Goal: Task Accomplishment & Management: Complete application form

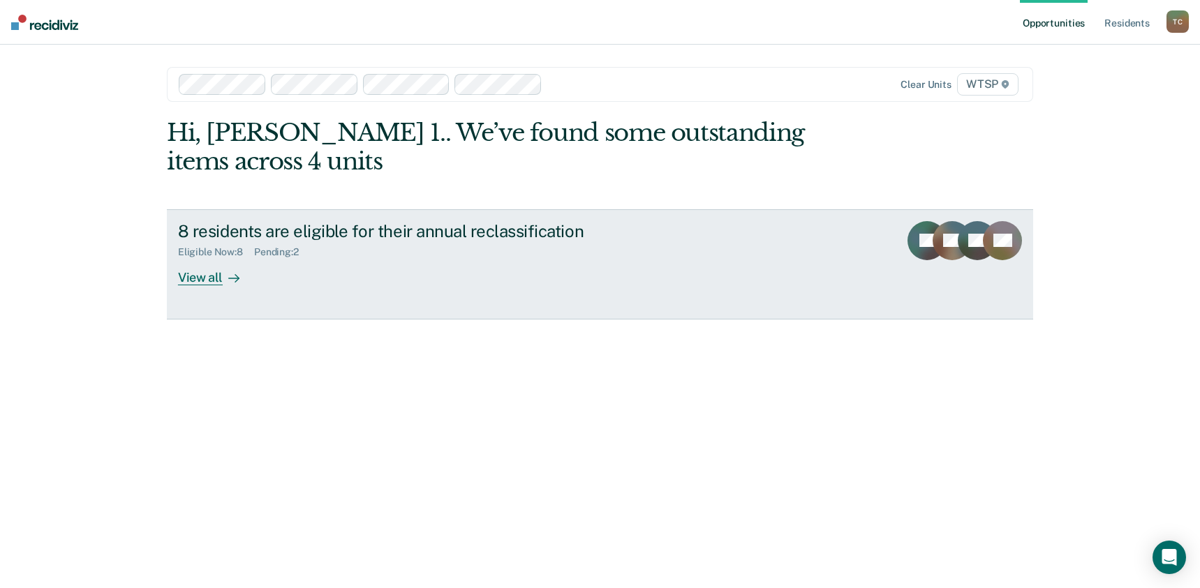
click at [200, 290] on link "8 residents are eligible for their annual reclassification Eligible Now : 8 Pen…" at bounding box center [600, 264] width 866 height 110
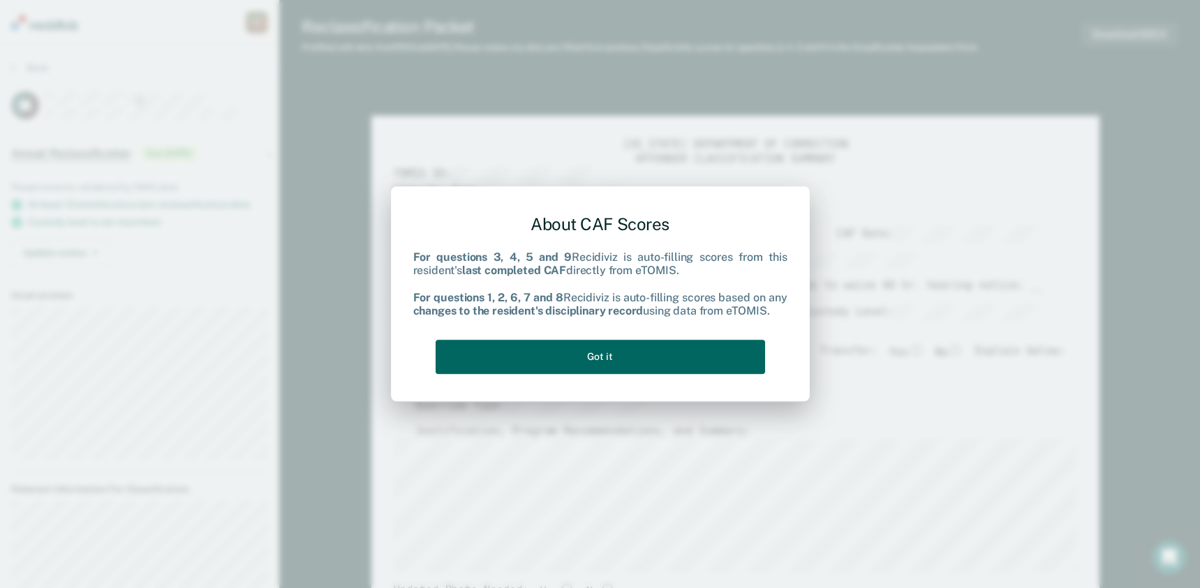
click at [576, 357] on button "Got it" at bounding box center [599, 357] width 329 height 34
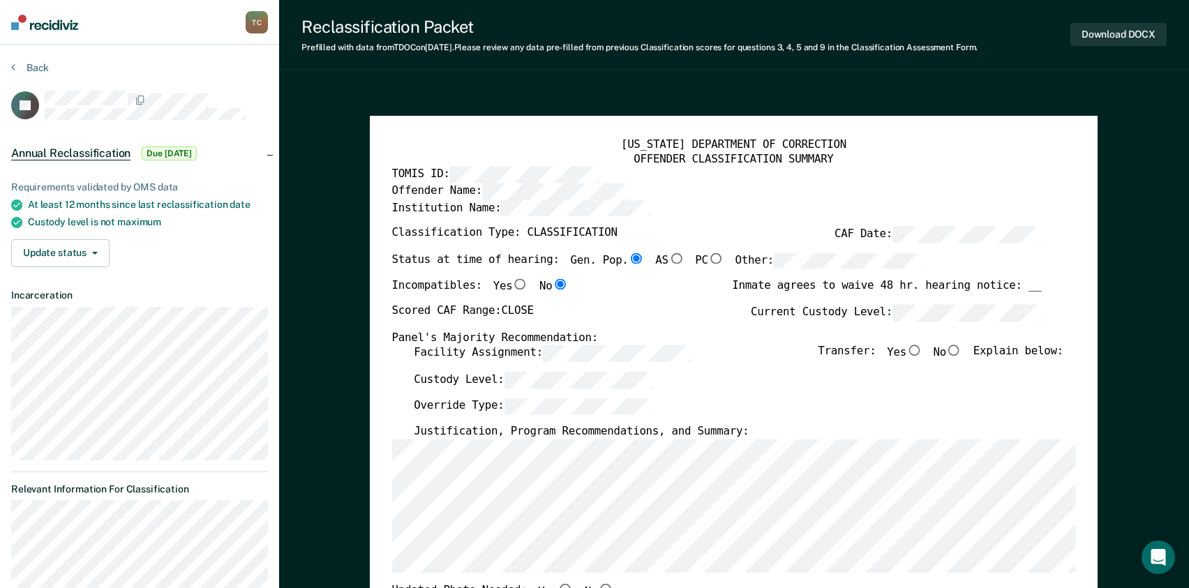
click at [627, 294] on div "Incompatibles: Yes No Inmate agrees to waive 48 hr. hearing notice: __" at bounding box center [717, 291] width 650 height 25
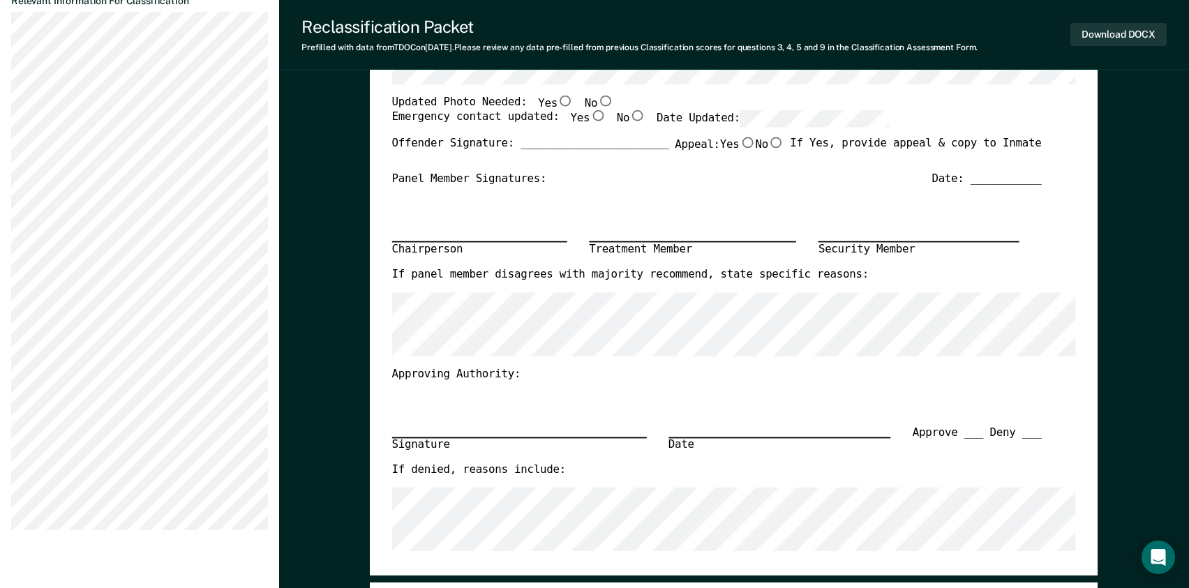
scroll to position [419, 0]
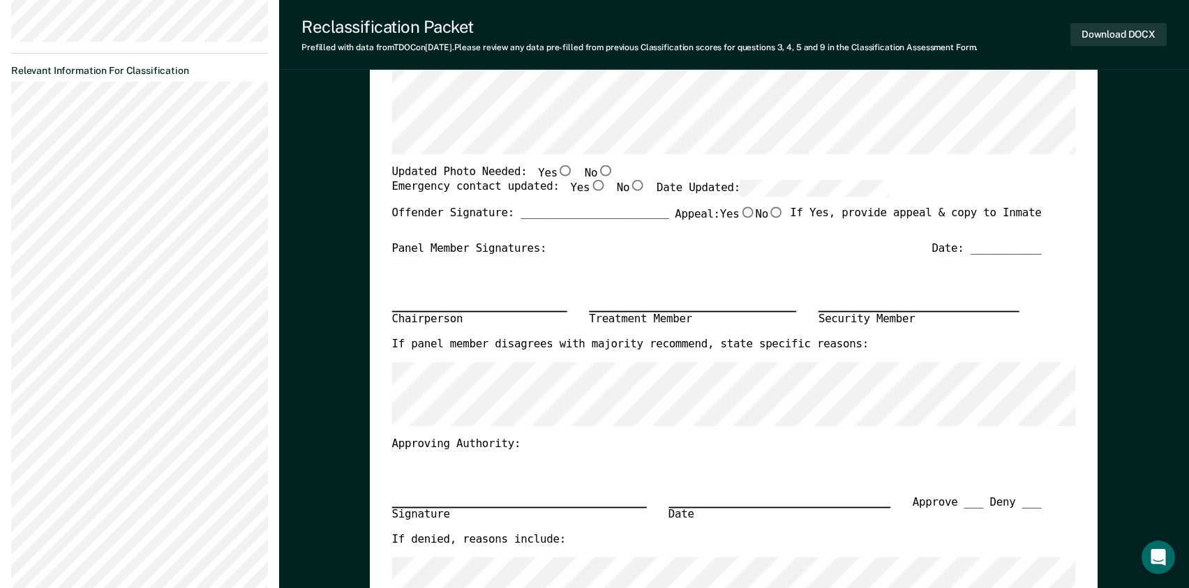
click at [650, 264] on div "Chairperson Treatment Member Security Member" at bounding box center [717, 298] width 650 height 82
click at [598, 173] on input "No" at bounding box center [606, 170] width 16 height 11
type textarea "x"
radio input "true"
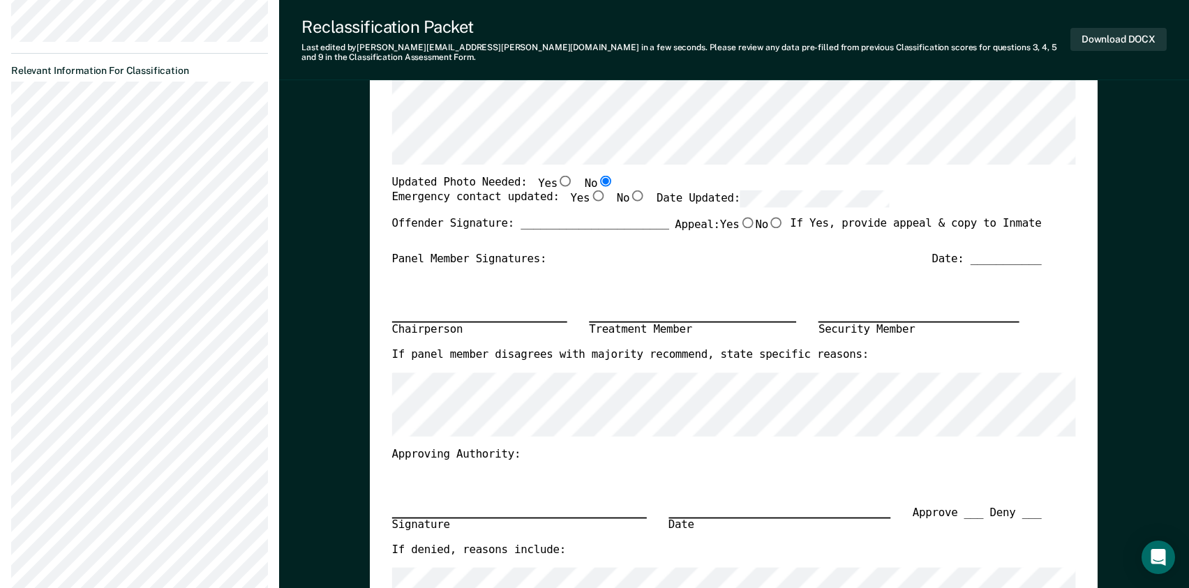
click at [590, 190] on input "Yes" at bounding box center [598, 195] width 16 height 11
type textarea "x"
radio input "true"
click at [693, 267] on div "Chairperson Treatment Member Security Member" at bounding box center [717, 308] width 650 height 82
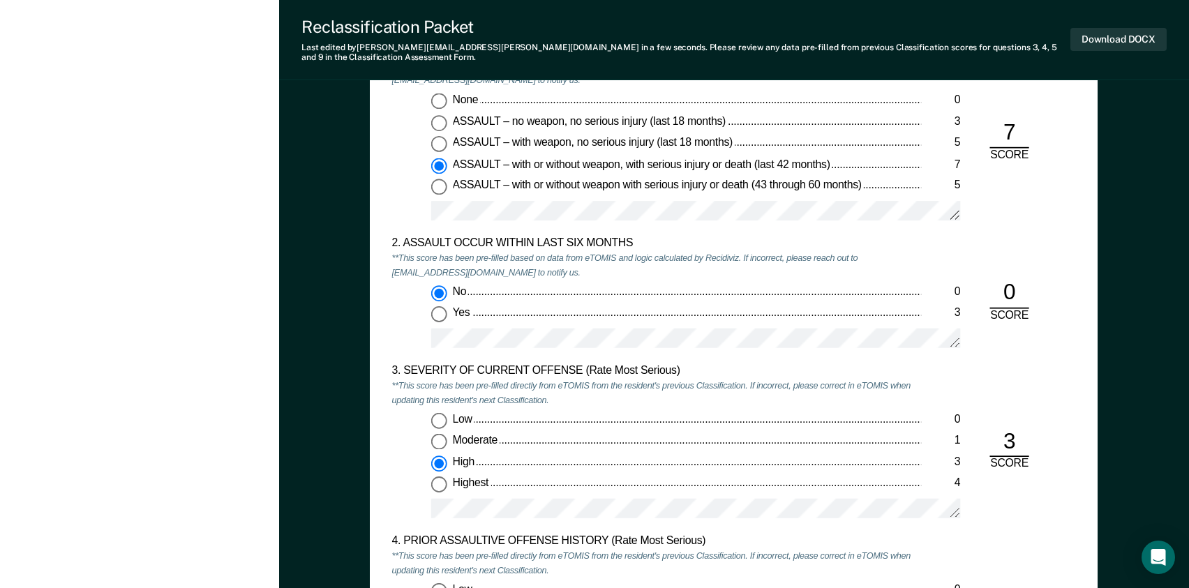
scroll to position [1326, 0]
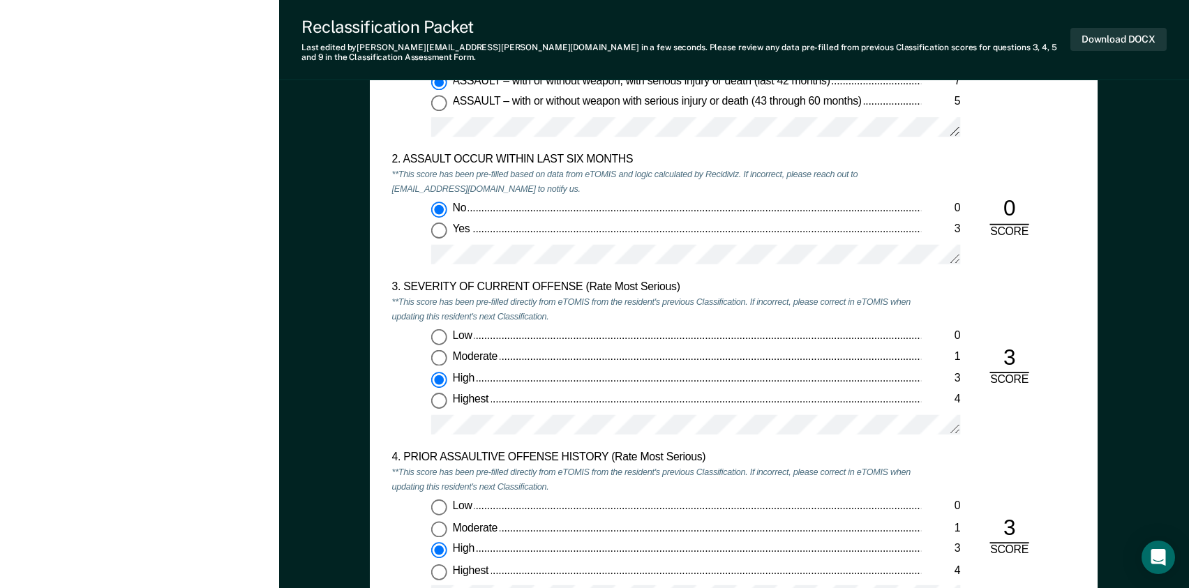
click at [441, 394] on input "Highest 4" at bounding box center [439, 402] width 16 height 16
type textarea "x"
radio input "false"
radio input "true"
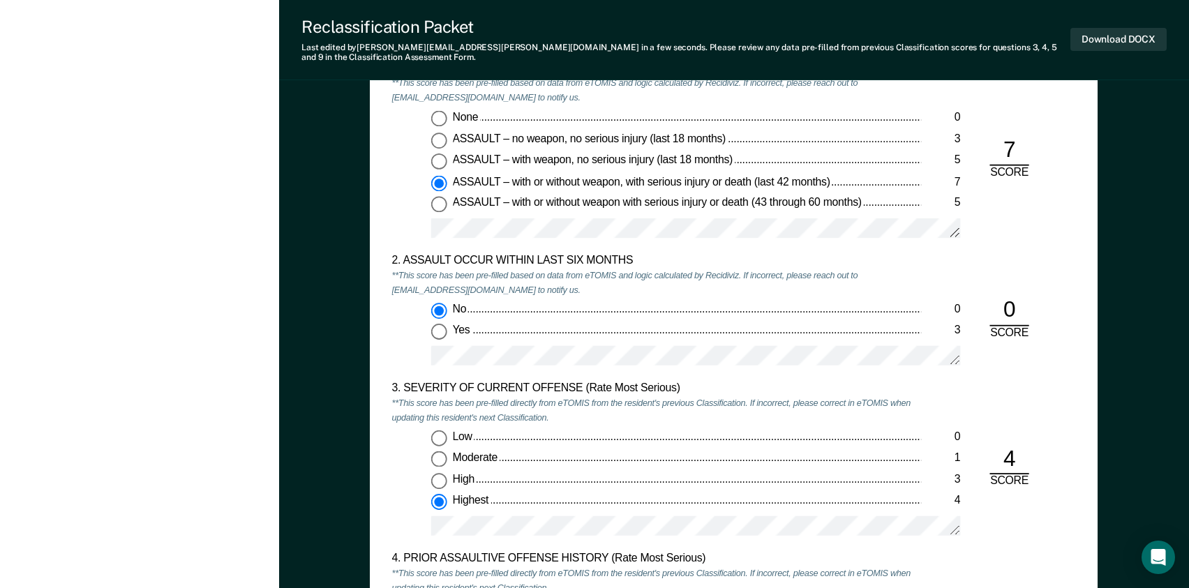
scroll to position [1256, 0]
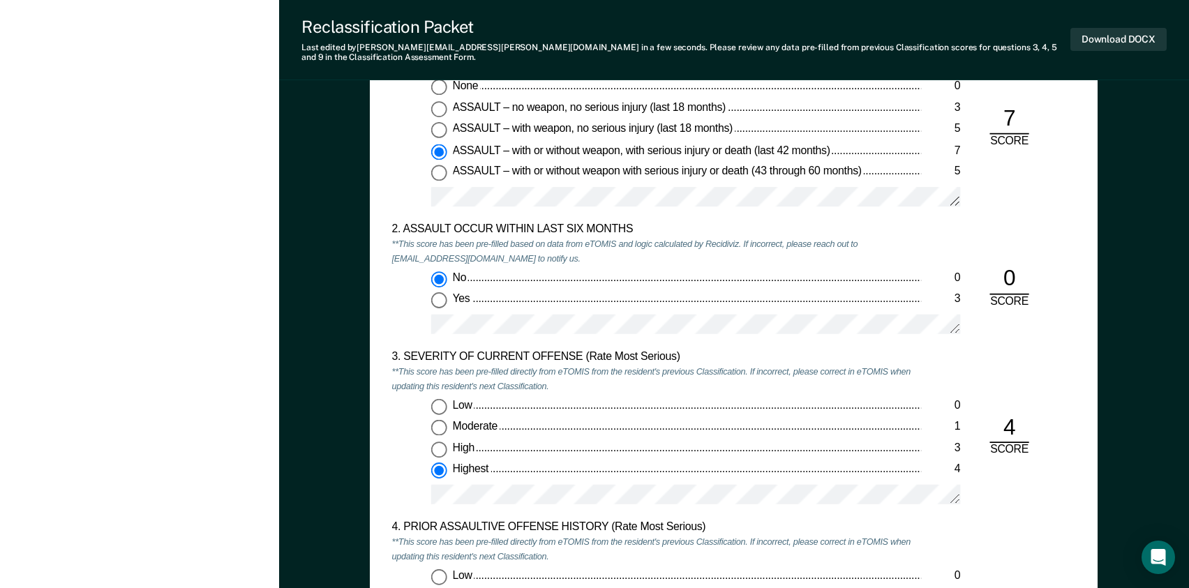
click at [510, 463] on div "Highest" at bounding box center [687, 470] width 469 height 15
click at [447, 463] on input "Highest 4" at bounding box center [439, 471] width 16 height 16
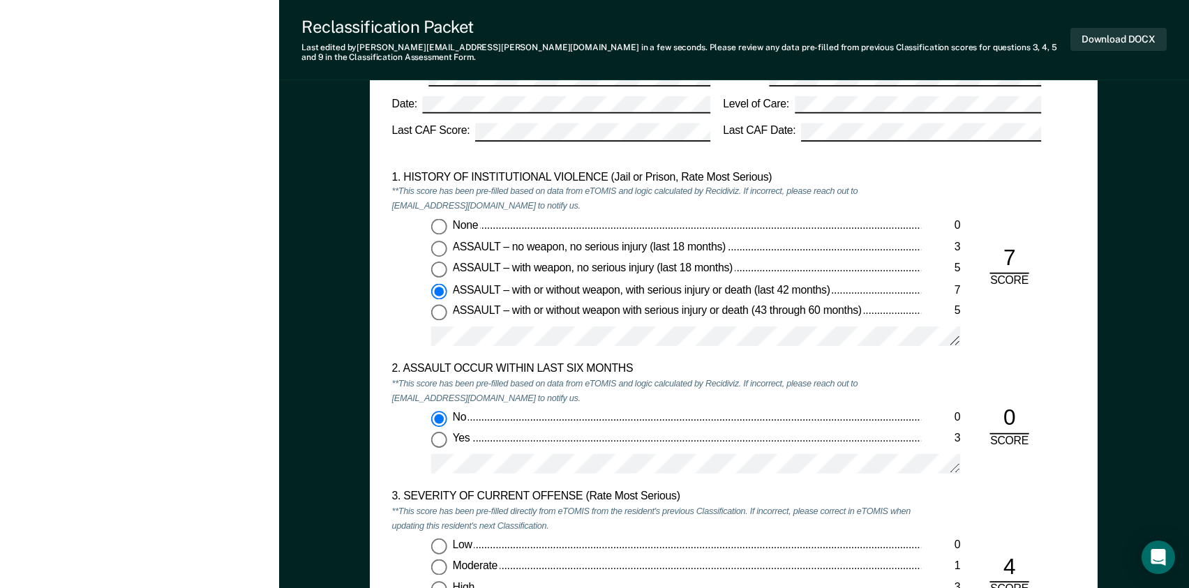
scroll to position [698, 0]
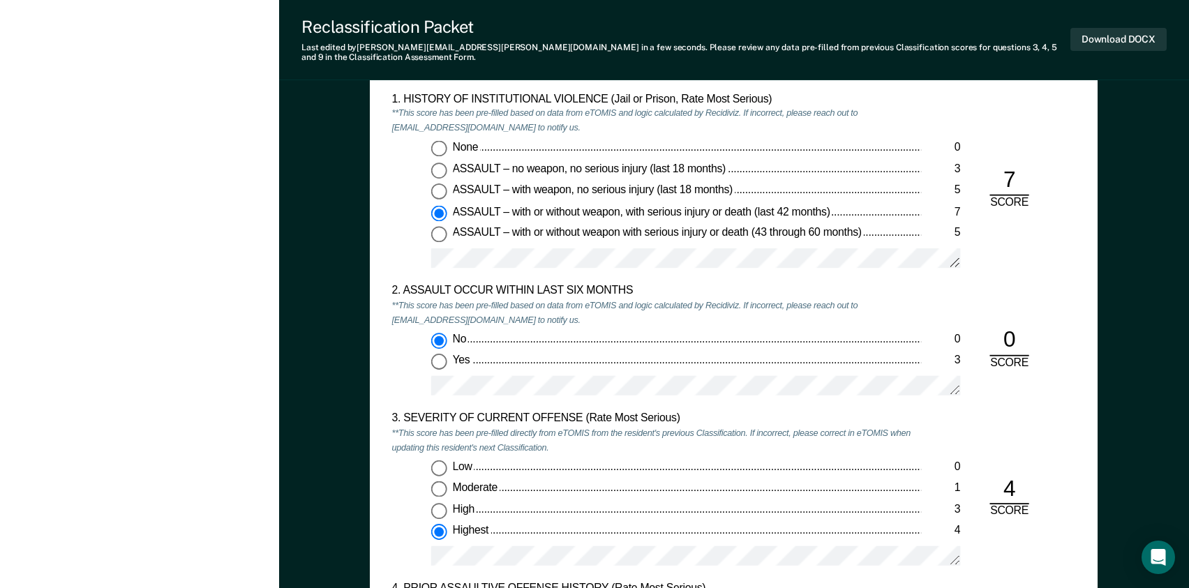
scroll to position [1116, 0]
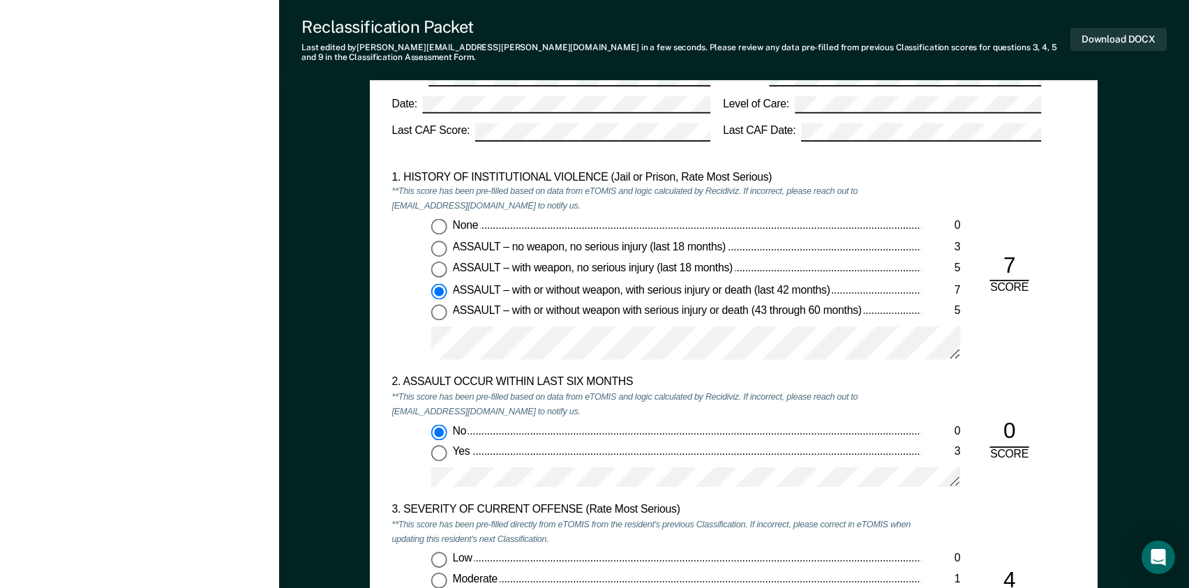
click at [546, 353] on div at bounding box center [696, 348] width 530 height 44
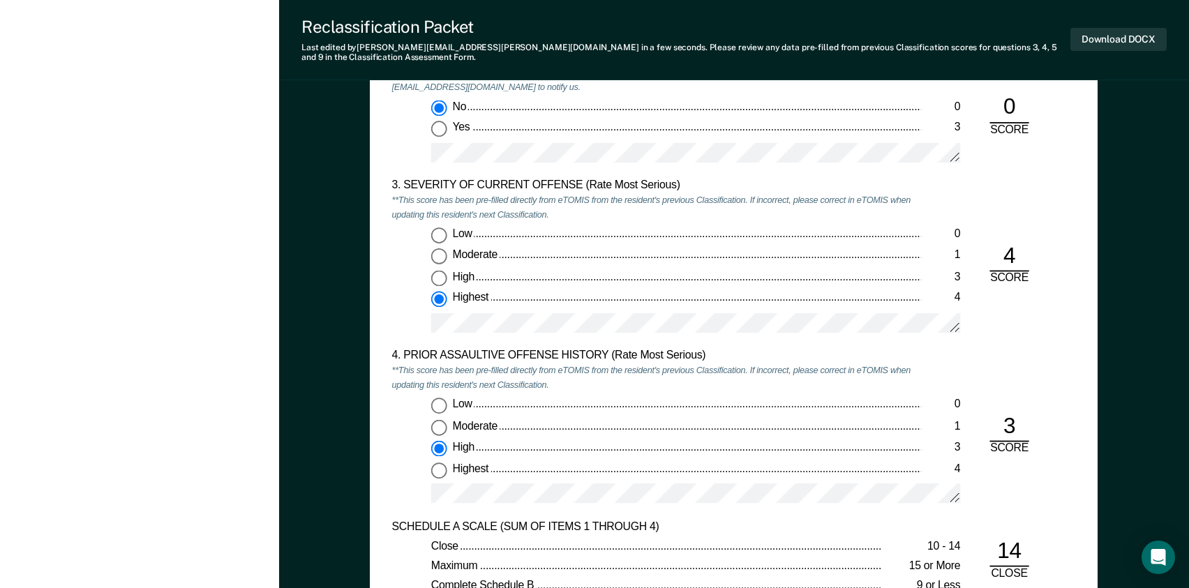
scroll to position [1465, 0]
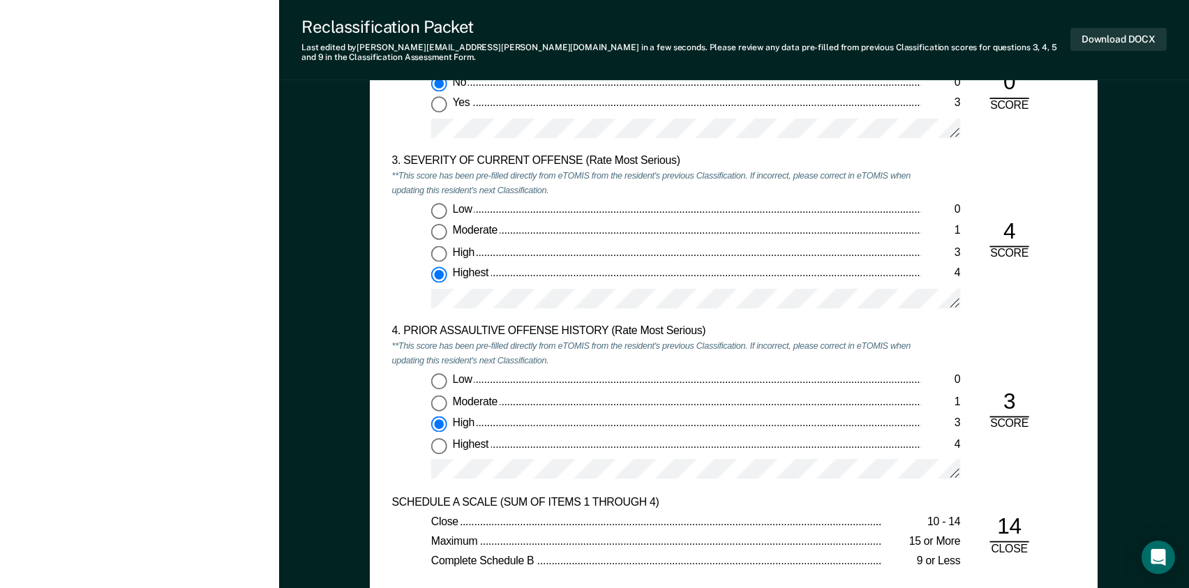
click at [734, 420] on div "High" at bounding box center [687, 423] width 469 height 15
click at [447, 420] on input "High 3" at bounding box center [439, 424] width 16 height 16
drag, startPoint x: 152, startPoint y: 238, endPoint x: 154, endPoint y: 246, distance: 7.8
click at [152, 239] on div "[PERSON_NAME] 1. [PERSON_NAME] Profile How it works Log Out Back TP Annual Recl…" at bounding box center [139, 544] width 279 height 4018
click at [525, 373] on div "Low" at bounding box center [687, 380] width 469 height 15
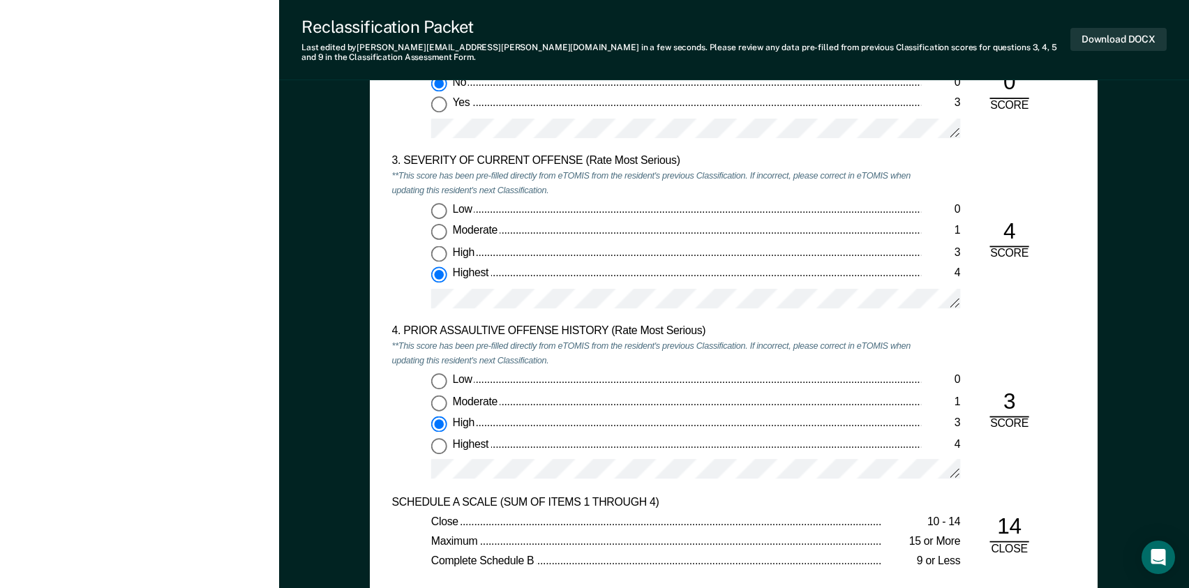
click at [447, 373] on input "Low 0" at bounding box center [439, 381] width 16 height 16
type textarea "x"
radio input "true"
radio input "false"
click at [439, 416] on input "High 3" at bounding box center [439, 424] width 16 height 16
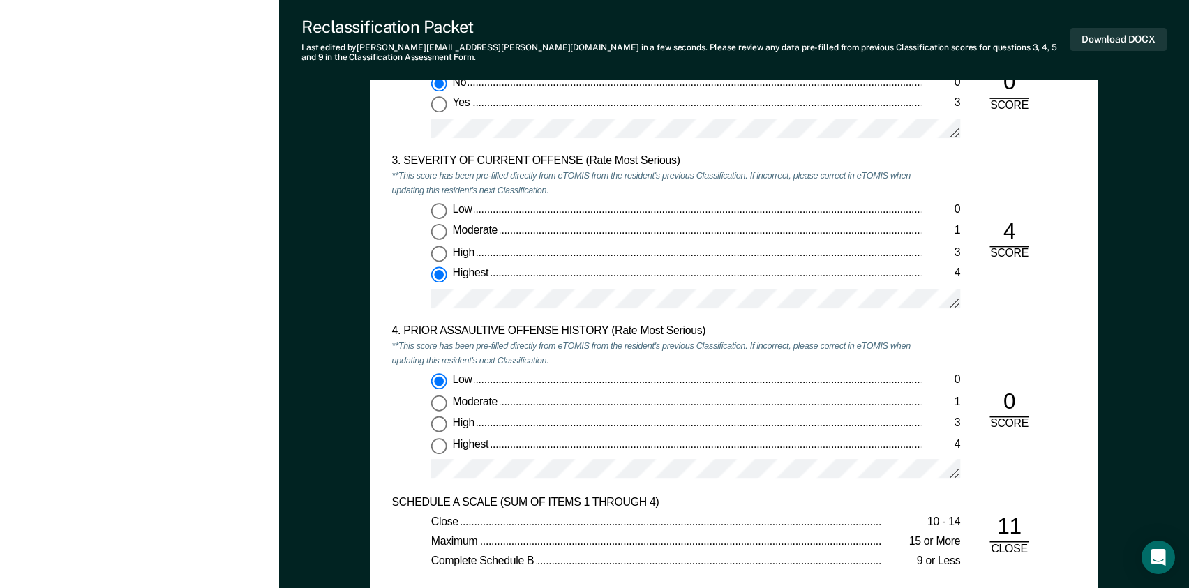
type textarea "x"
radio input "false"
radio input "true"
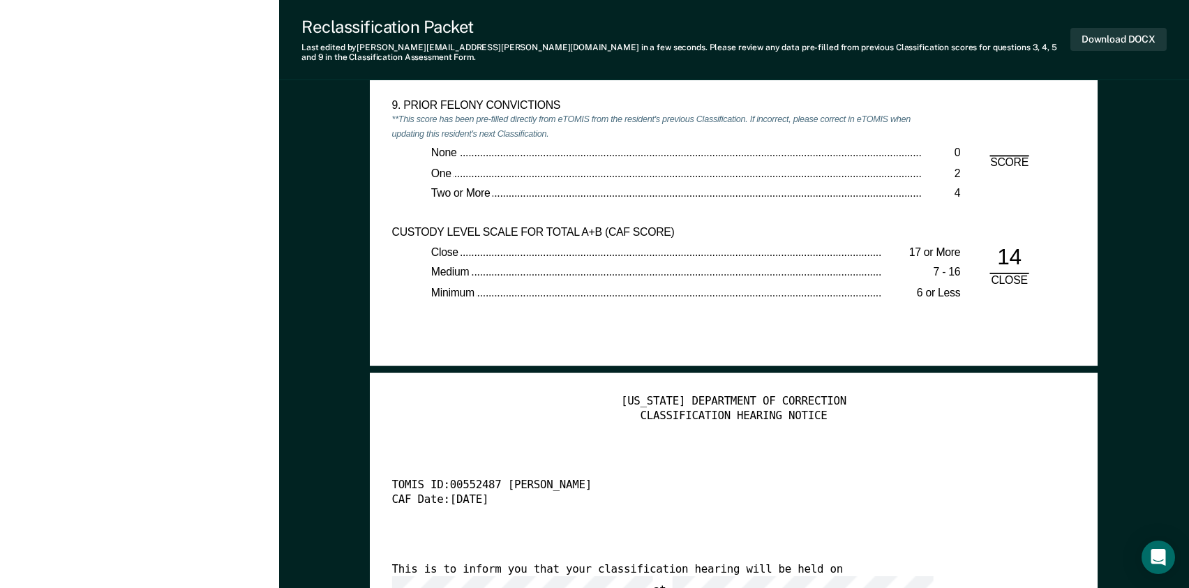
scroll to position [2931, 0]
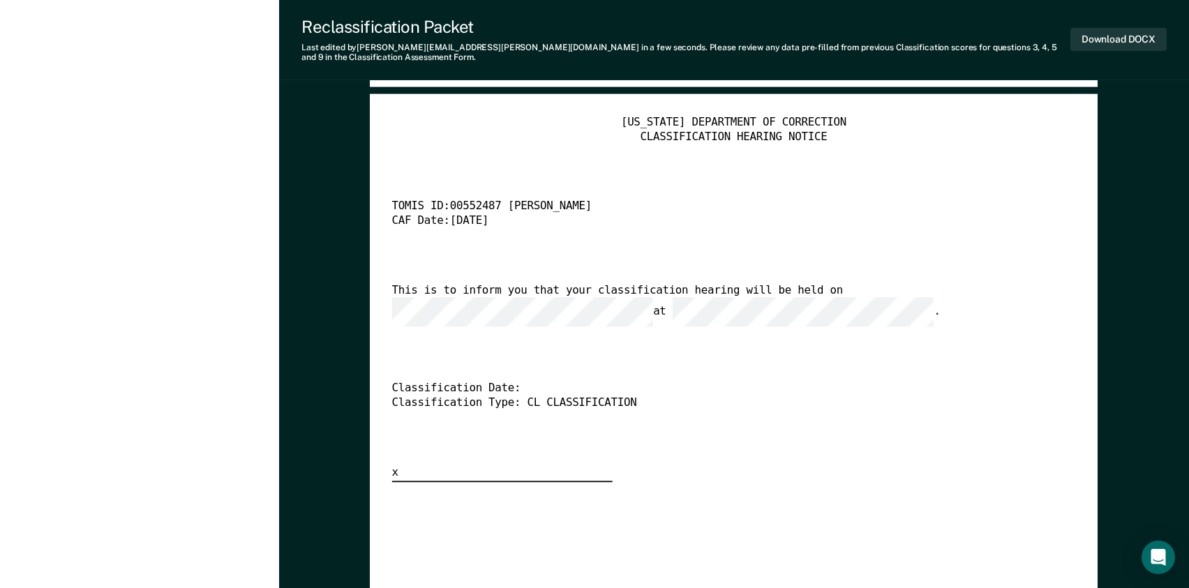
click at [699, 421] on div "[US_STATE] DEPARTMENT OF CORRECTION CLASSIFICATION HEARING NOTICE TOMIS ID: 005…" at bounding box center [734, 299] width 684 height 366
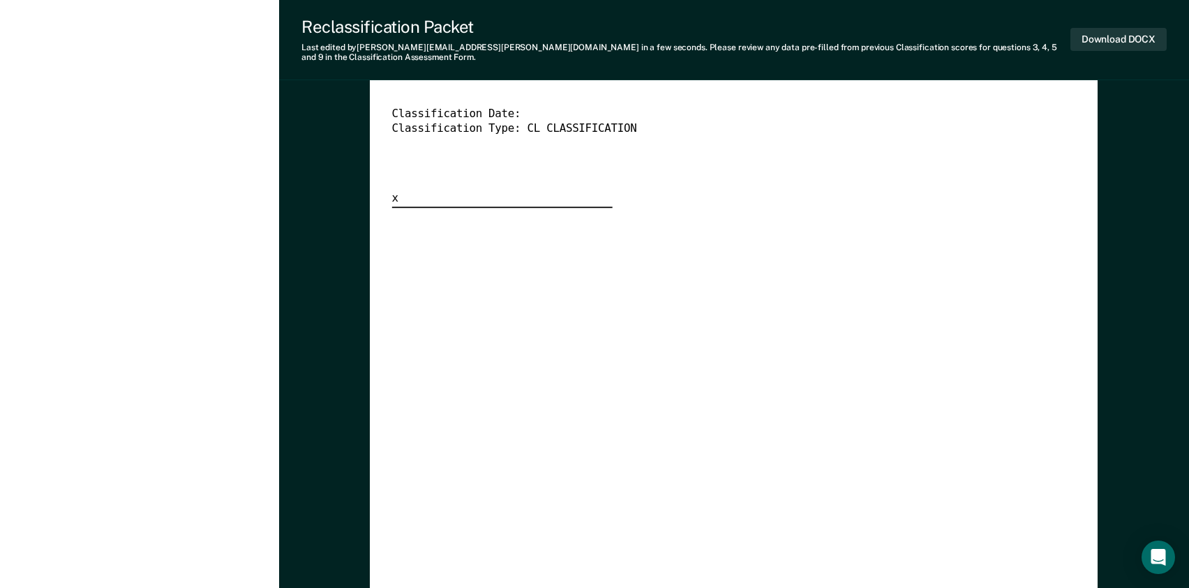
scroll to position [2996, 0]
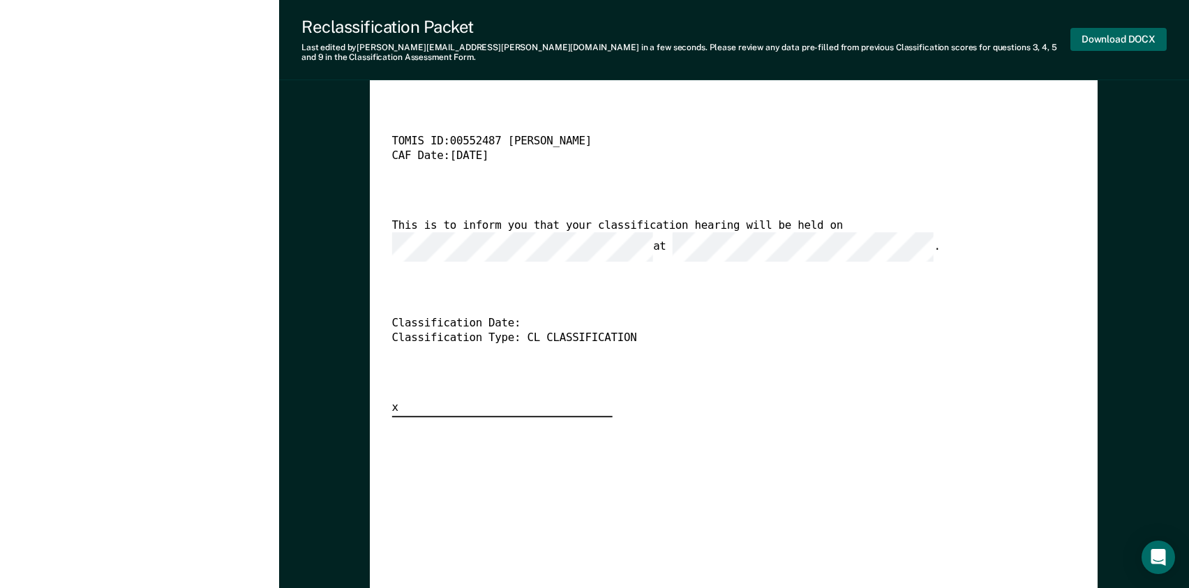
click at [1130, 38] on button "Download DOCX" at bounding box center [1118, 39] width 96 height 23
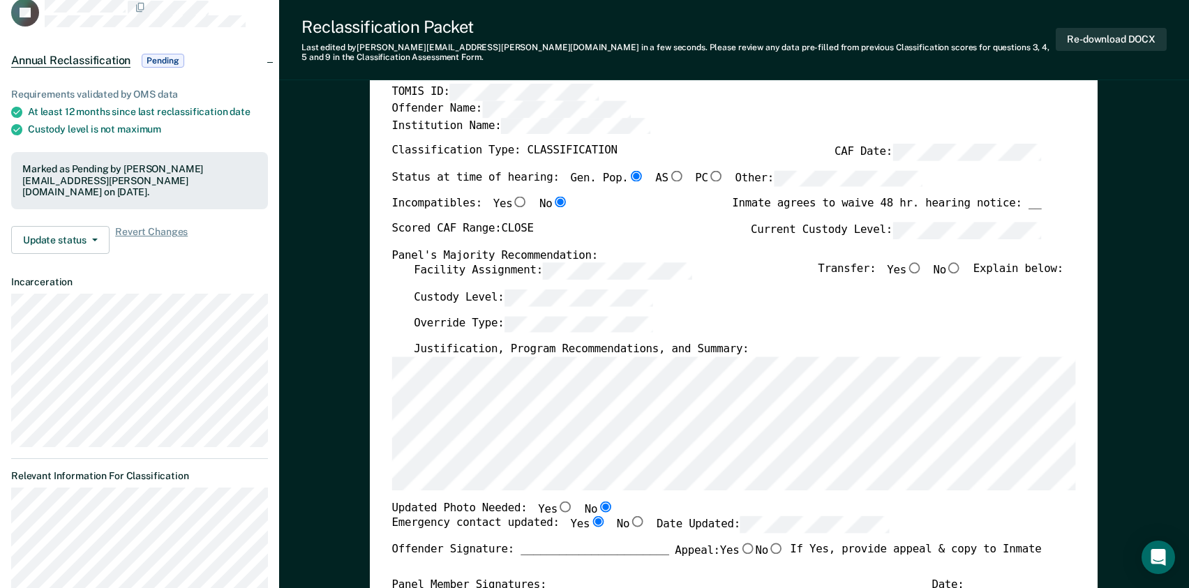
scroll to position [0, 0]
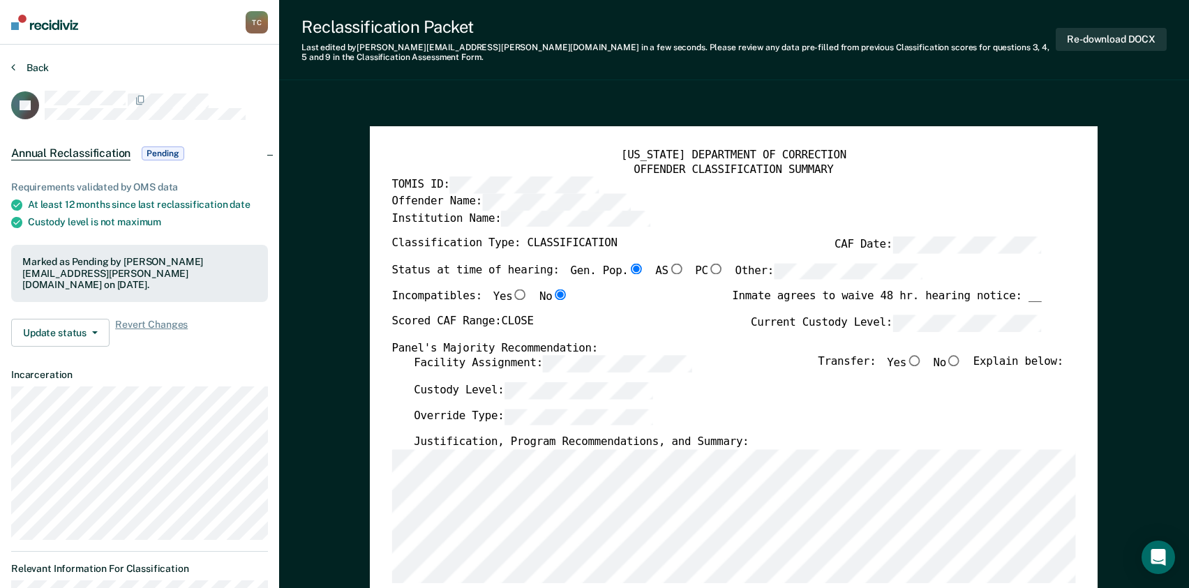
click at [27, 63] on button "Back" at bounding box center [30, 67] width 38 height 13
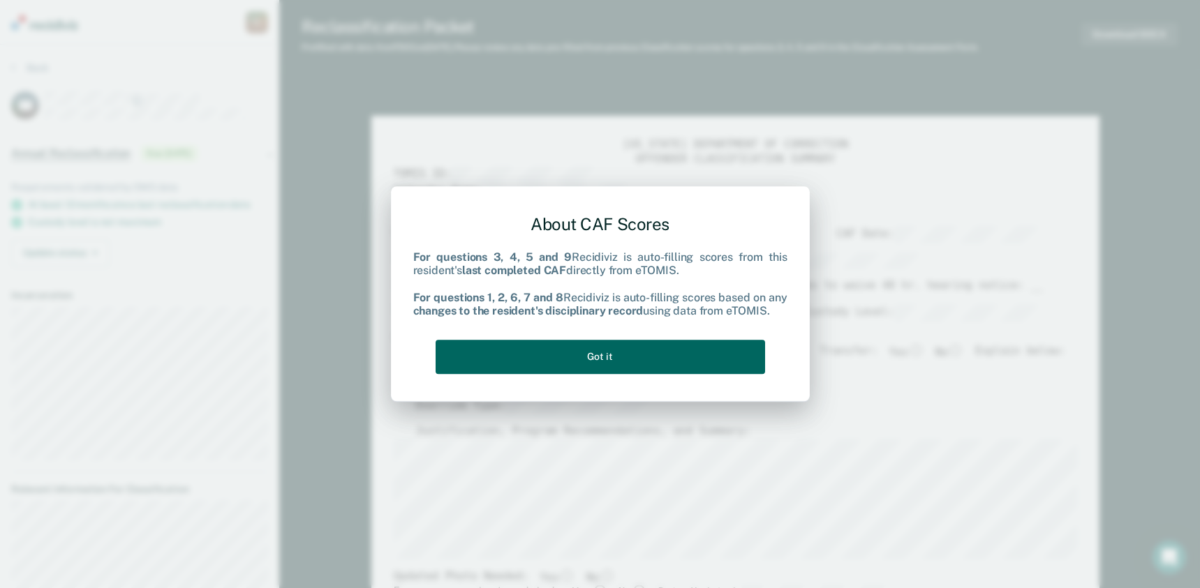
click at [556, 351] on button "Got it" at bounding box center [599, 357] width 329 height 34
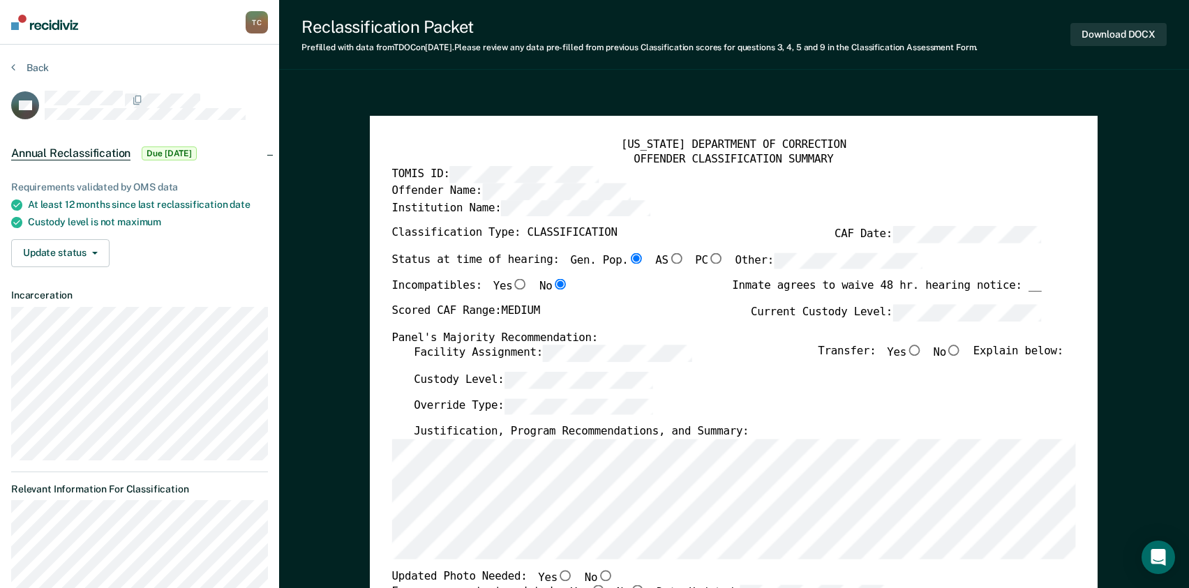
click at [602, 333] on div "Panel's Majority Recommendation:" at bounding box center [717, 338] width 650 height 15
click at [618, 306] on div "Scored CAF Range: MEDIUM Current Custody Level:" at bounding box center [717, 318] width 650 height 27
click at [612, 146] on div "[US_STATE] DEPARTMENT OF CORRECTION" at bounding box center [734, 145] width 684 height 15
click at [922, 352] on input "Yes" at bounding box center [914, 350] width 16 height 11
type textarea "x"
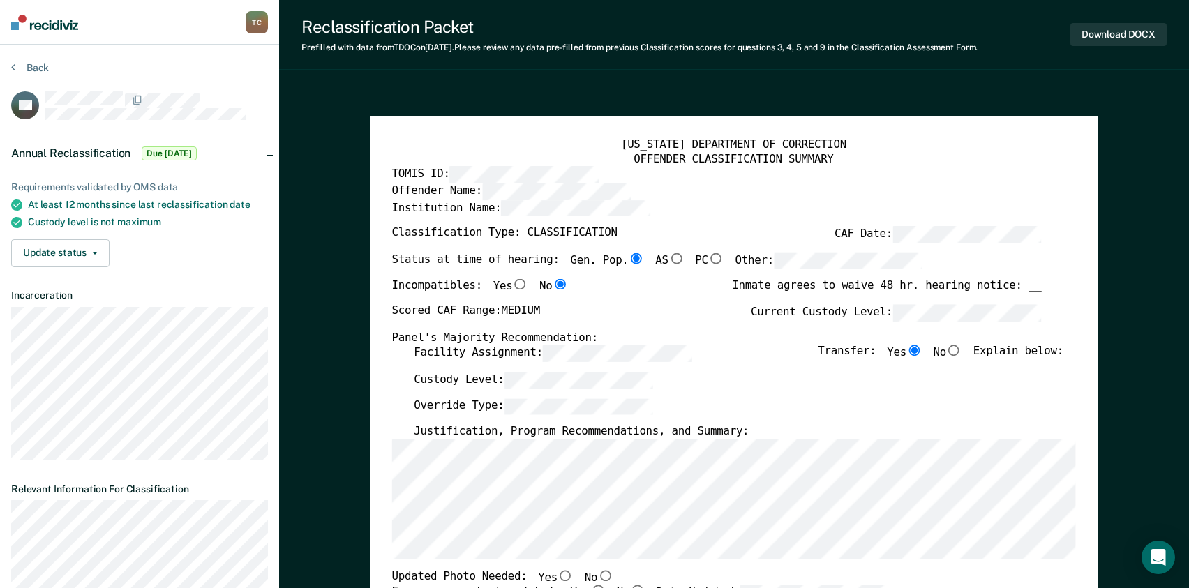
radio input "true"
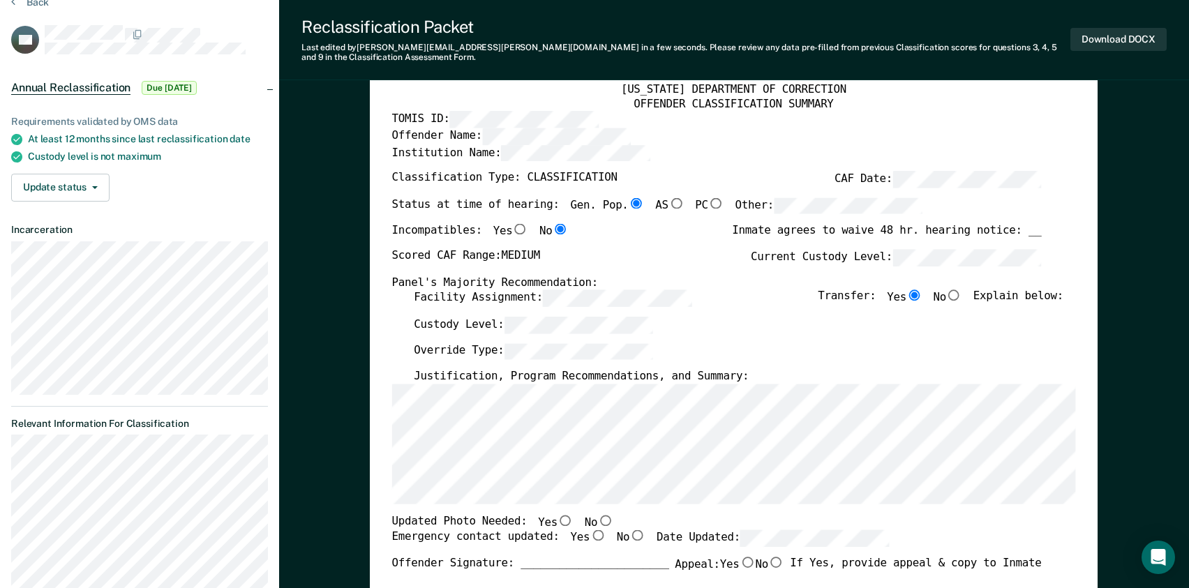
scroll to position [209, 0]
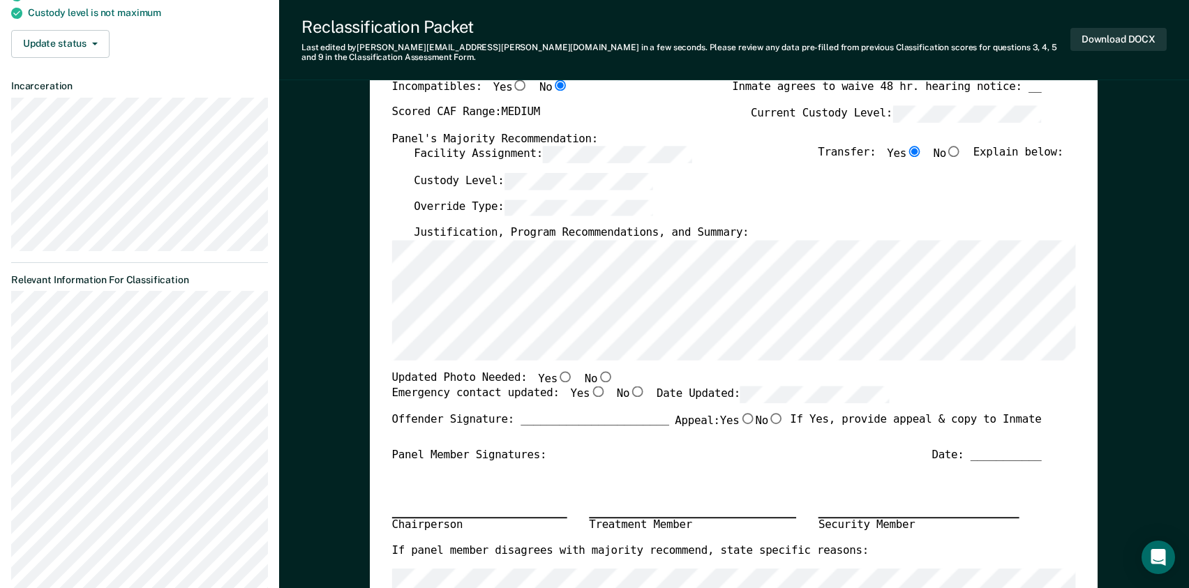
click at [598, 371] on input "No" at bounding box center [606, 376] width 16 height 11
type textarea "x"
radio input "true"
click at [590, 387] on input "Yes" at bounding box center [598, 392] width 16 height 11
type textarea "x"
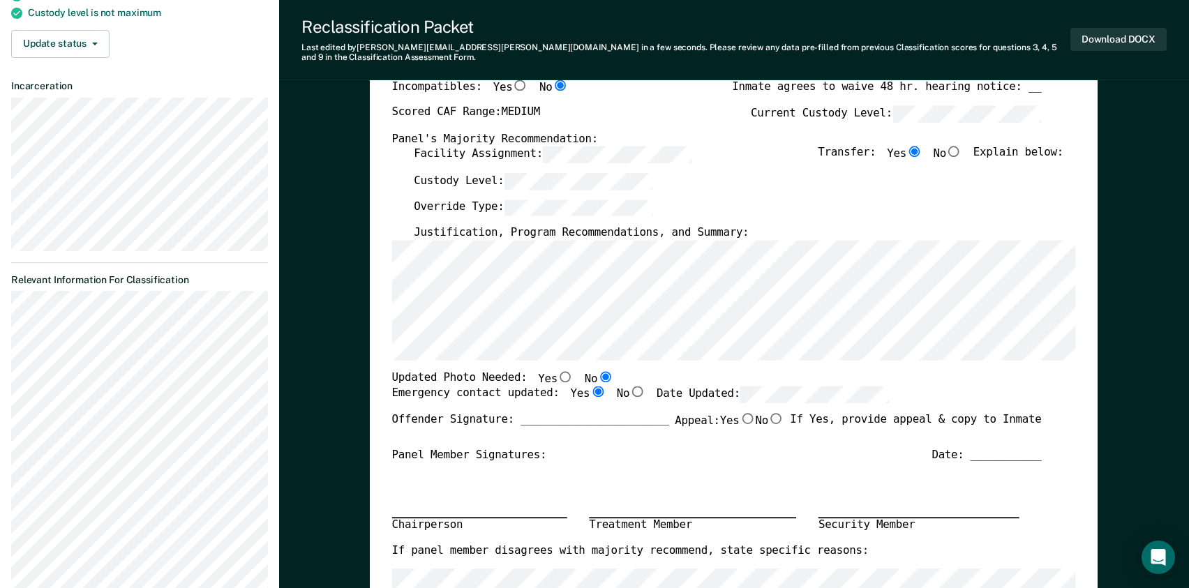
radio input "true"
click at [1022, 387] on div "Emergency contact updated: Yes No Date Updated:" at bounding box center [717, 400] width 650 height 27
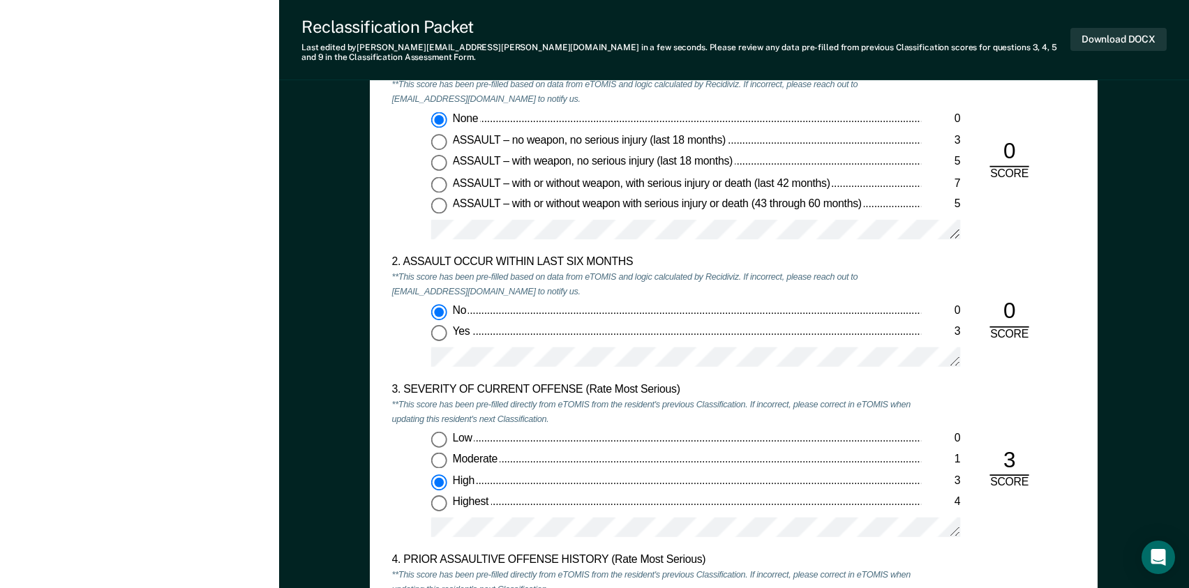
scroll to position [1256, 0]
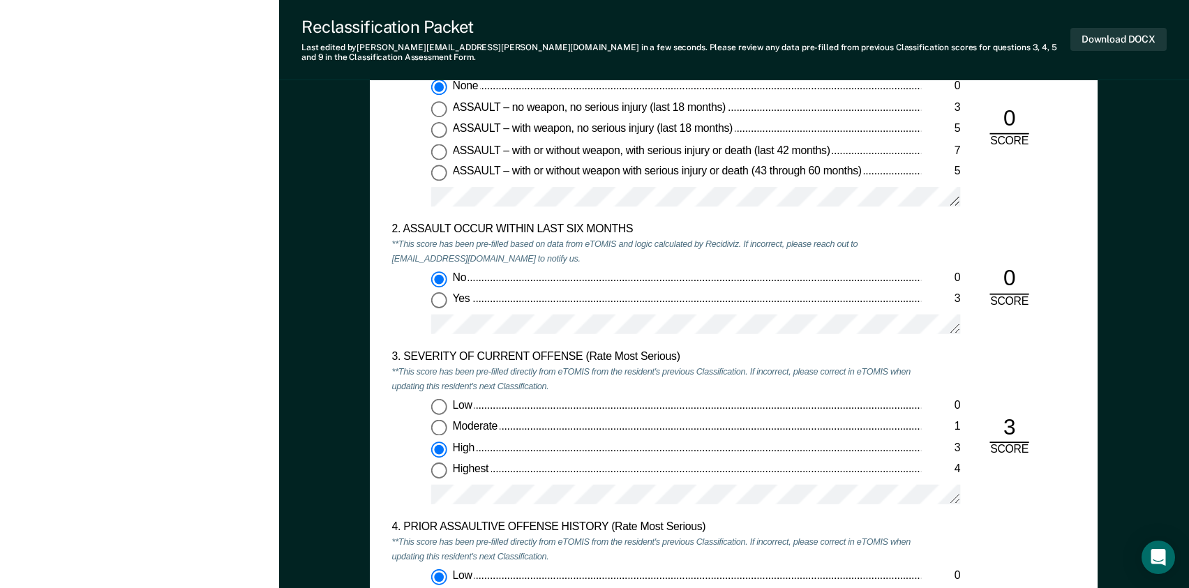
click at [445, 420] on input "Moderate 1" at bounding box center [439, 428] width 16 height 16
type textarea "x"
radio input "true"
radio input "false"
drag, startPoint x: 163, startPoint y: 471, endPoint x: 166, endPoint y: 461, distance: 10.8
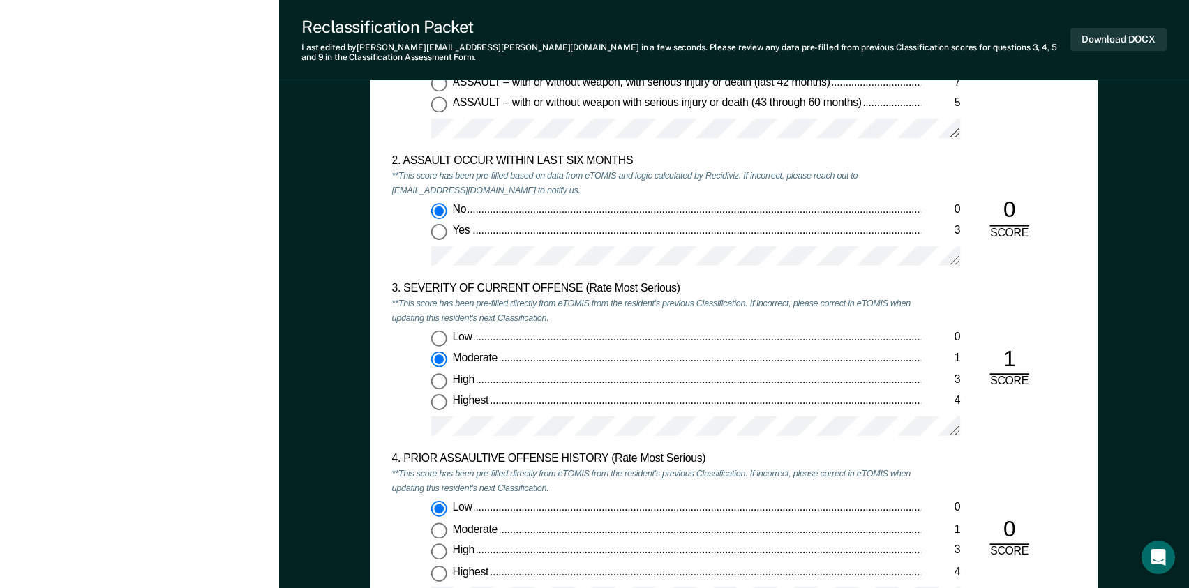
scroll to position [1394, 0]
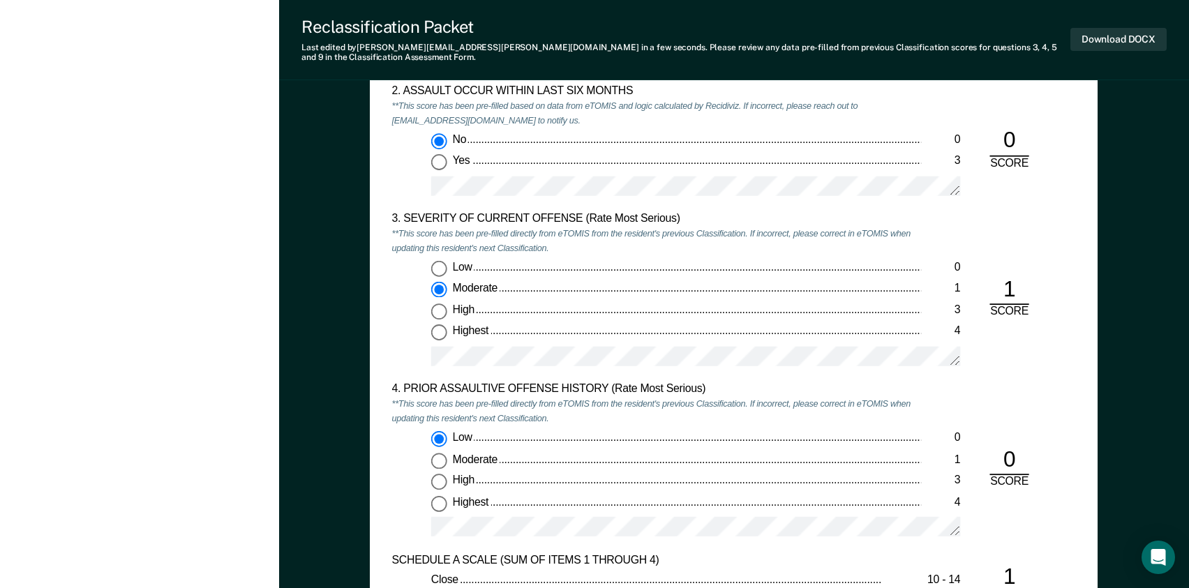
click at [398, 463] on div "Low 0 Moderate 1 High 3 Highest 4" at bounding box center [657, 489] width 530 height 117
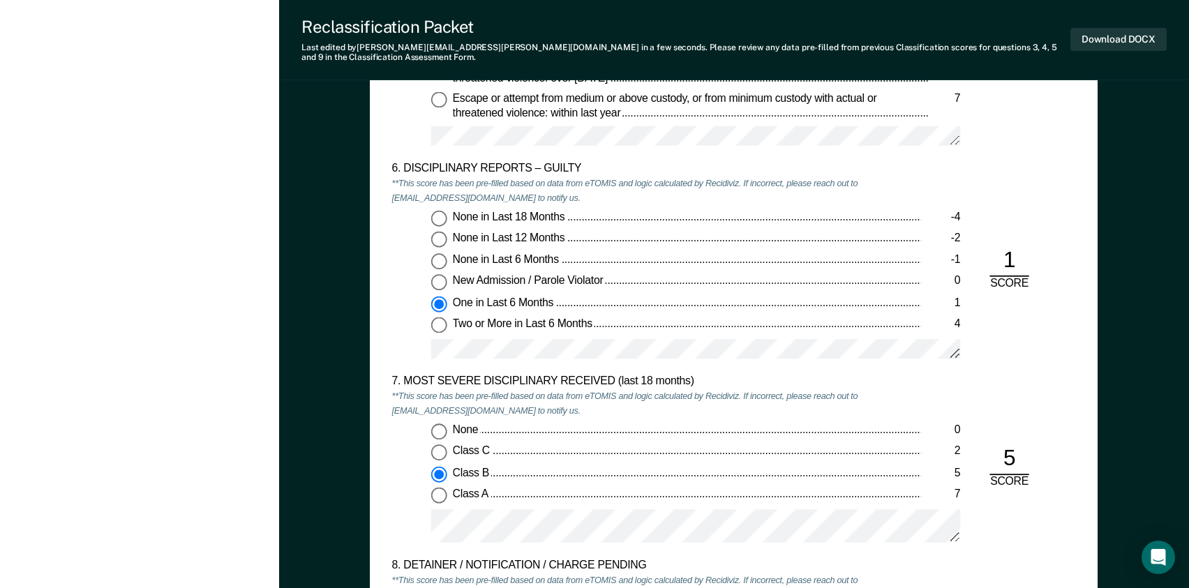
scroll to position [2301, 0]
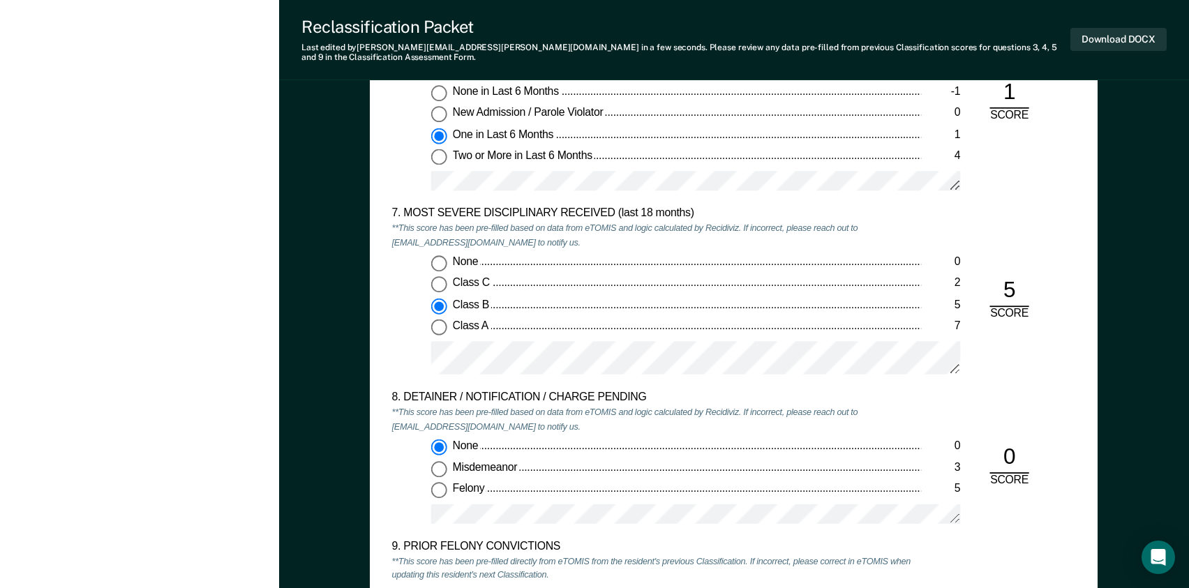
click at [645, 149] on div "Two or More in Last 6 Months" at bounding box center [687, 156] width 469 height 15
click at [447, 149] on input "Two or More in Last 6 Months 4" at bounding box center [439, 157] width 16 height 16
type textarea "x"
radio input "false"
radio input "true"
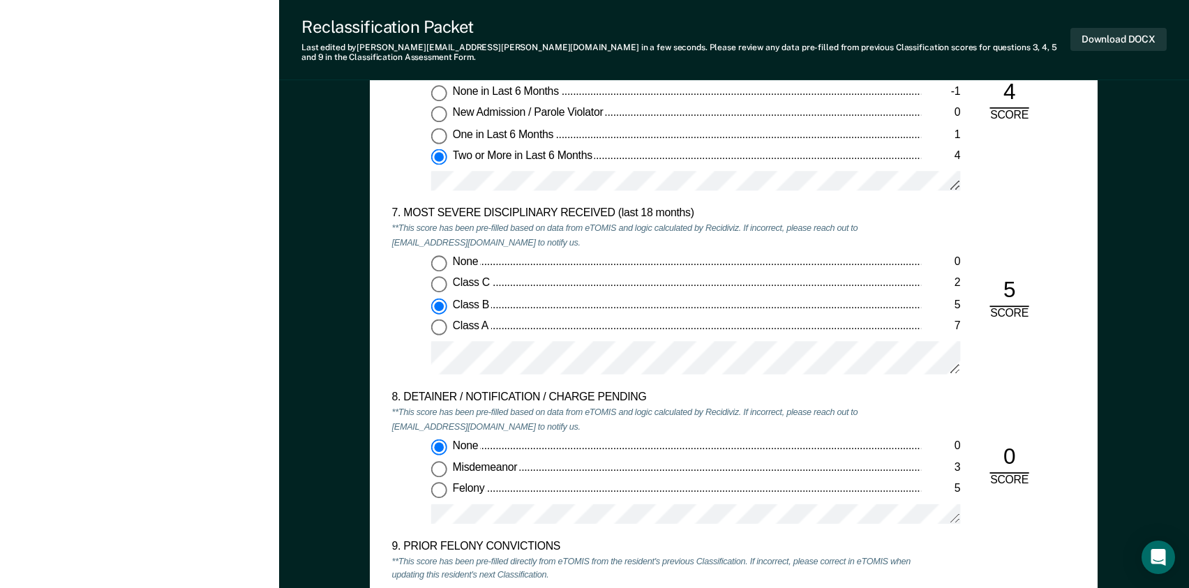
click at [780, 255] on div "None" at bounding box center [687, 262] width 469 height 15
click at [447, 255] on input "None 0" at bounding box center [439, 263] width 16 height 16
type textarea "x"
radio input "true"
radio input "false"
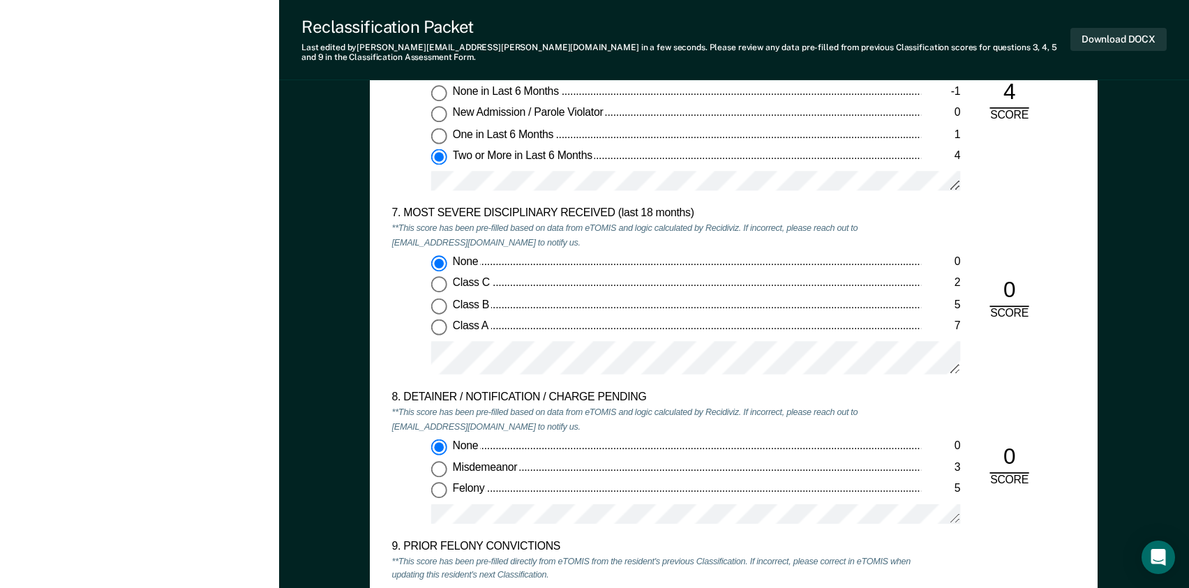
click at [434, 299] on input "Class B 5" at bounding box center [439, 307] width 16 height 16
type textarea "x"
radio input "false"
radio input "true"
click at [1083, 384] on div "5. ESCAPE HISTORY (WITHIN LAST 5 YEARS OF INCARCERATION) **This score has been …" at bounding box center [734, 272] width 728 height 1036
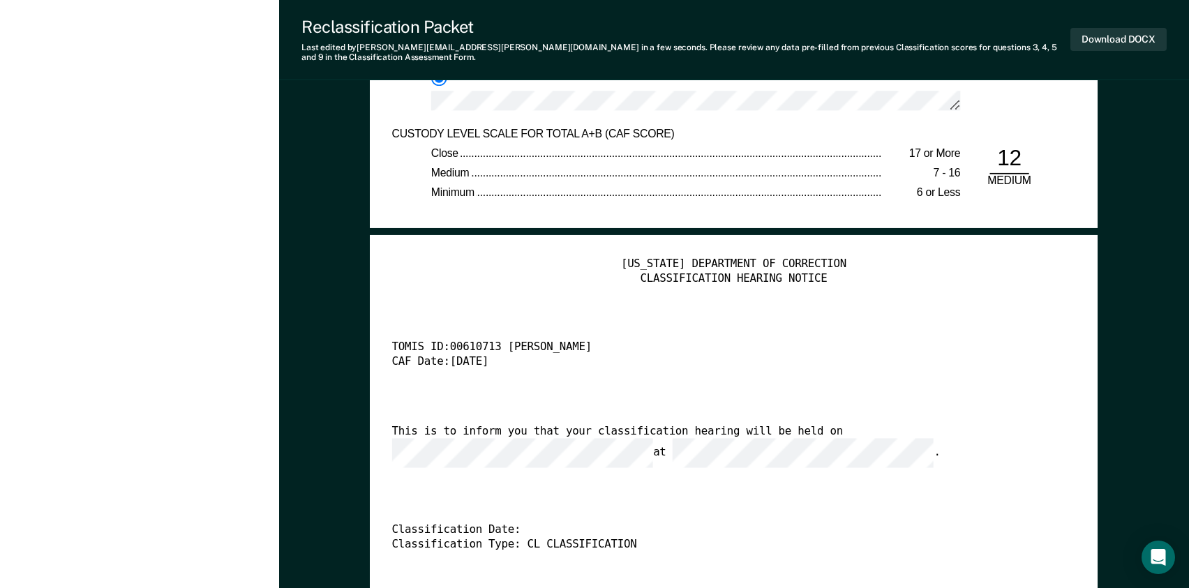
scroll to position [2929, 0]
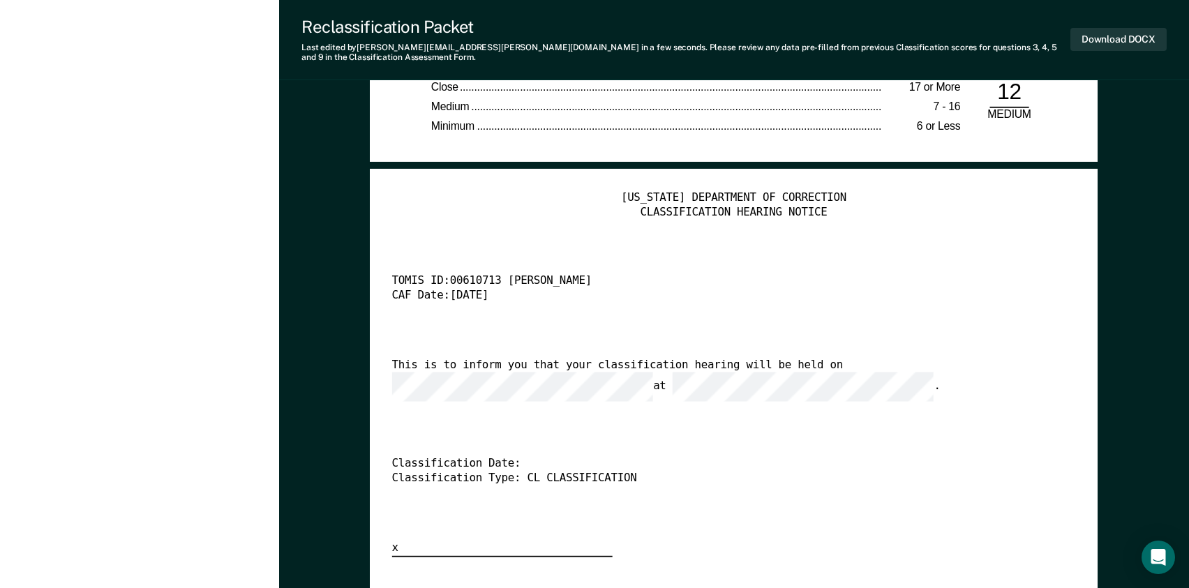
click at [773, 458] on div "Classification Date:" at bounding box center [717, 465] width 650 height 15
click at [1127, 32] on button "Download DOCX" at bounding box center [1118, 39] width 96 height 23
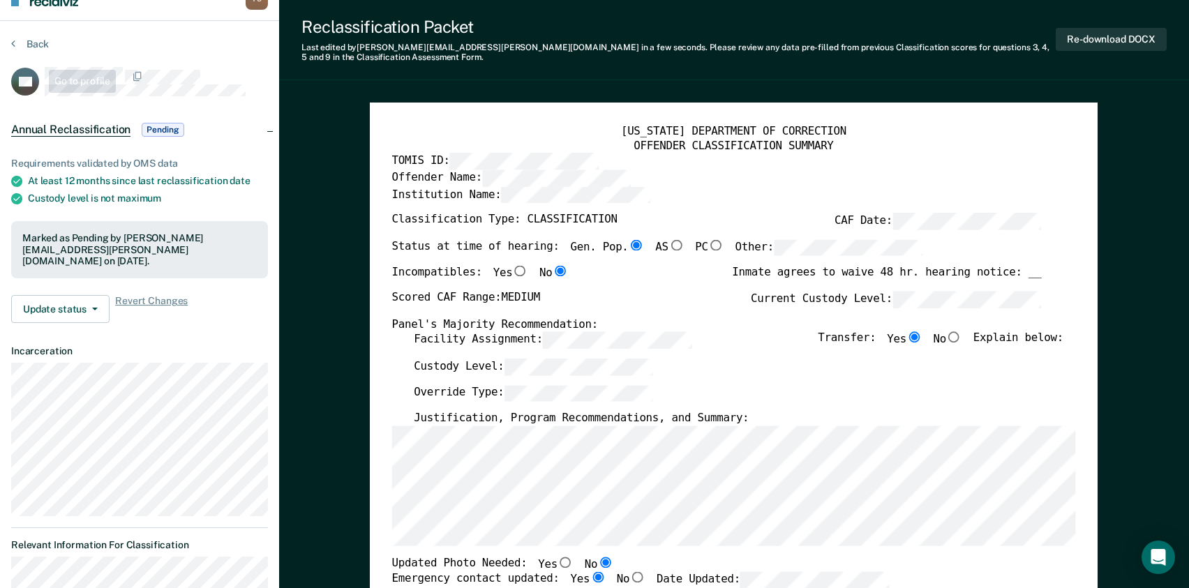
scroll to position [0, 0]
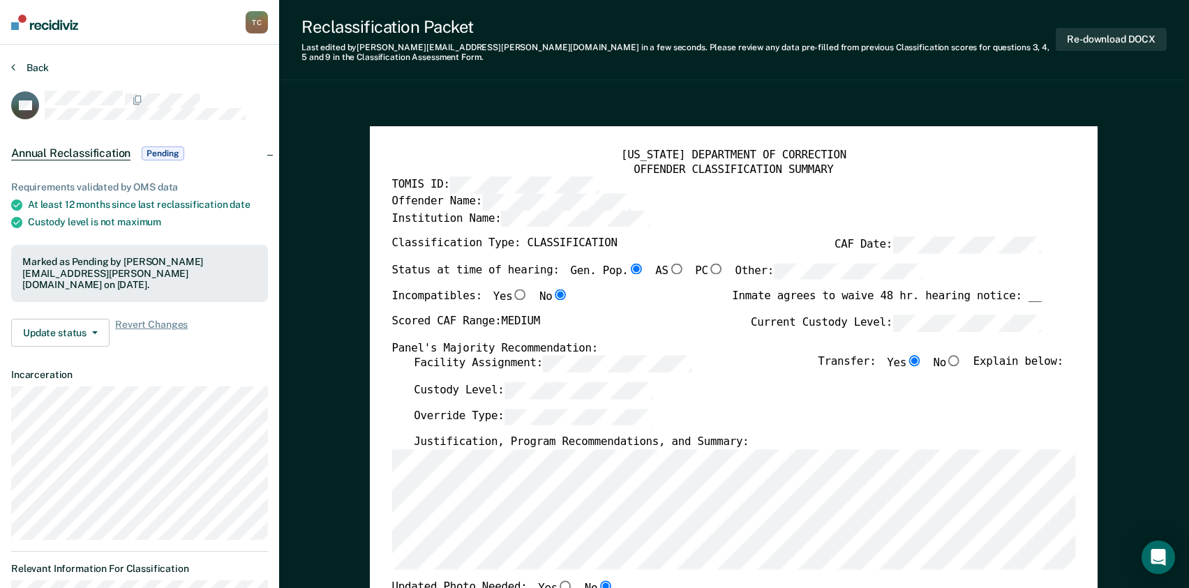
click at [29, 67] on button "Back" at bounding box center [30, 67] width 38 height 13
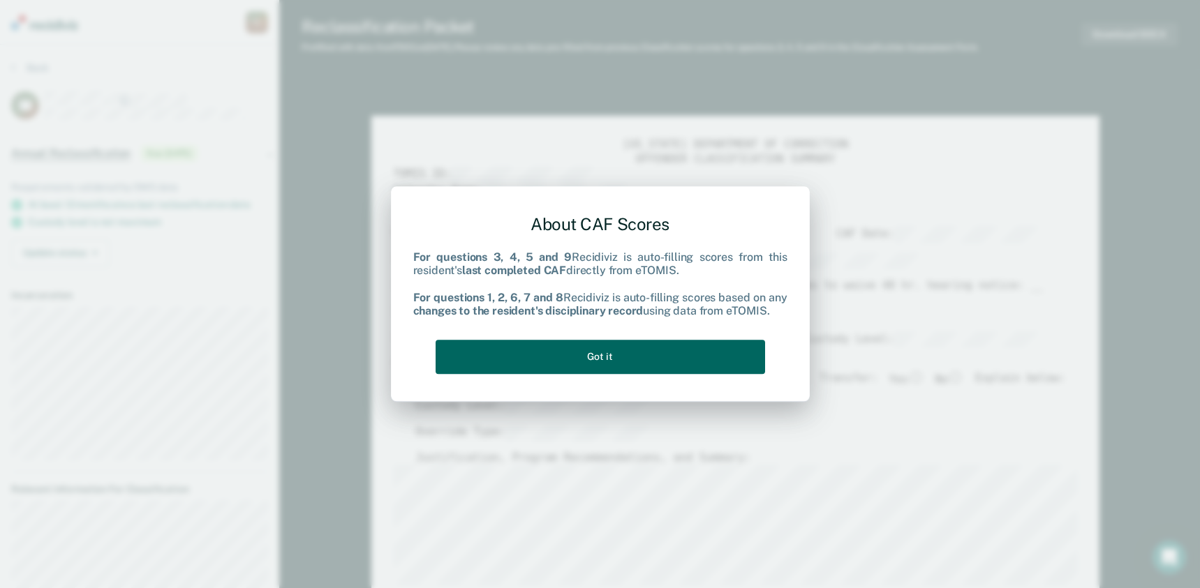
click at [605, 359] on button "Got it" at bounding box center [599, 357] width 329 height 34
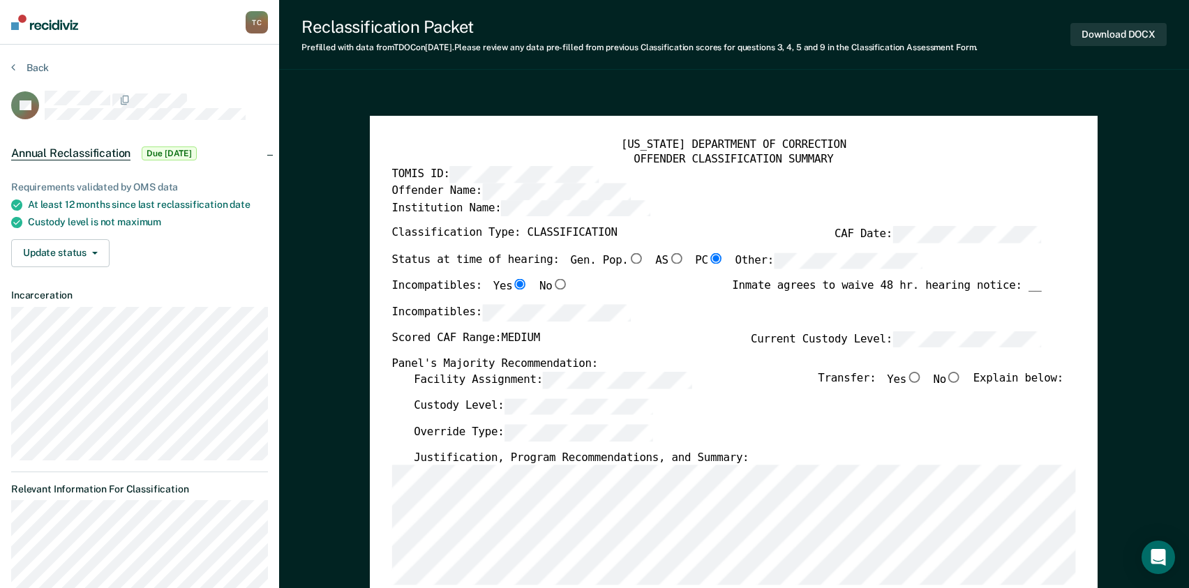
click at [922, 374] on input "Yes" at bounding box center [914, 377] width 16 height 11
type textarea "x"
radio input "true"
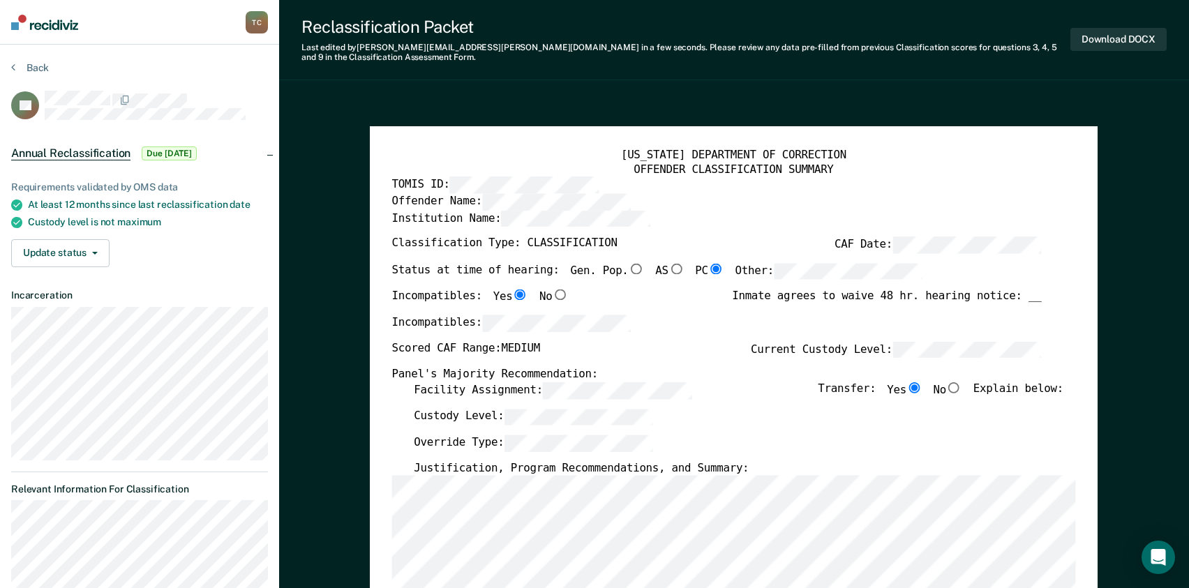
scroll to position [279, 0]
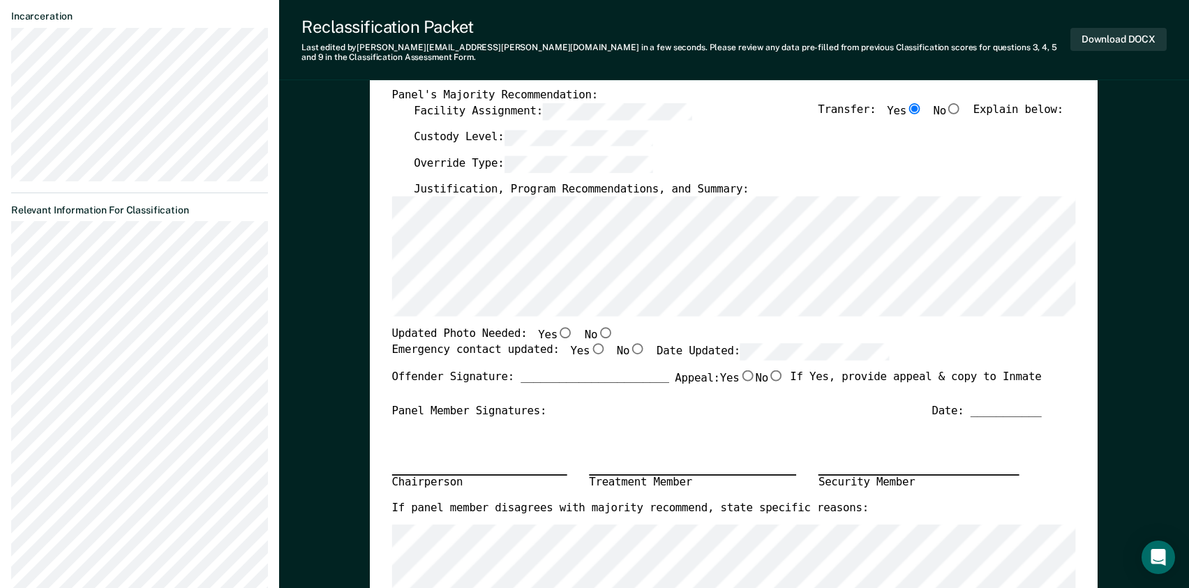
click at [590, 343] on input "Yes" at bounding box center [598, 348] width 16 height 11
type textarea "x"
radio input "true"
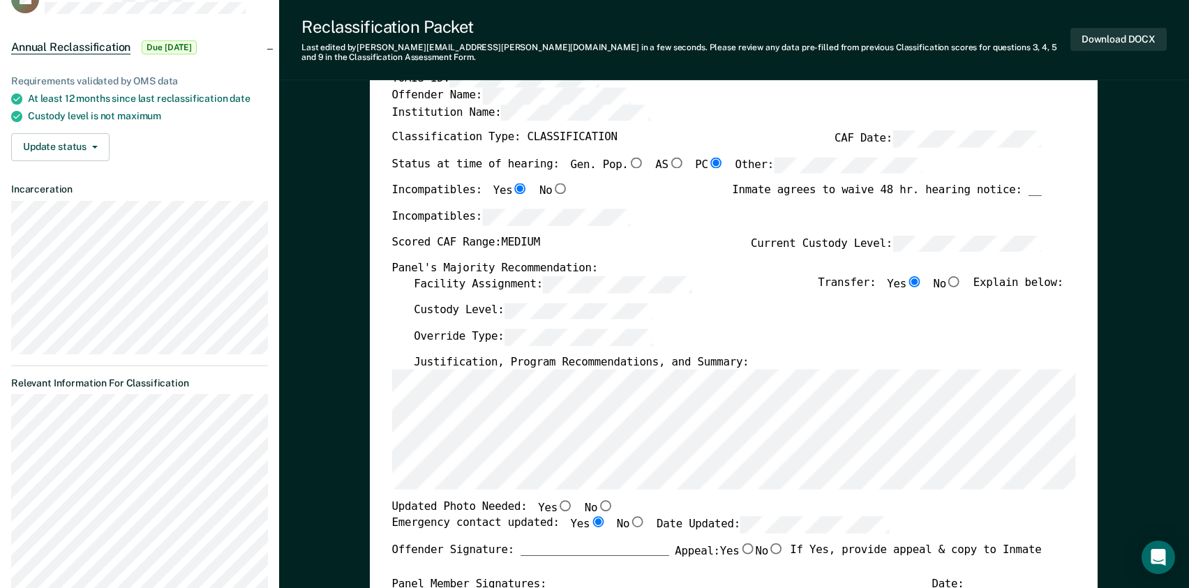
scroll to position [70, 0]
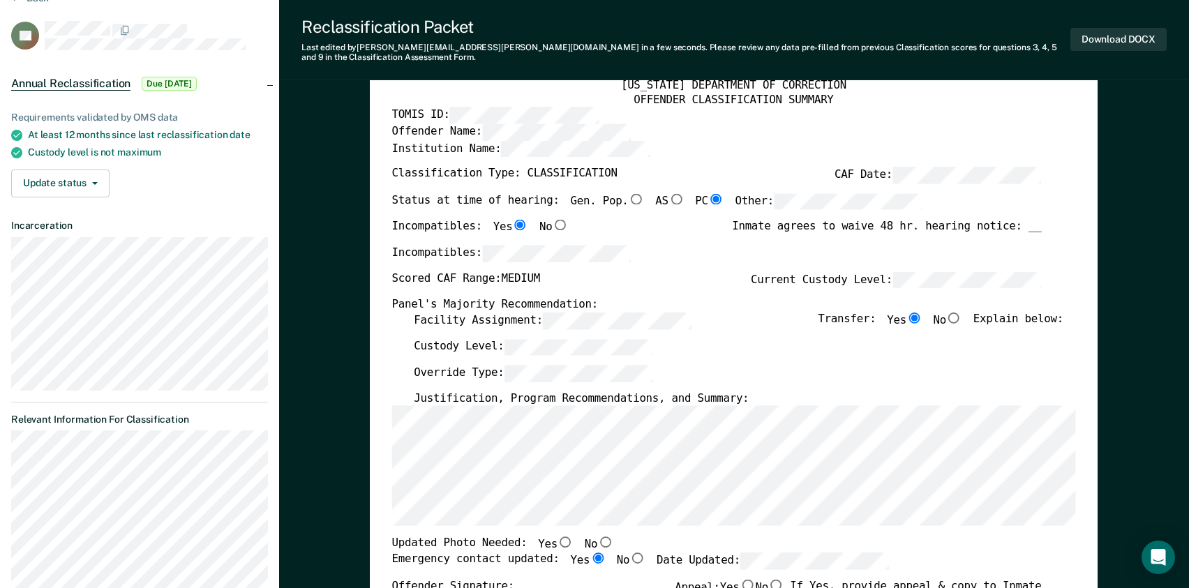
click at [935, 553] on div "Emergency contact updated: Yes No Date Updated:" at bounding box center [717, 566] width 650 height 27
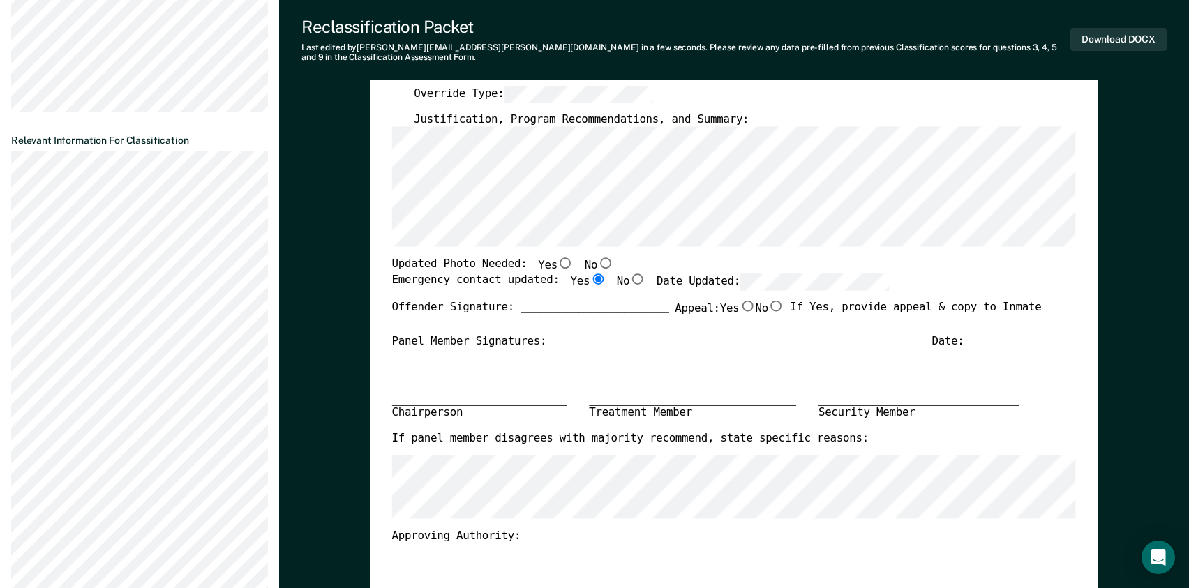
click at [705, 352] on div "Chairperson Treatment Member Security Member" at bounding box center [717, 391] width 650 height 82
click at [558, 258] on input "Yes" at bounding box center [566, 263] width 16 height 11
type textarea "x"
radio input "true"
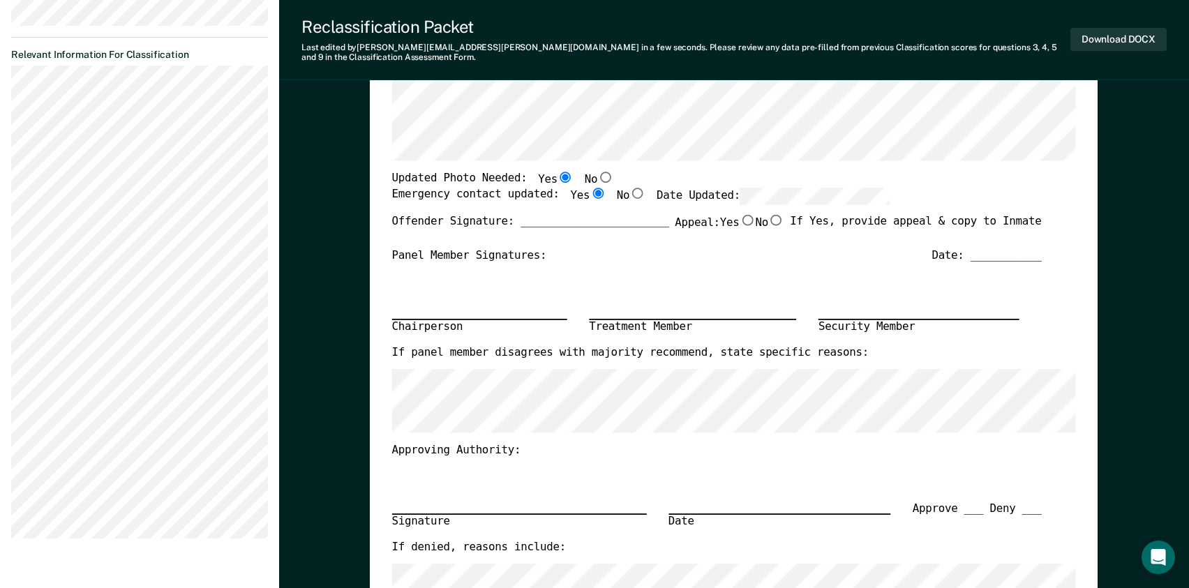
scroll to position [419, 0]
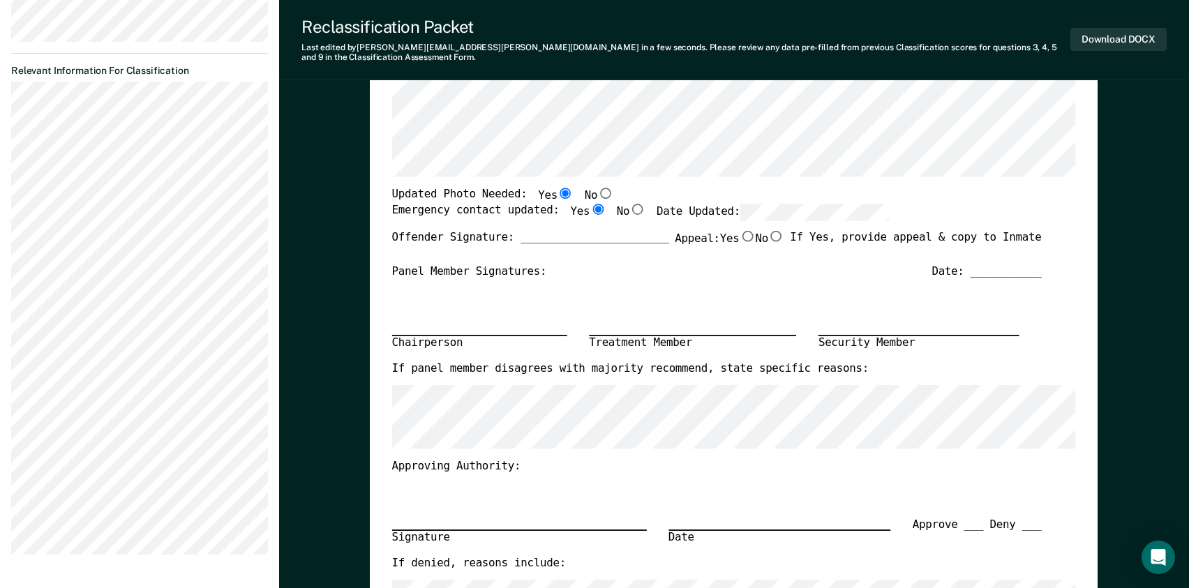
click at [203, 560] on section "Back TB Annual Reclassification Due [DATE] Requirements validated by OMS data A…" at bounding box center [139, 104] width 279 height 957
click at [10, 244] on section "Back TB Annual Reclassification Due [DATE] Requirements validated by OMS data A…" at bounding box center [139, 104] width 279 height 957
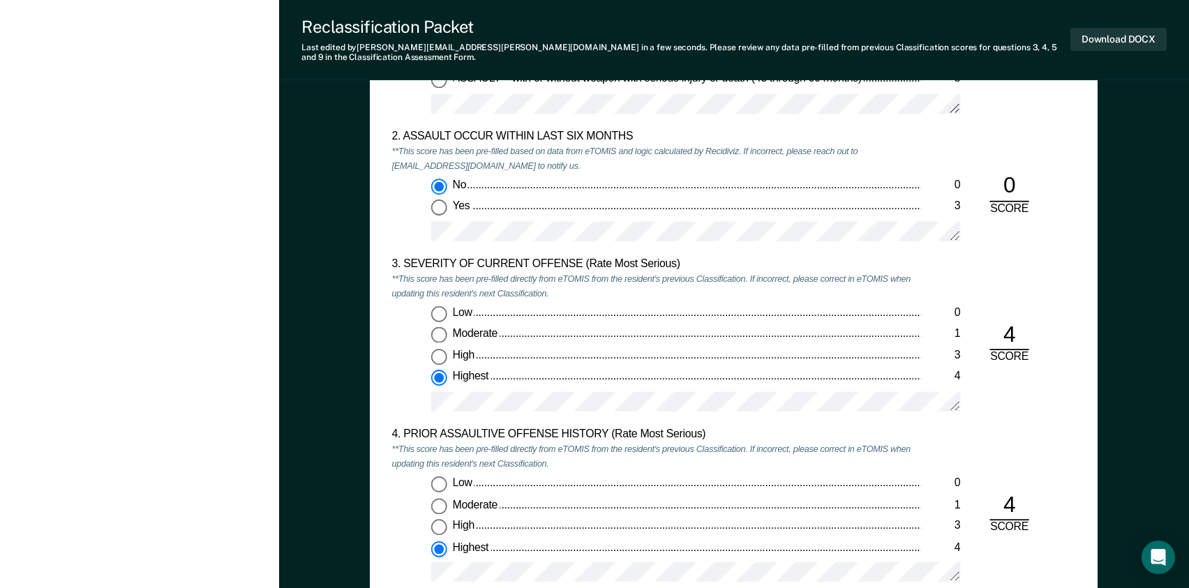
scroll to position [1465, 0]
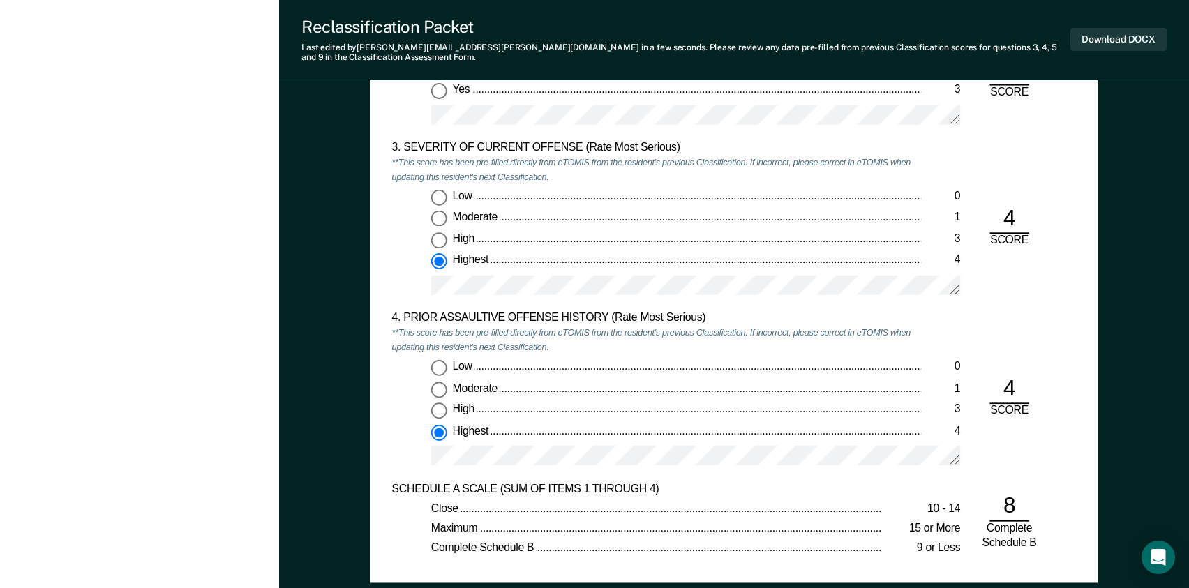
click at [154, 478] on div "[PERSON_NAME] 1. [PERSON_NAME] Profile How it works Log Out Back TB Annual Recl…" at bounding box center [139, 581] width 279 height 4092
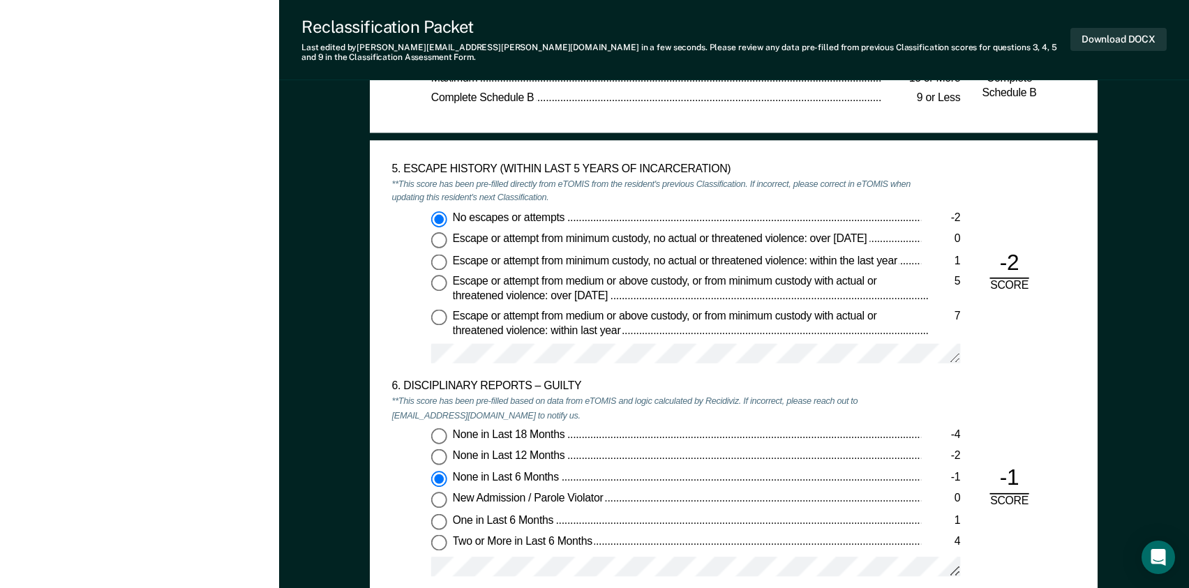
scroll to position [1954, 0]
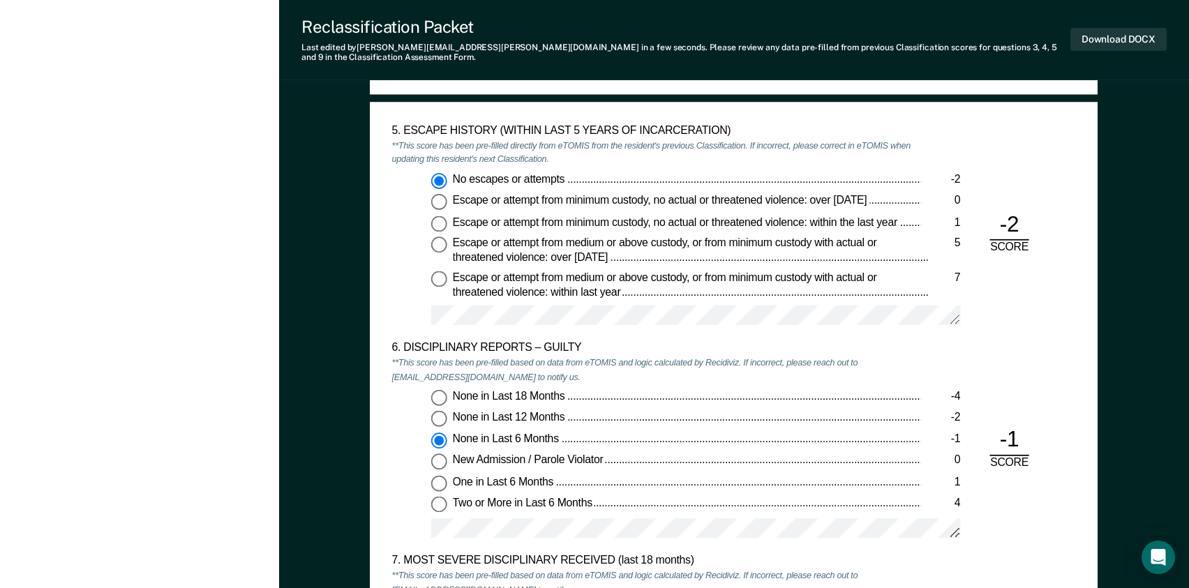
click at [398, 407] on div "None in Last 18 Months -4 None in Last 12 Months -2 None in Last 6 Months -1 Ne…" at bounding box center [657, 468] width 530 height 159
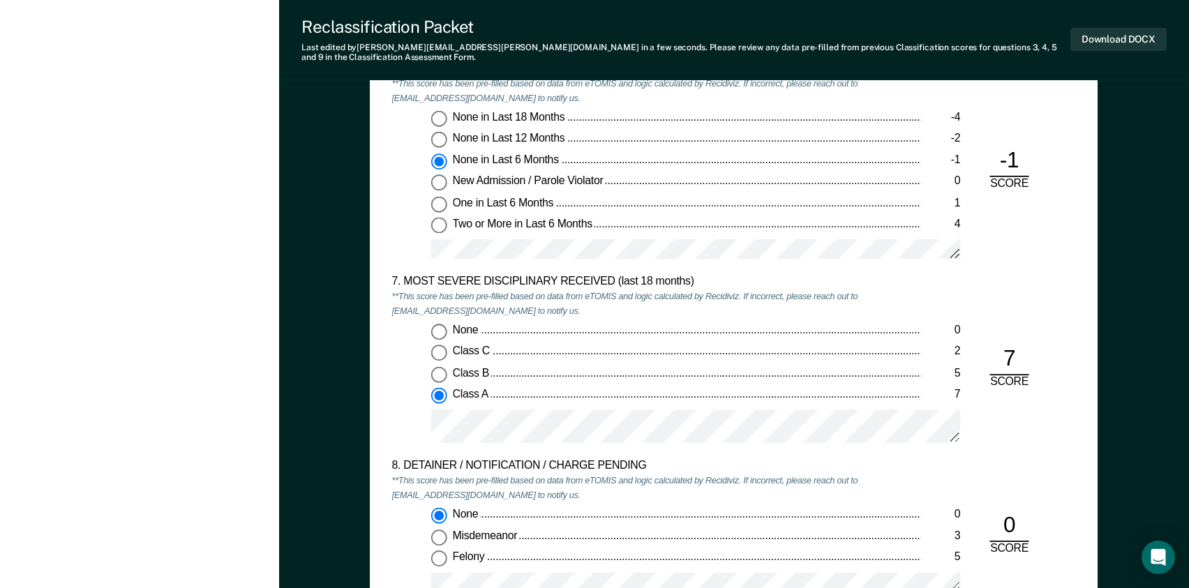
scroll to position [2512, 0]
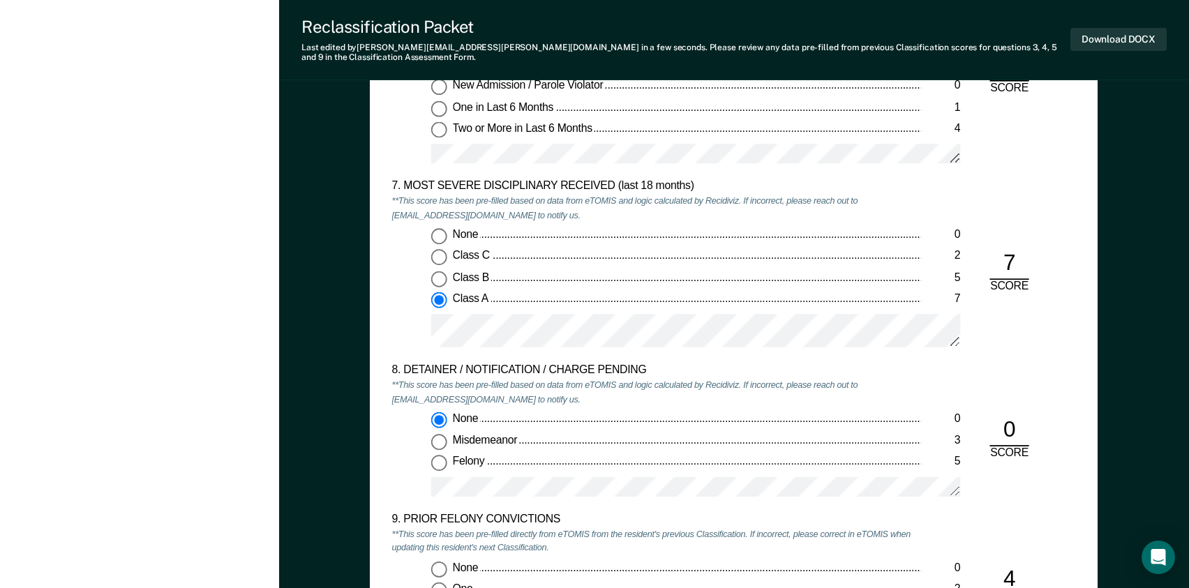
scroll to position [2442, 0]
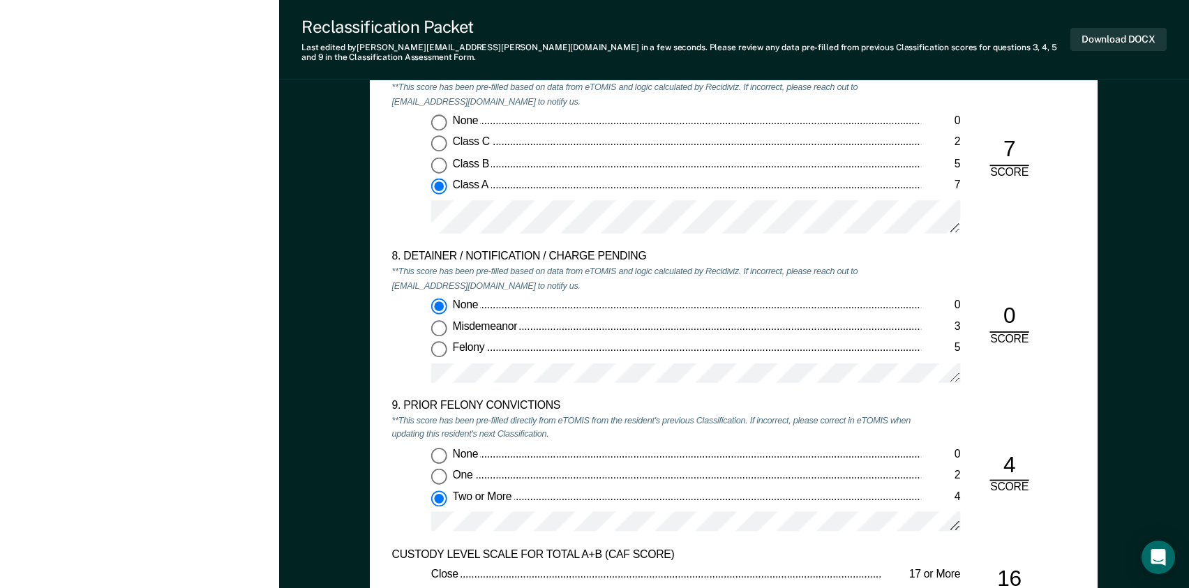
click at [525, 479] on div "None 0 One 2 Two or More 4" at bounding box center [657, 494] width 530 height 95
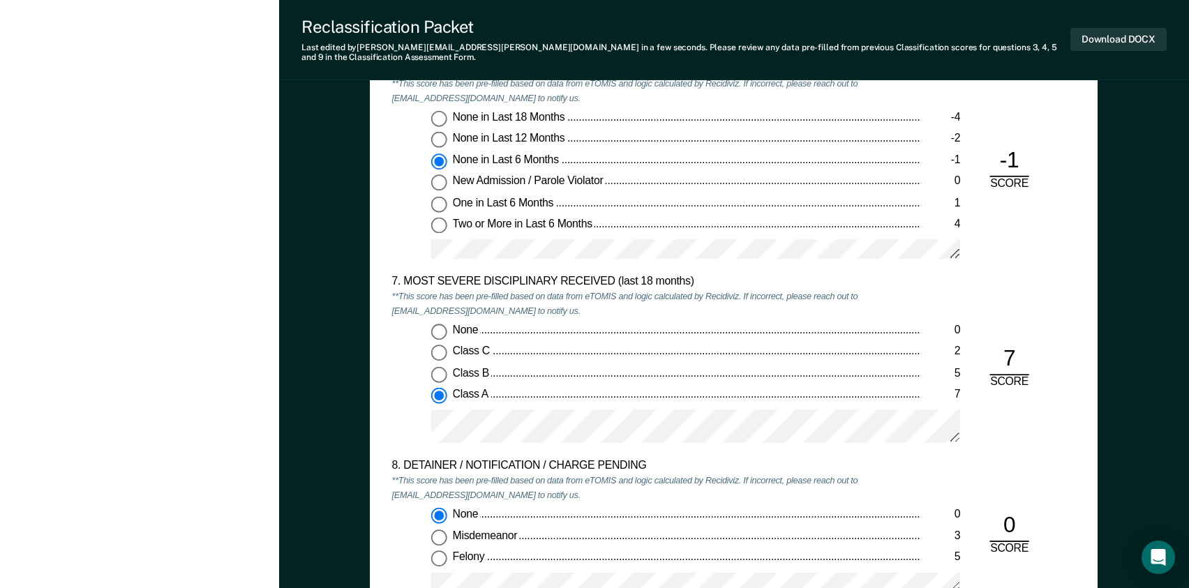
scroll to position [2582, 0]
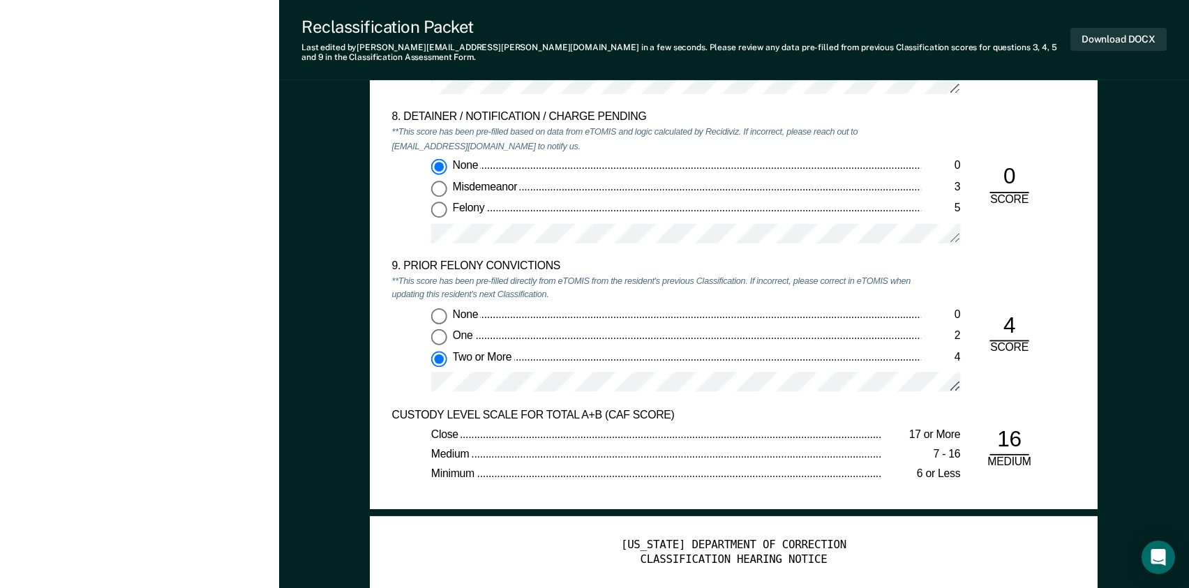
click at [536, 448] on div "Medium" at bounding box center [656, 455] width 451 height 15
click at [399, 367] on div "None 0 One 2 Two or More 4" at bounding box center [657, 355] width 530 height 95
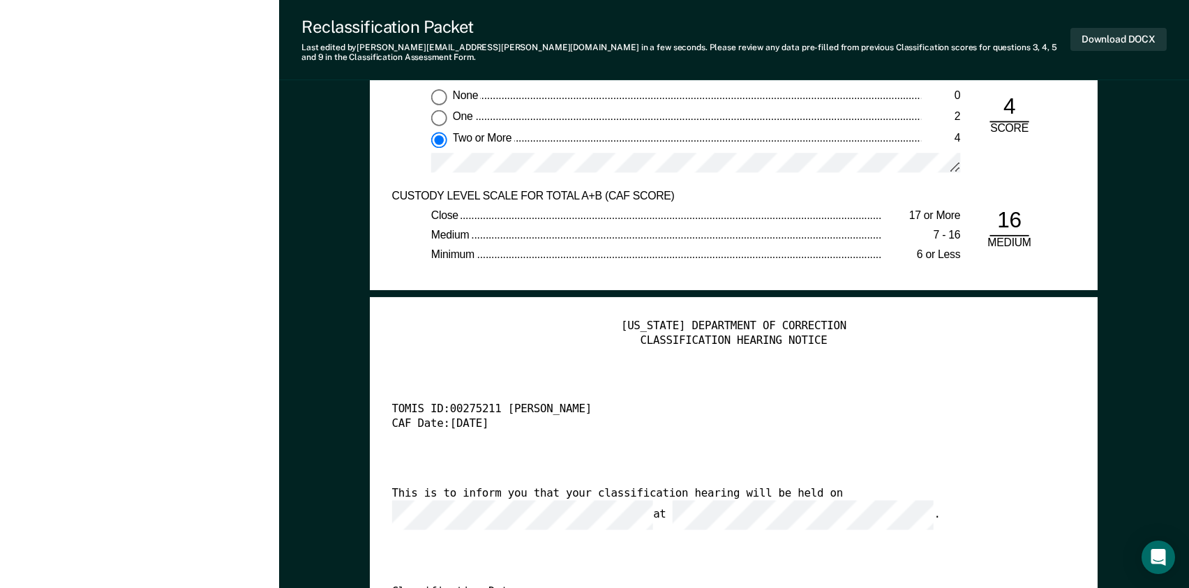
scroll to position [2791, 0]
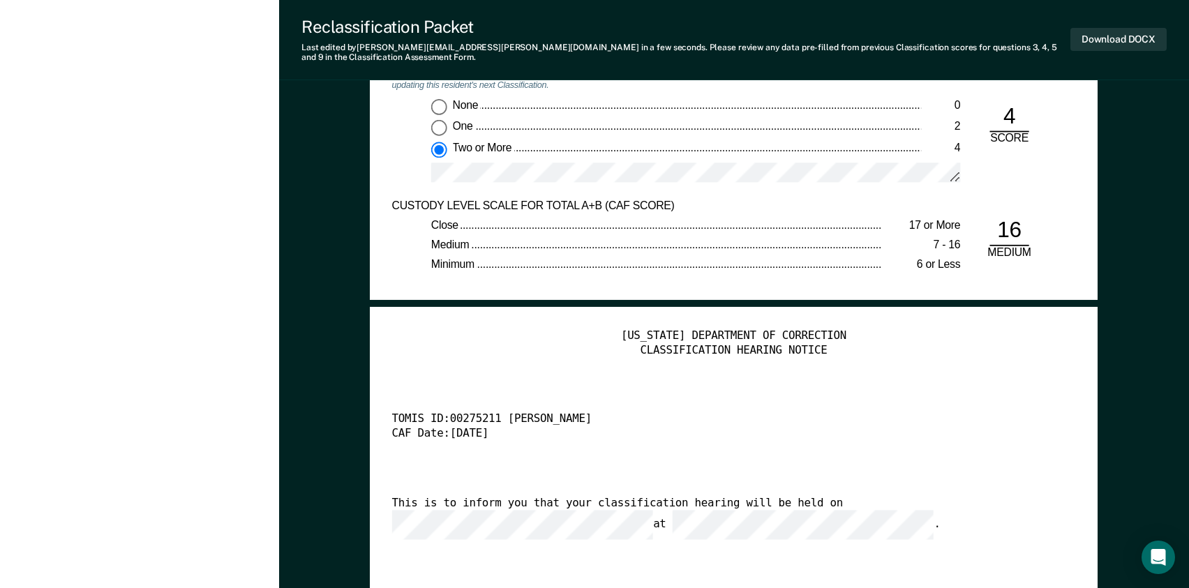
click at [950, 366] on div "[US_STATE] DEPARTMENT OF CORRECTION CLASSIFICATION HEARING NOTICE TOMIS ID: 002…" at bounding box center [734, 512] width 684 height 366
click at [1094, 38] on button "Download DOCX" at bounding box center [1118, 39] width 96 height 23
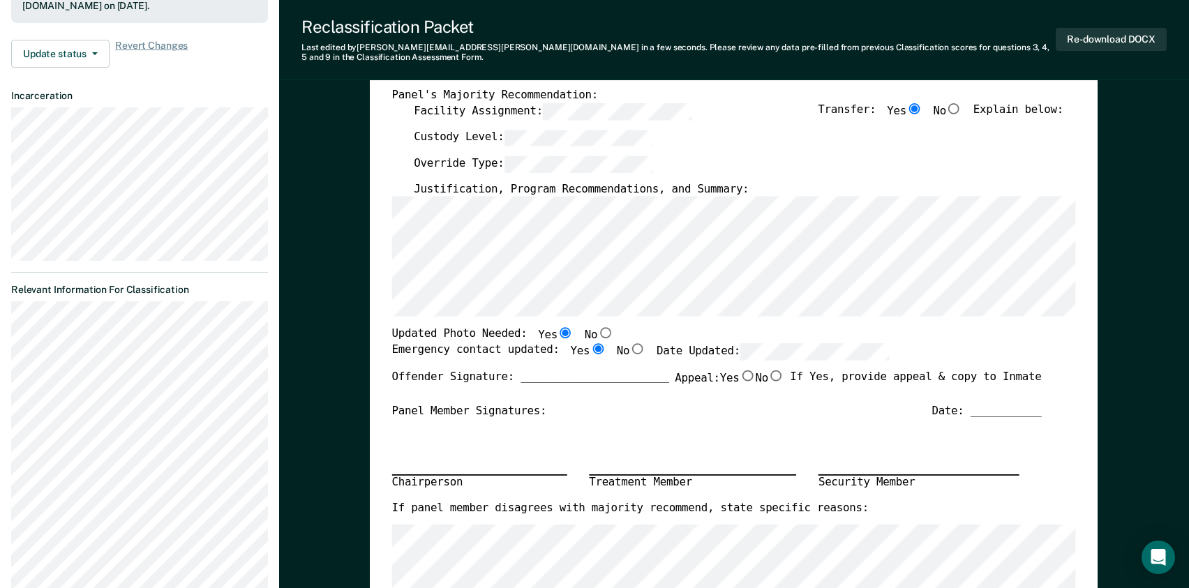
scroll to position [0, 0]
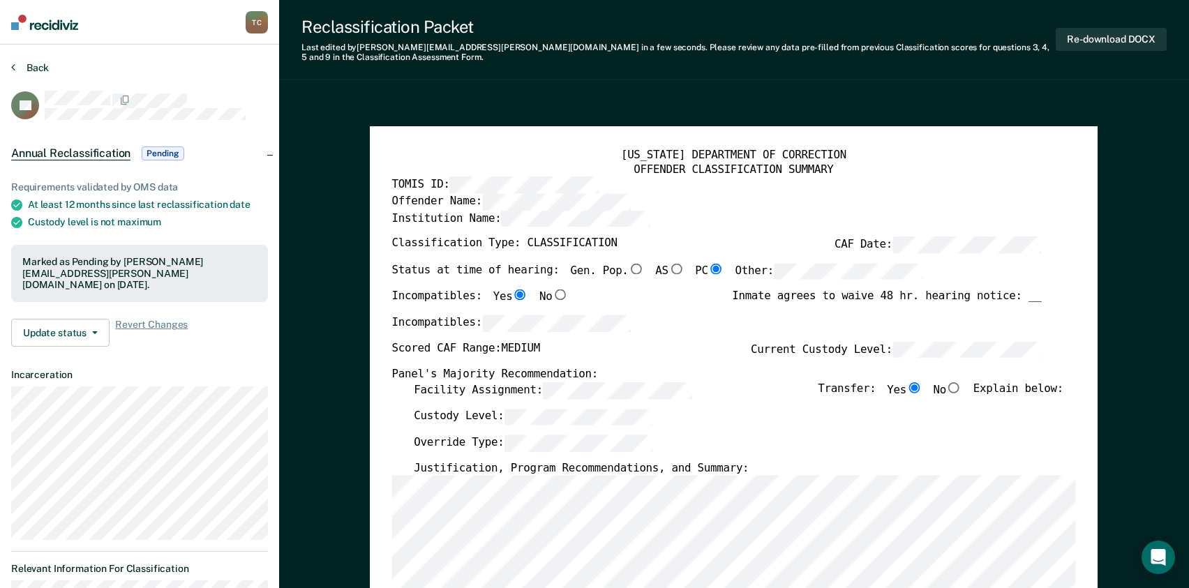
click at [28, 66] on button "Back" at bounding box center [30, 67] width 38 height 13
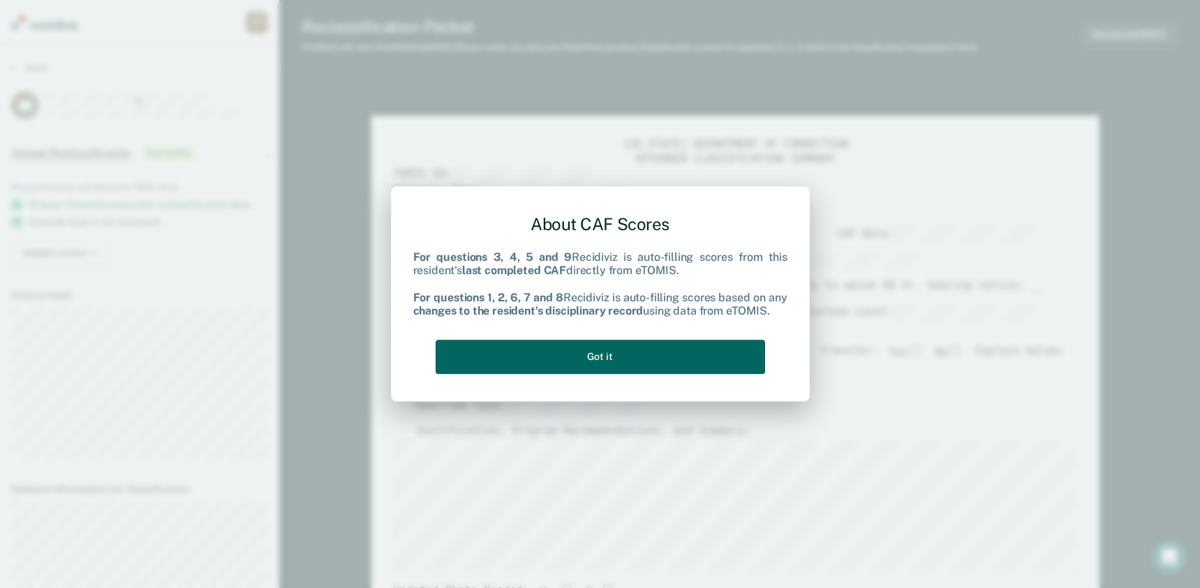
click at [582, 359] on button "Got it" at bounding box center [599, 357] width 329 height 34
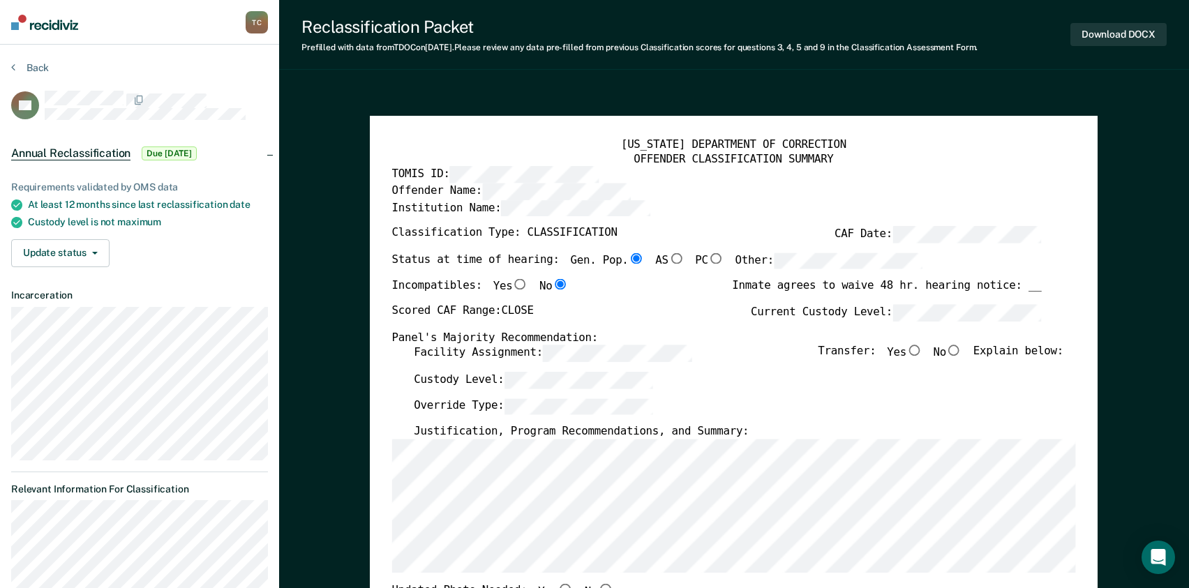
click at [950, 390] on div "Custody Level:" at bounding box center [739, 385] width 650 height 27
click at [918, 352] on input "Yes" at bounding box center [914, 350] width 16 height 11
type textarea "x"
radio input "true"
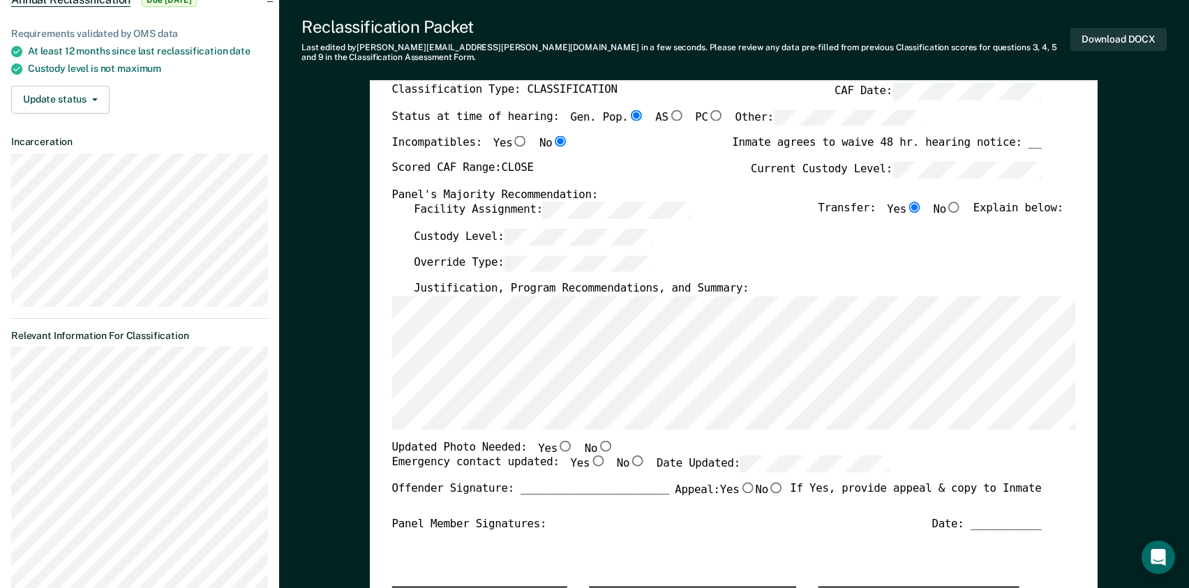
scroll to position [209, 0]
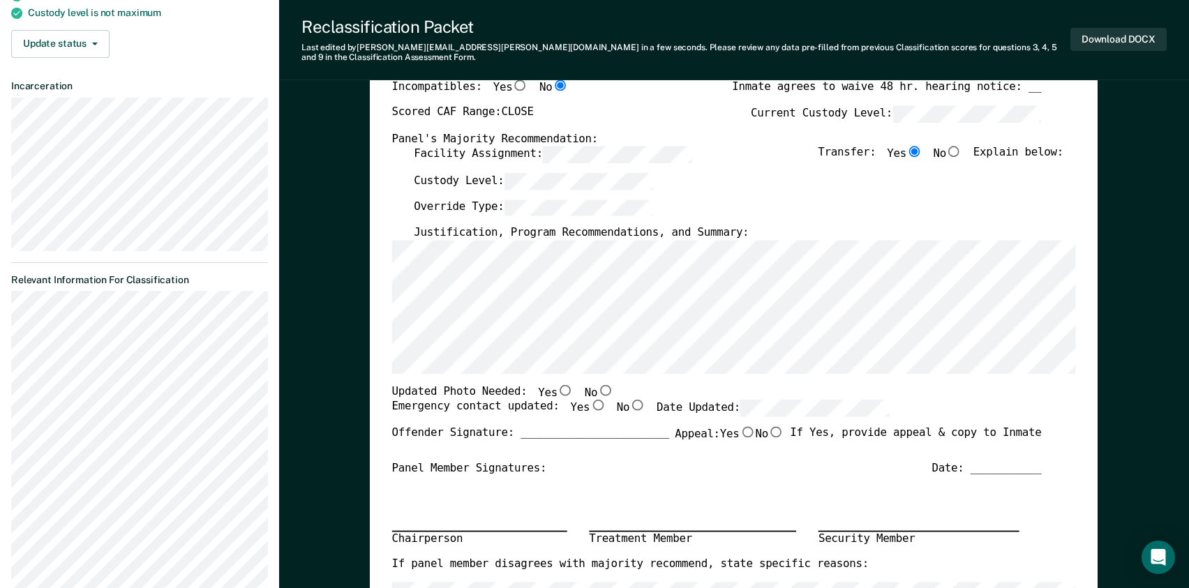
click at [598, 384] on input "No" at bounding box center [606, 389] width 16 height 11
type textarea "x"
radio input "true"
click at [590, 400] on input "Yes" at bounding box center [598, 405] width 16 height 11
type textarea "x"
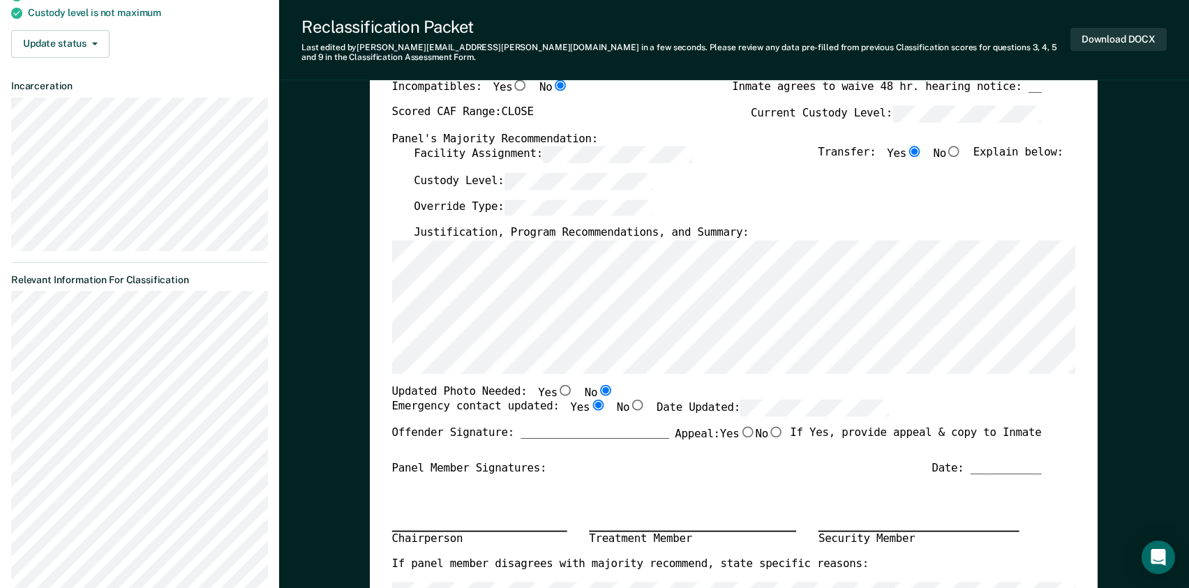
radio input "true"
click at [608, 476] on div "Chairperson Treatment Member Security Member" at bounding box center [717, 517] width 650 height 82
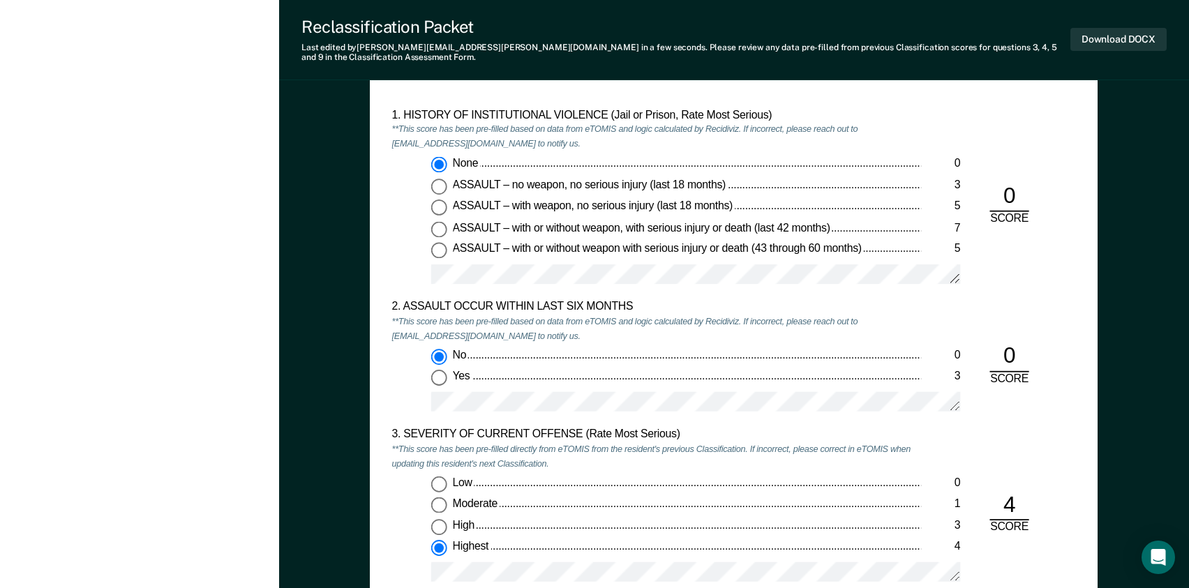
scroll to position [1186, 0]
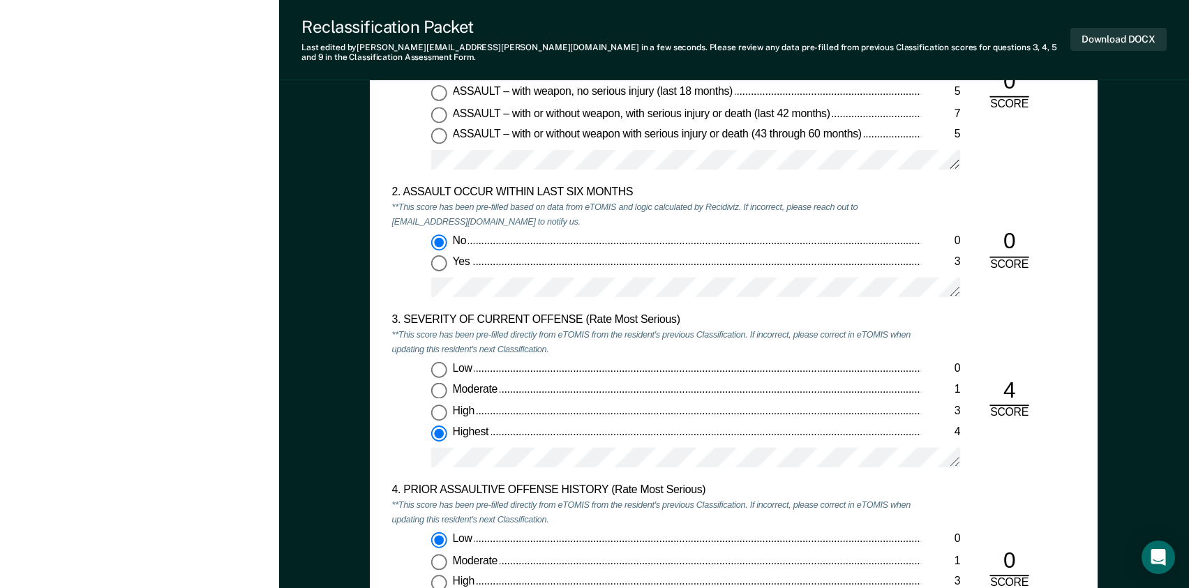
scroll to position [1326, 0]
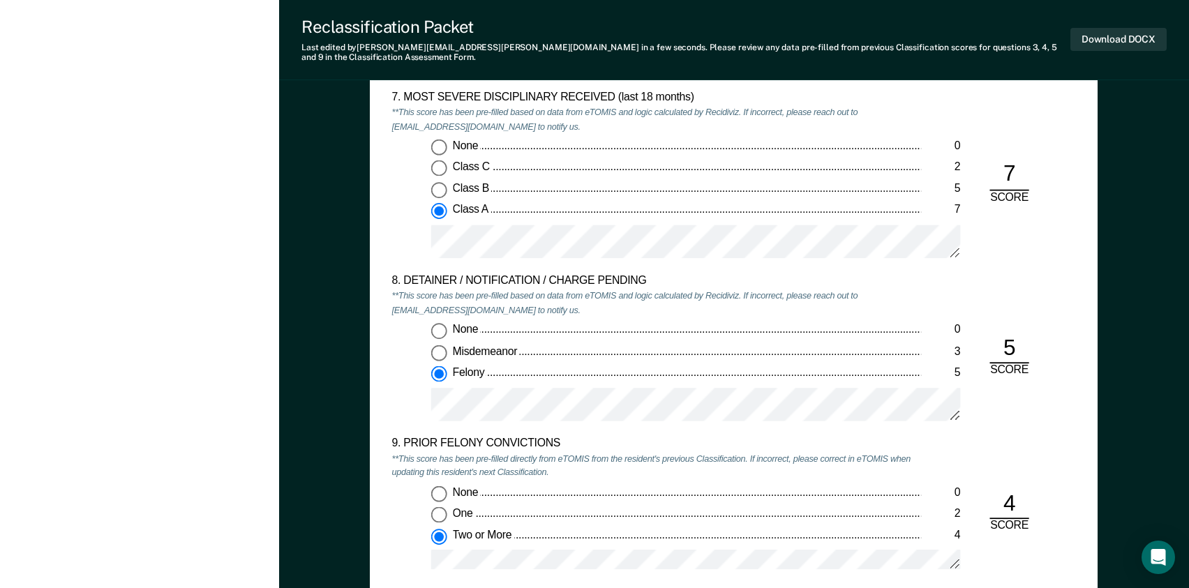
scroll to position [2442, 0]
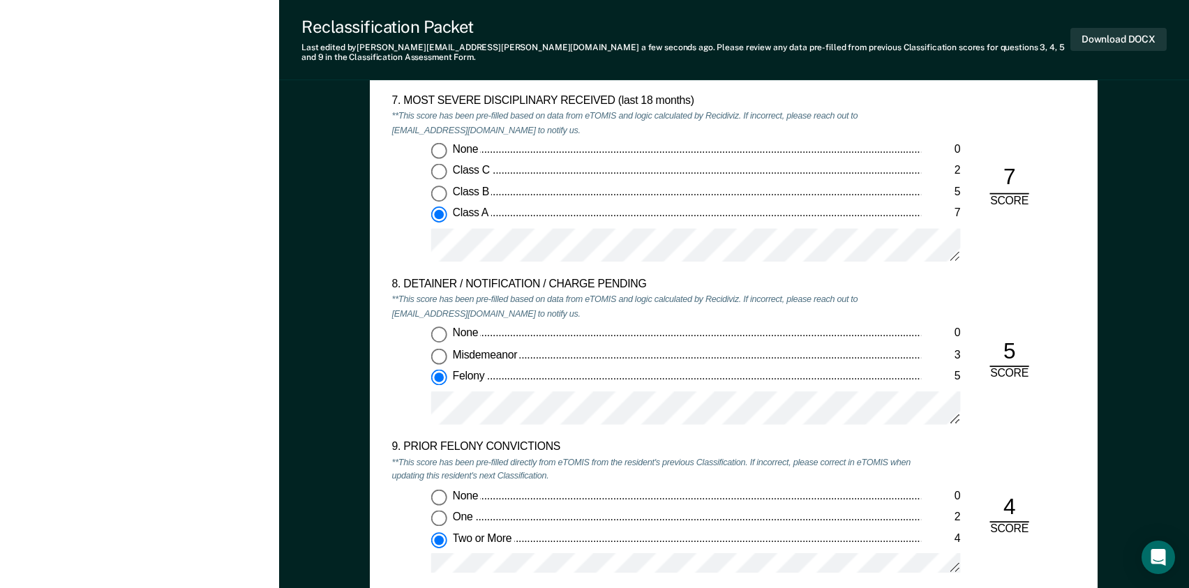
click at [1033, 548] on div "9. PRIOR FELONY CONVICTIONS **This score has been pre-filled directly from eTOM…" at bounding box center [734, 514] width 684 height 149
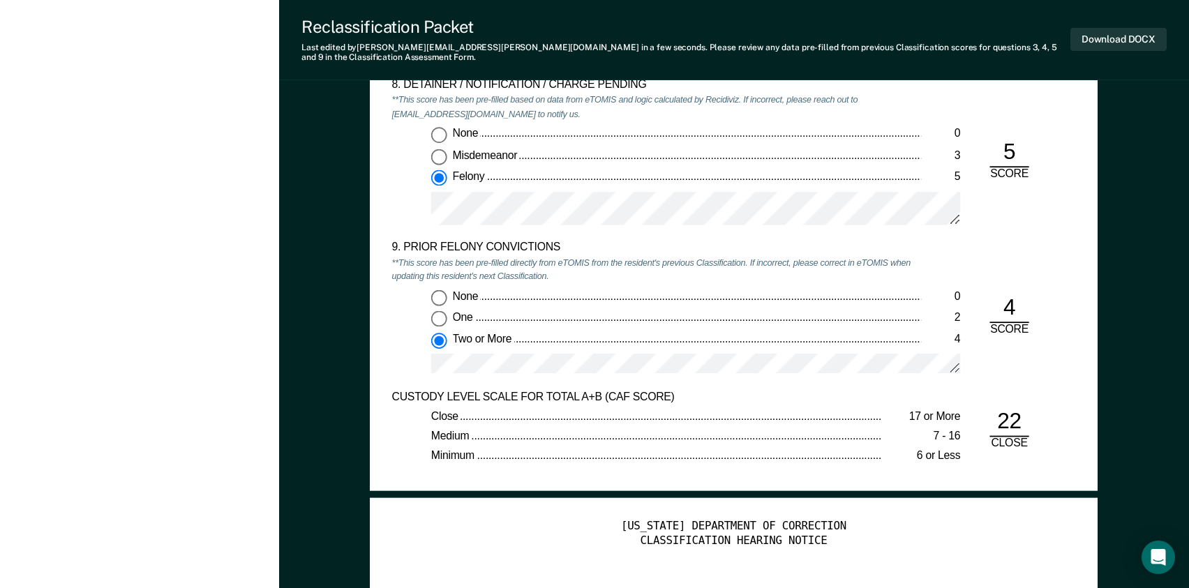
scroll to position [2721, 0]
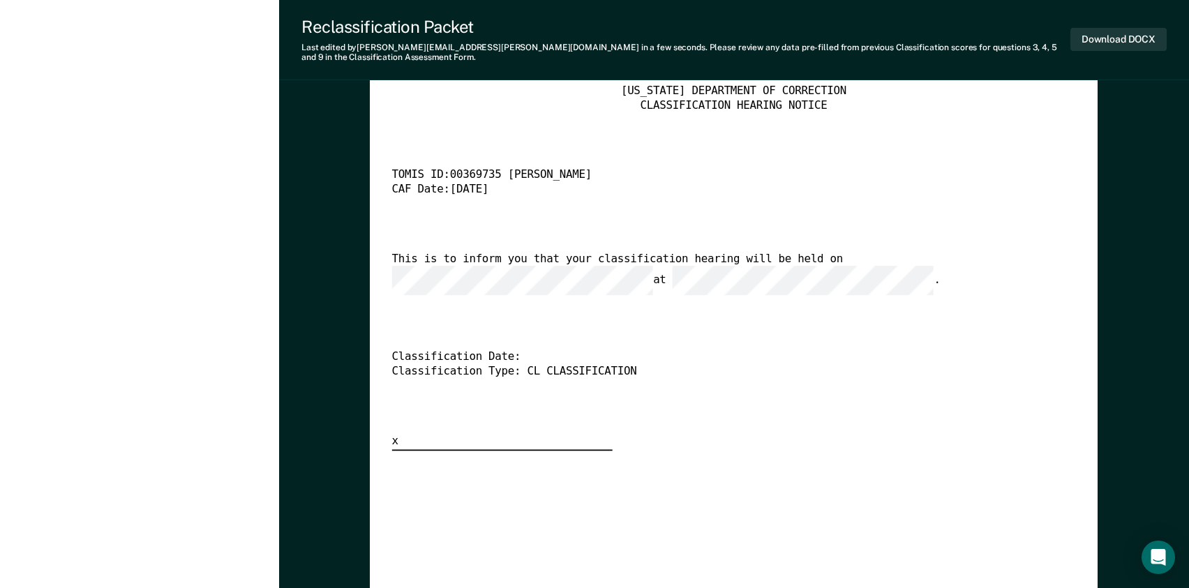
scroll to position [3140, 0]
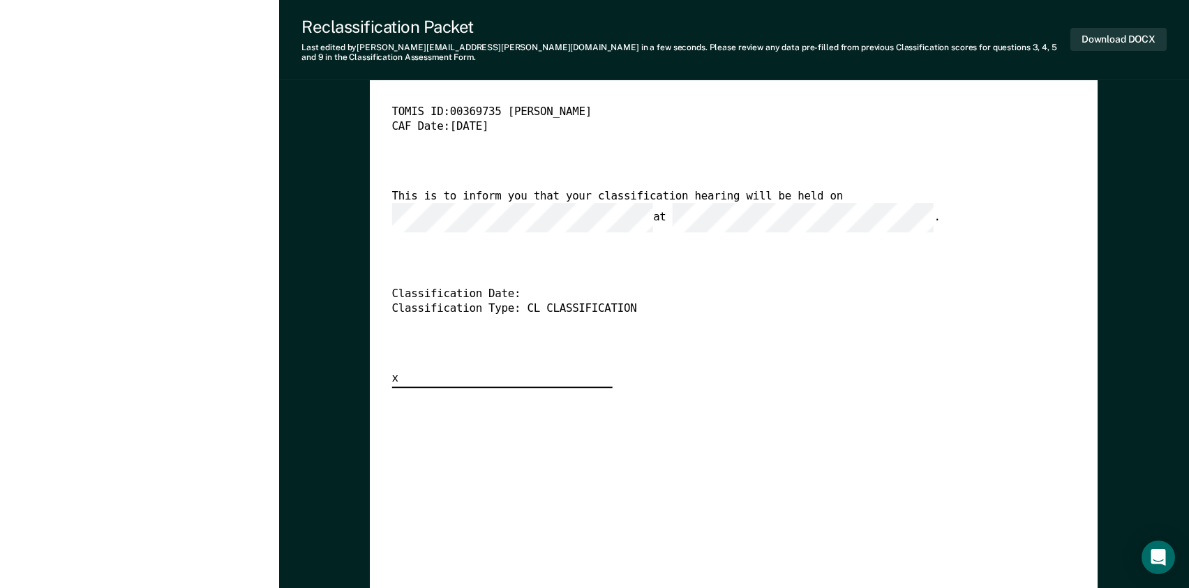
click at [844, 179] on div "[US_STATE] DEPARTMENT OF CORRECTION CLASSIFICATION HEARING NOTICE TOMIS ID: 003…" at bounding box center [734, 205] width 684 height 366
click at [725, 308] on div "[US_STATE] DEPARTMENT OF CORRECTION CLASSIFICATION HEARING NOTICE TOMIS ID: 003…" at bounding box center [734, 205] width 684 height 366
click at [1083, 31] on button "Download DOCX" at bounding box center [1118, 39] width 96 height 23
click at [800, 307] on div "[US_STATE] DEPARTMENT OF CORRECTION CLASSIFICATION HEARING NOTICE TOMIS ID: 003…" at bounding box center [734, 205] width 684 height 366
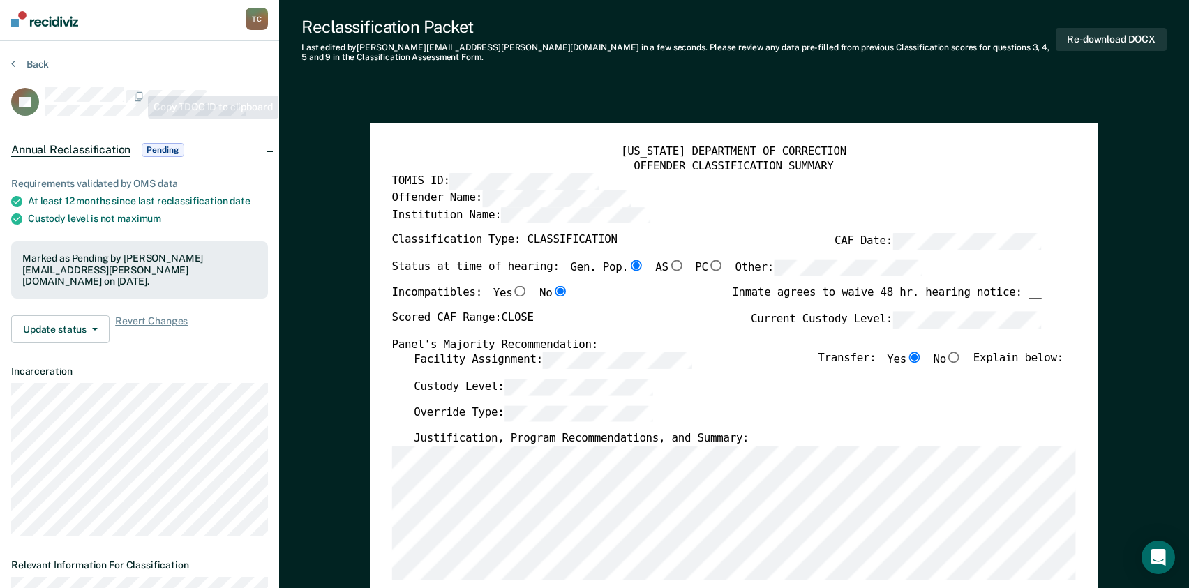
scroll to position [0, 0]
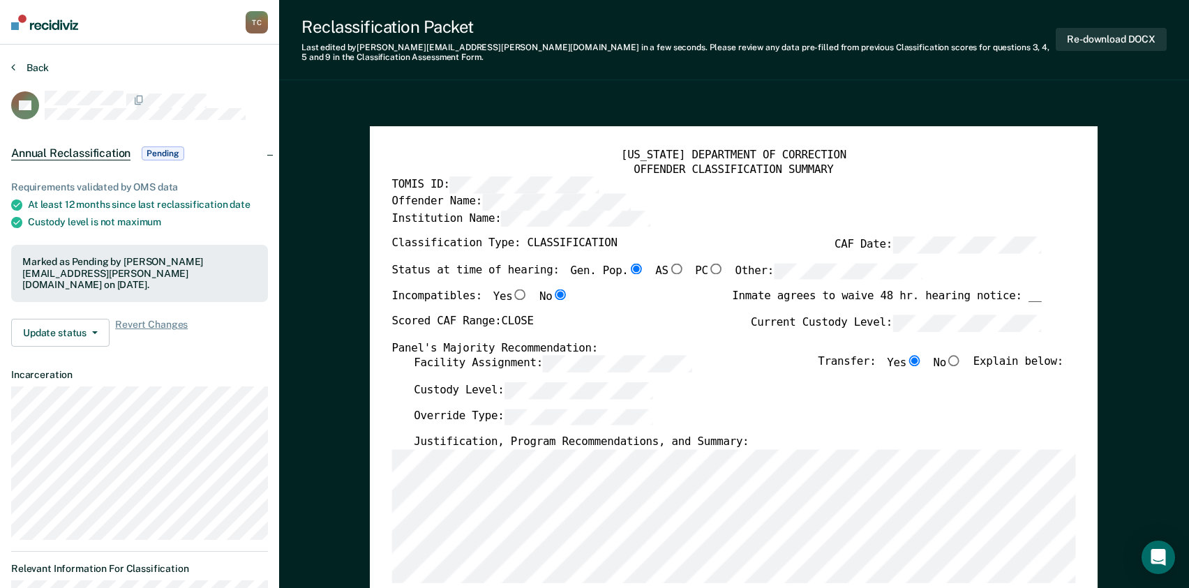
click at [28, 69] on button "Back" at bounding box center [30, 67] width 38 height 13
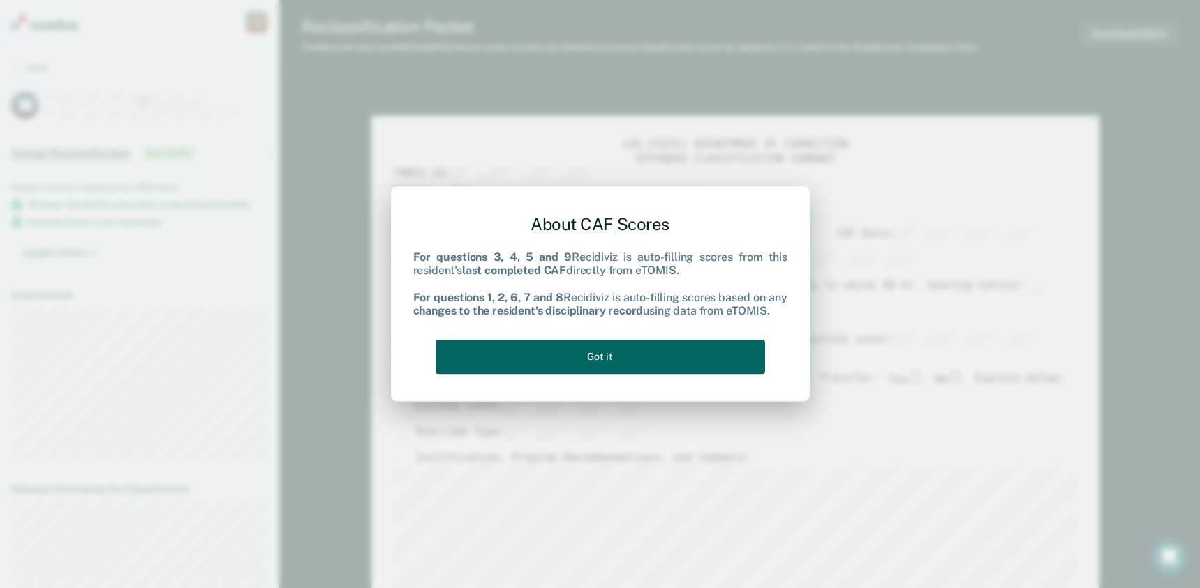
click at [610, 354] on button "Got it" at bounding box center [599, 357] width 329 height 34
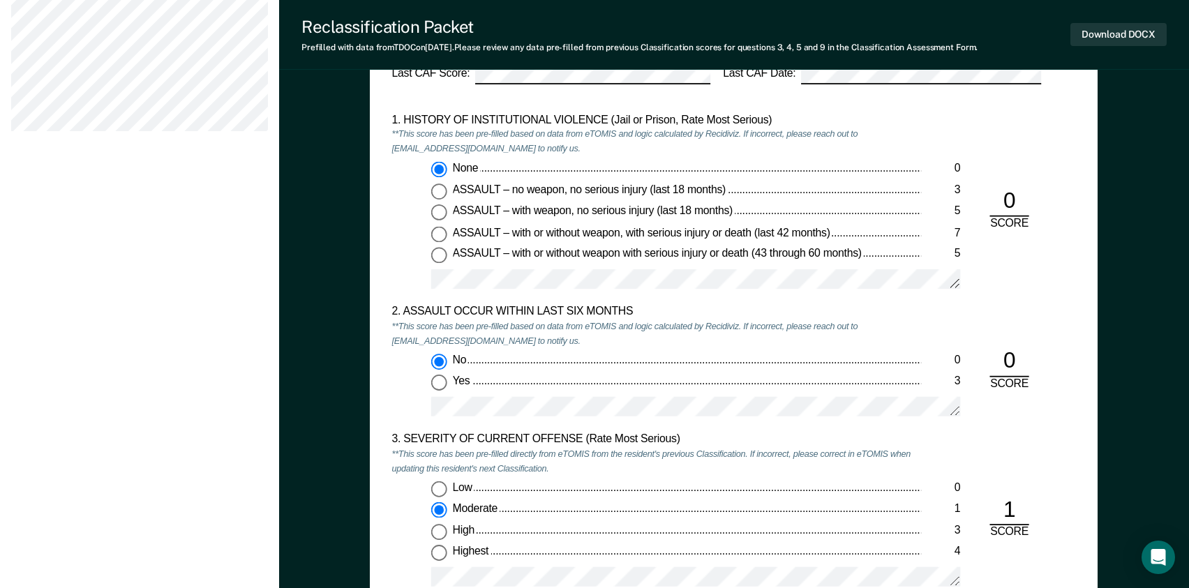
scroll to position [1116, 0]
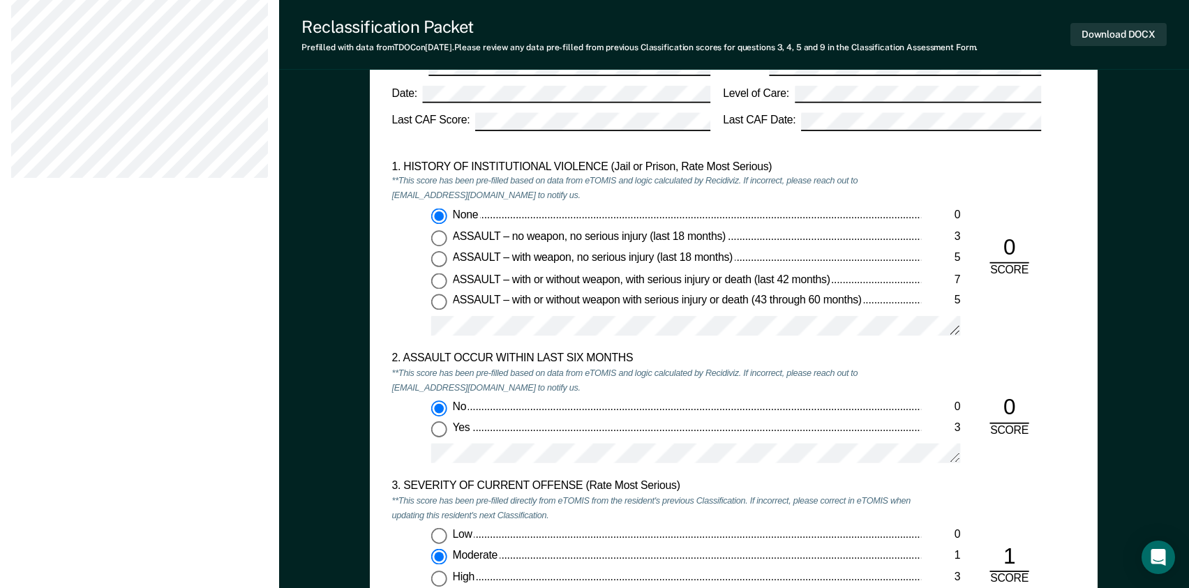
click at [1070, 341] on div "1. HISTORY OF INSTITUTIONAL VIOLENCE (Jail or Prison, Rate Most Serious) **This…" at bounding box center [734, 256] width 684 height 192
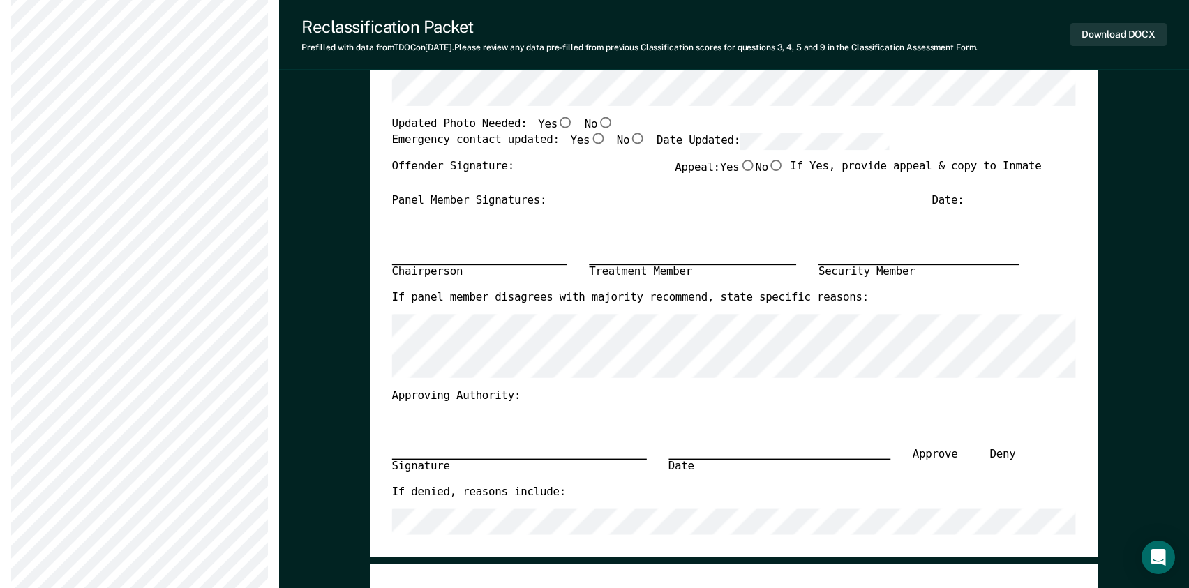
scroll to position [419, 0]
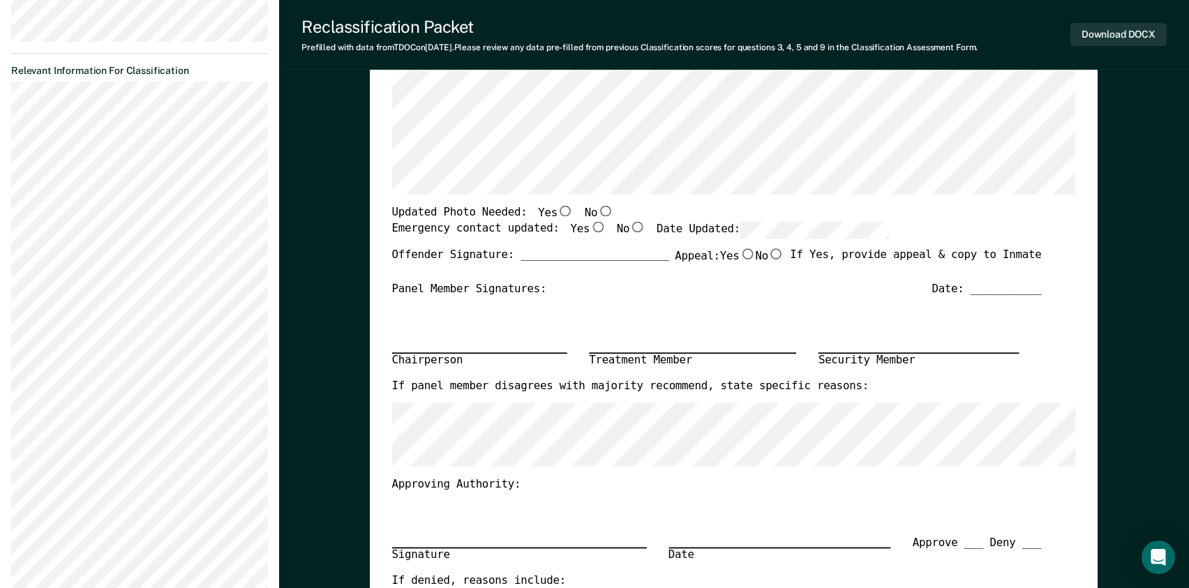
click at [632, 309] on div "Chairperson Treatment Member Security Member" at bounding box center [717, 339] width 650 height 82
click at [598, 211] on input "No" at bounding box center [606, 212] width 16 height 11
type textarea "x"
radio input "true"
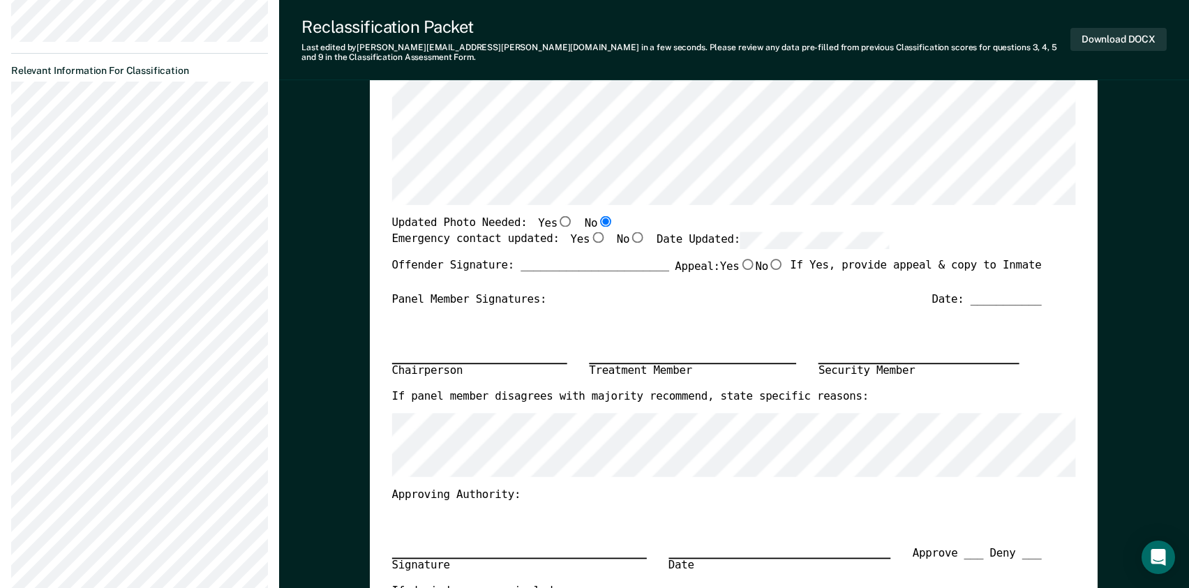
click at [590, 232] on input "Yes" at bounding box center [598, 237] width 16 height 11
type textarea "x"
radio input "true"
click at [677, 293] on div "Panel Member Signatures: Date: ___________" at bounding box center [717, 300] width 650 height 15
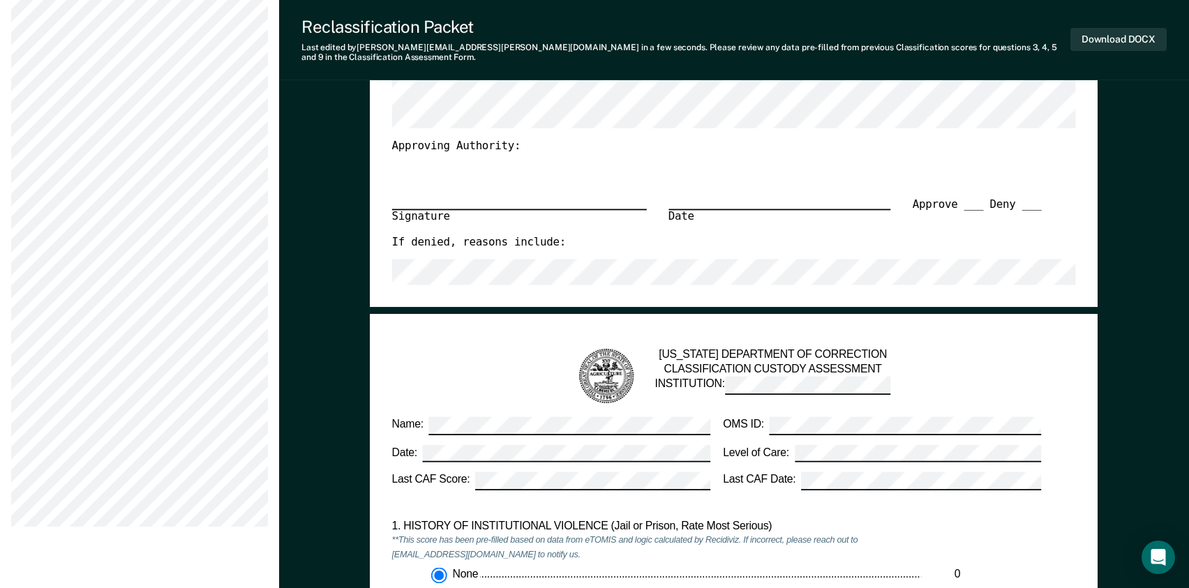
scroll to position [698, 0]
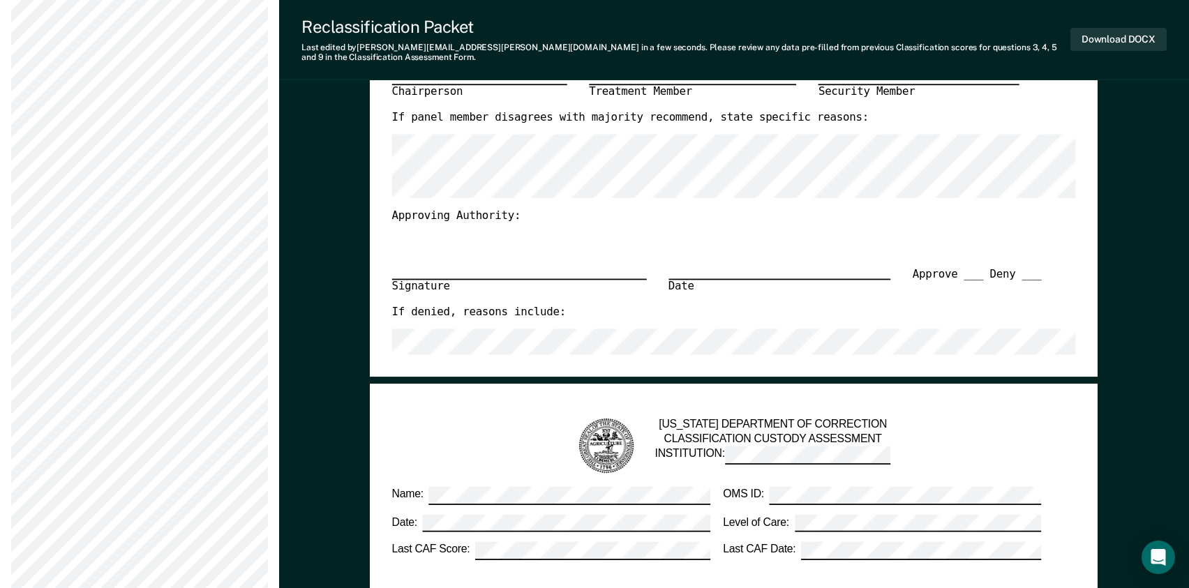
click at [440, 424] on div "[US_STATE] DEPARTMENT OF CORRECTION CLASSIFICATION CUSTODY ASSESSMENT INSTITUTI…" at bounding box center [734, 446] width 662 height 59
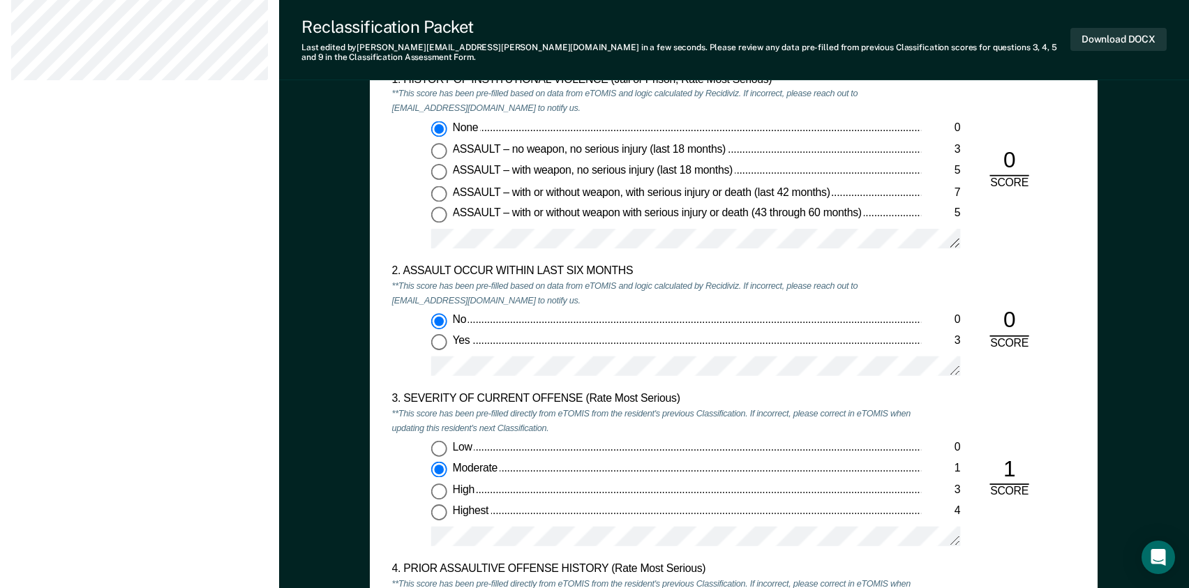
scroll to position [1256, 0]
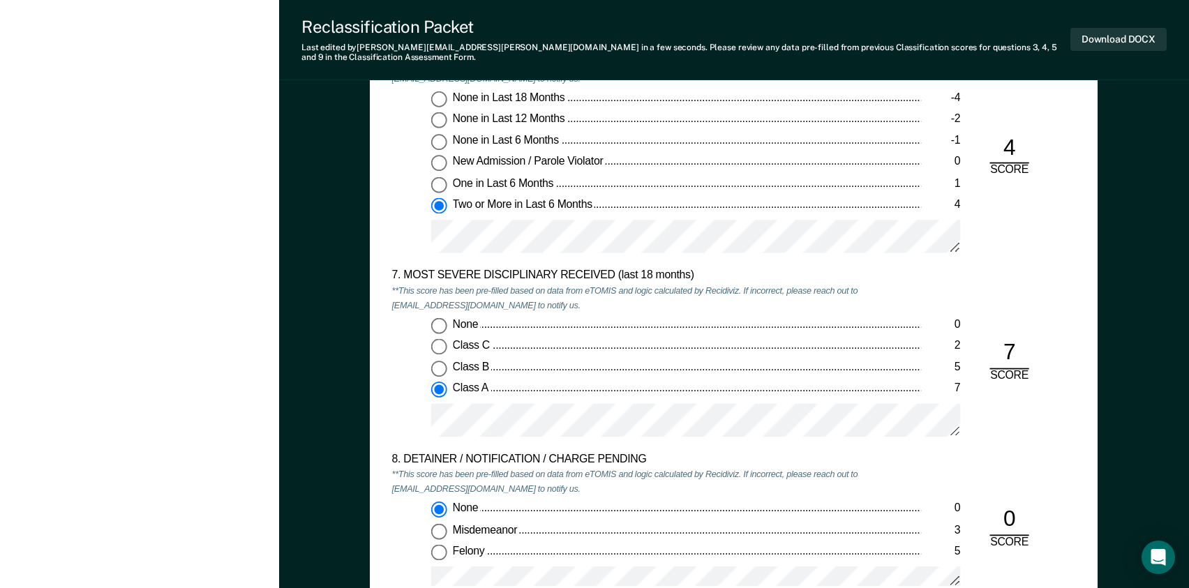
scroll to position [2253, 0]
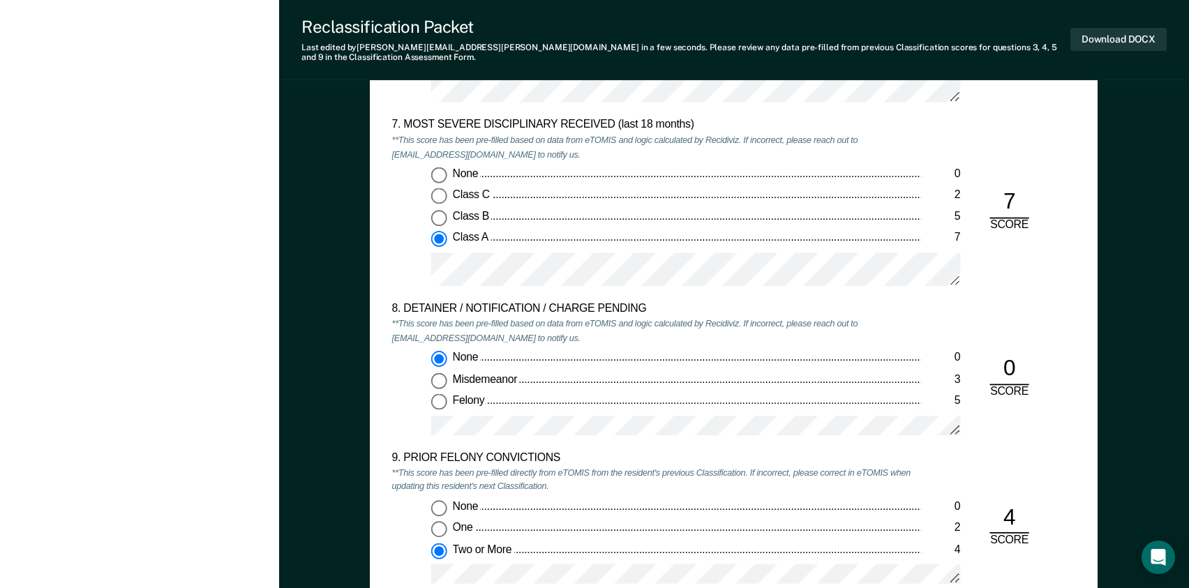
scroll to position [2532, 0]
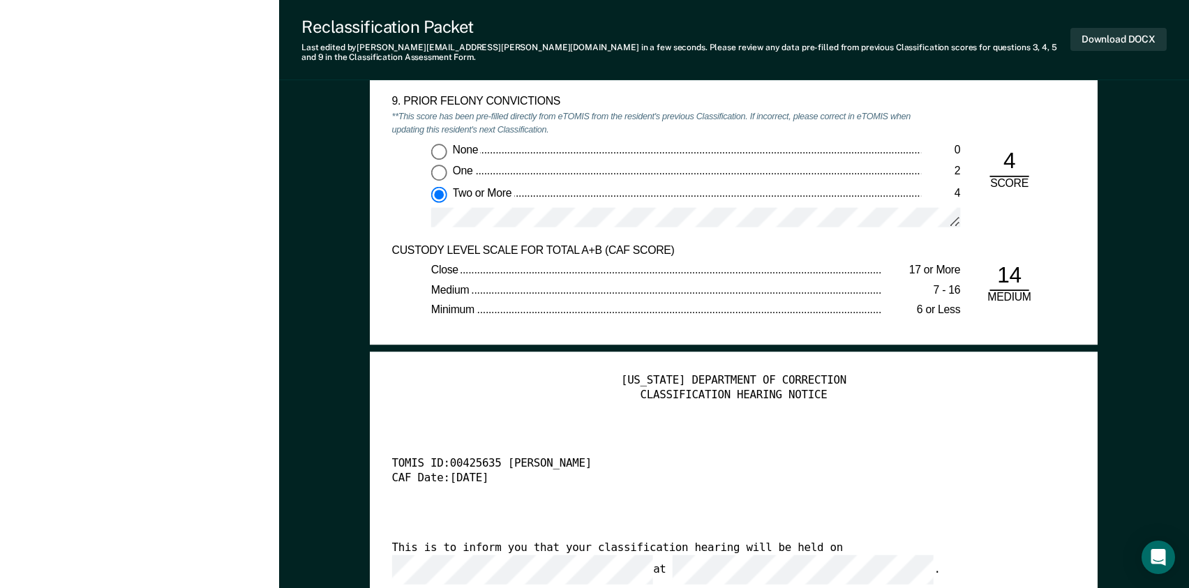
scroll to position [2602, 0]
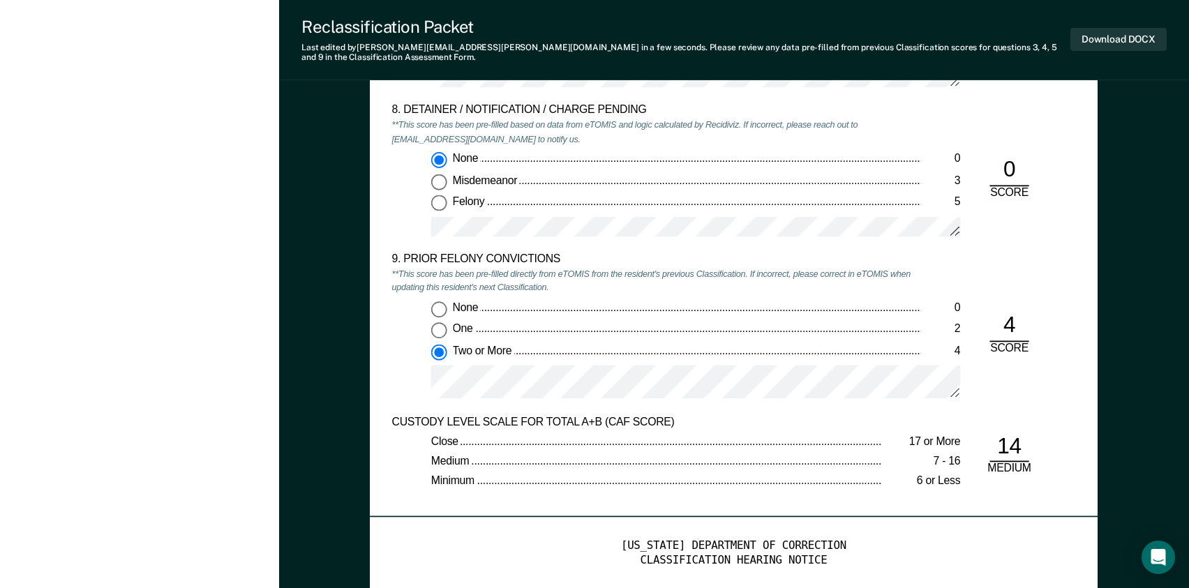
click at [820, 415] on div "CUSTODY LEVEL SCALE FOR TOTAL A+B (CAF SCORE)" at bounding box center [657, 422] width 530 height 15
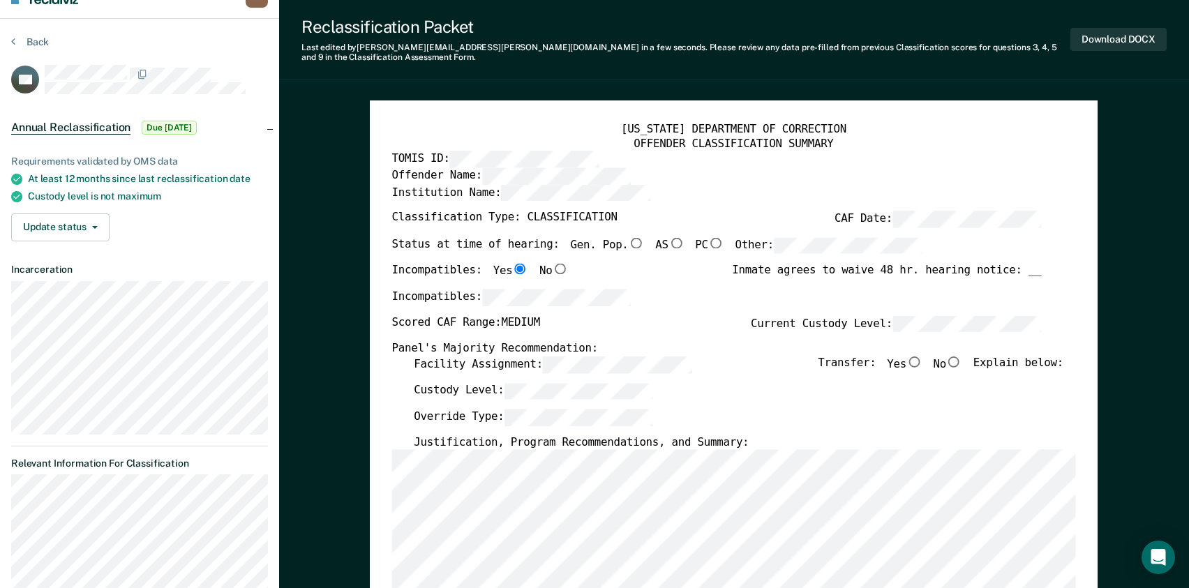
scroll to position [20, 0]
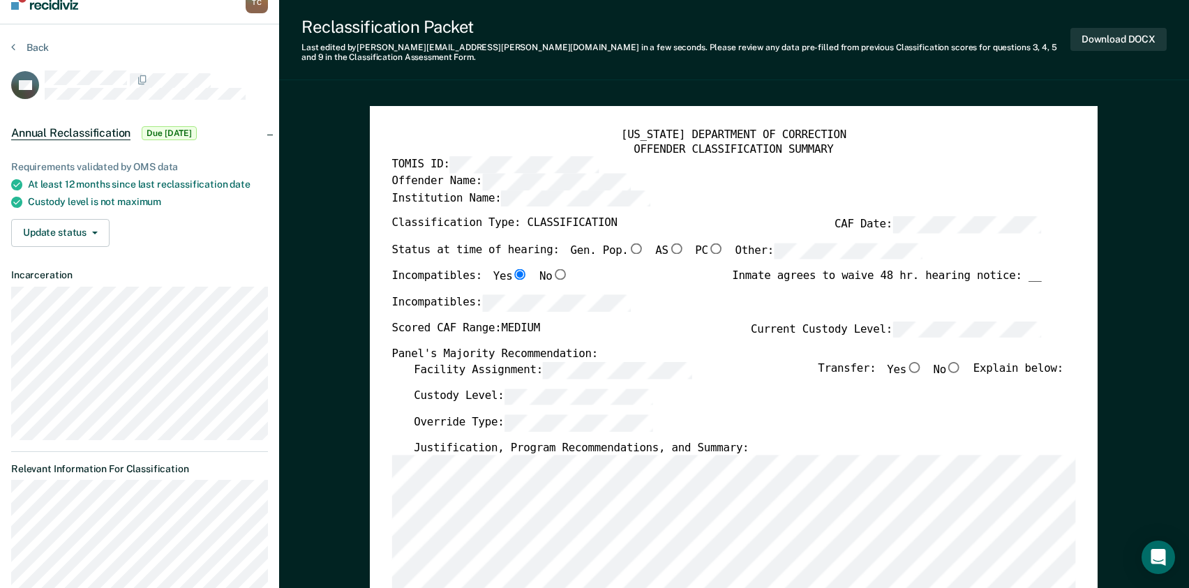
click at [922, 361] on input "Yes" at bounding box center [914, 366] width 16 height 11
type textarea "x"
radio input "true"
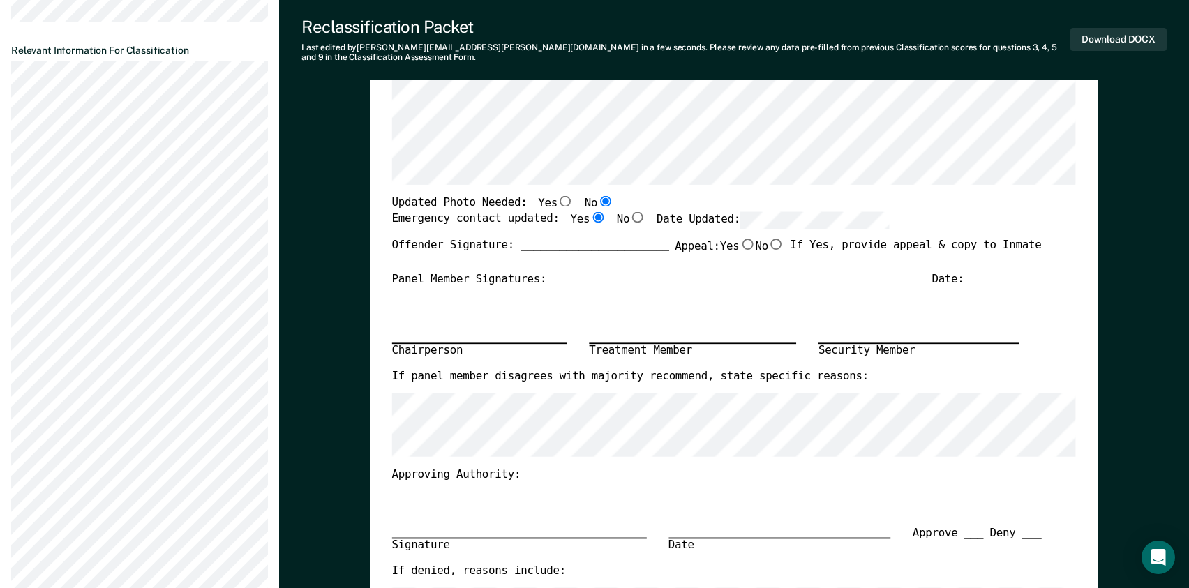
scroll to position [160, 0]
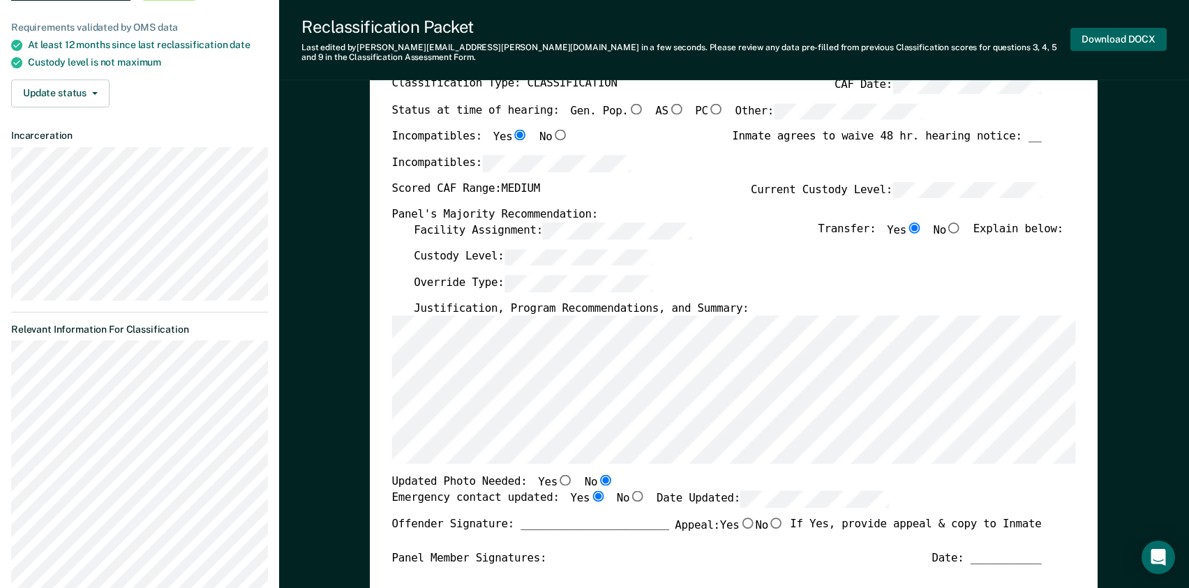
click at [1108, 38] on button "Download DOCX" at bounding box center [1118, 39] width 96 height 23
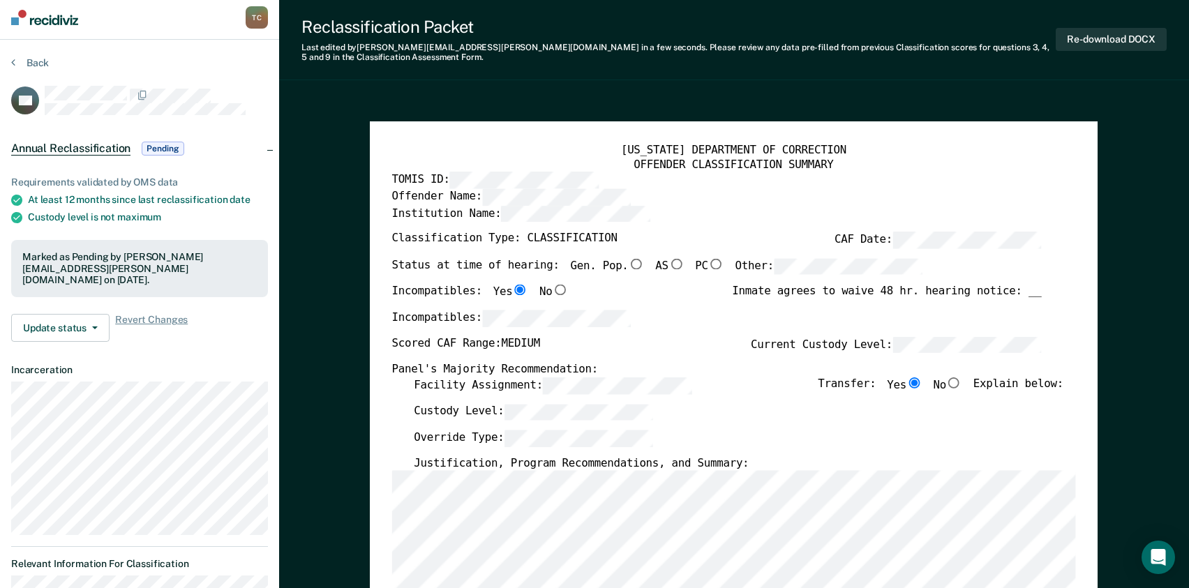
scroll to position [0, 0]
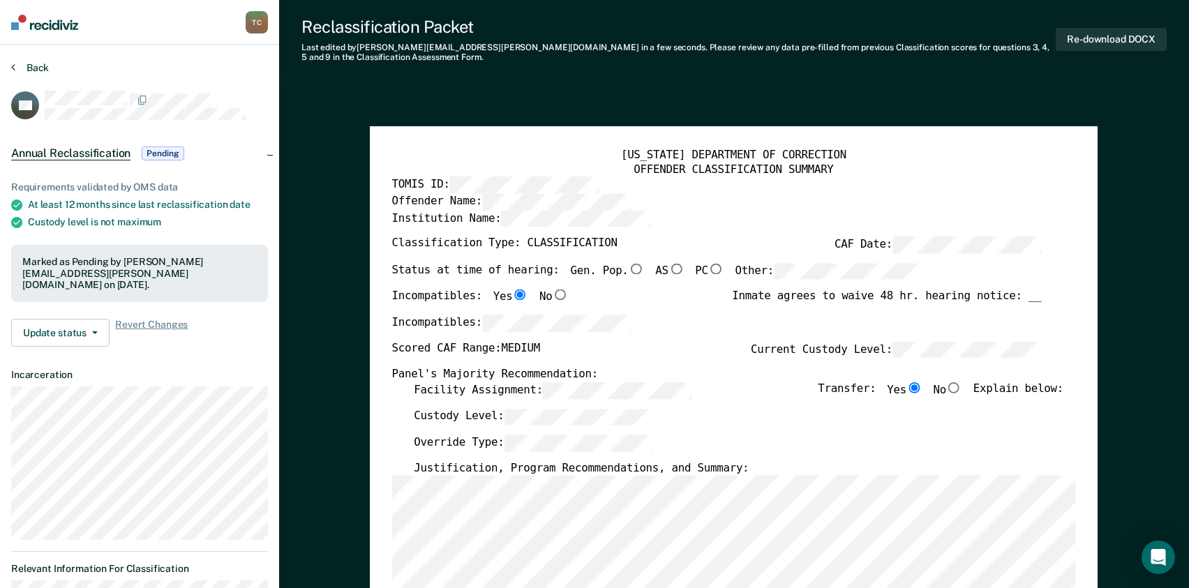
click at [39, 68] on button "Back" at bounding box center [30, 67] width 38 height 13
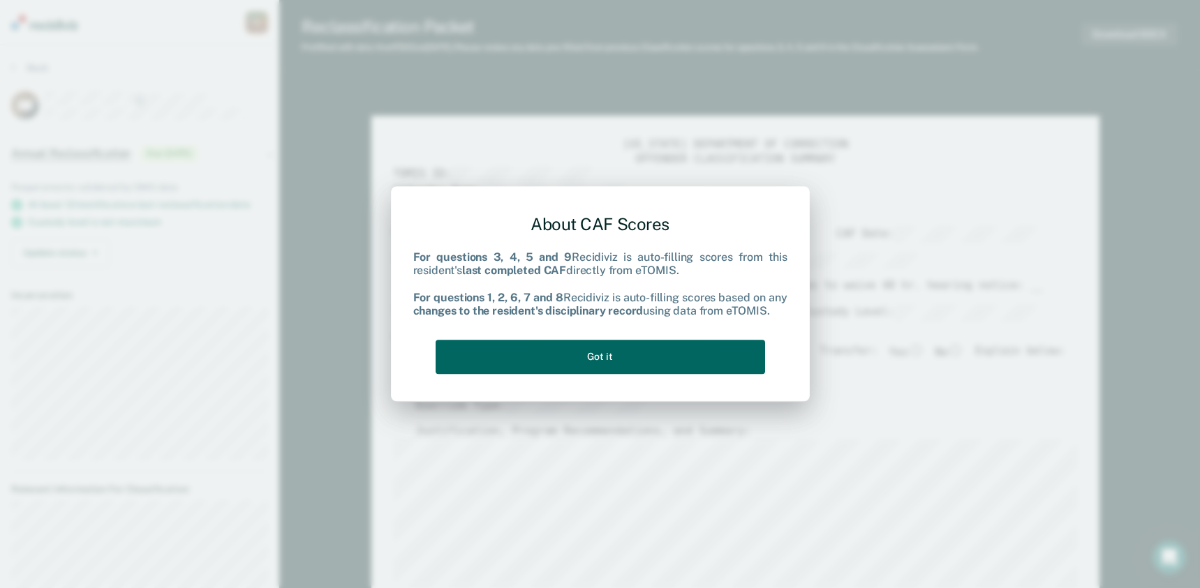
click at [554, 350] on button "Got it" at bounding box center [599, 357] width 329 height 34
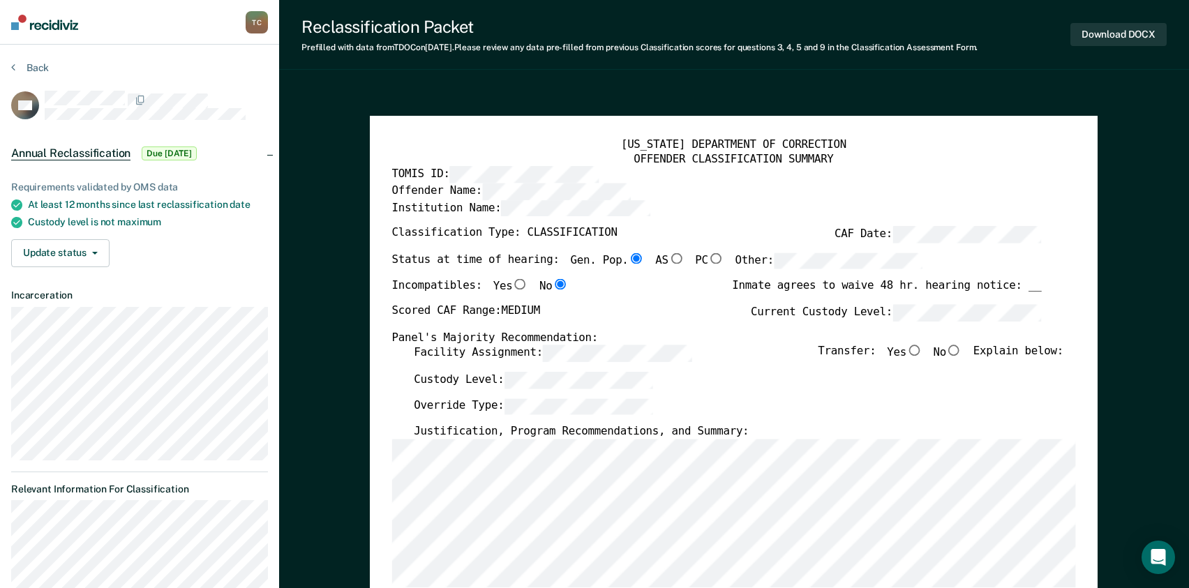
click at [383, 375] on div "[US_STATE] DEPARTMENT OF CORRECTION OFFENDER CLASSIFICATION SUMMARY TOMIS ID: O…" at bounding box center [734, 590] width 728 height 948
click at [922, 350] on input "Yes" at bounding box center [914, 350] width 16 height 11
type textarea "x"
radio input "true"
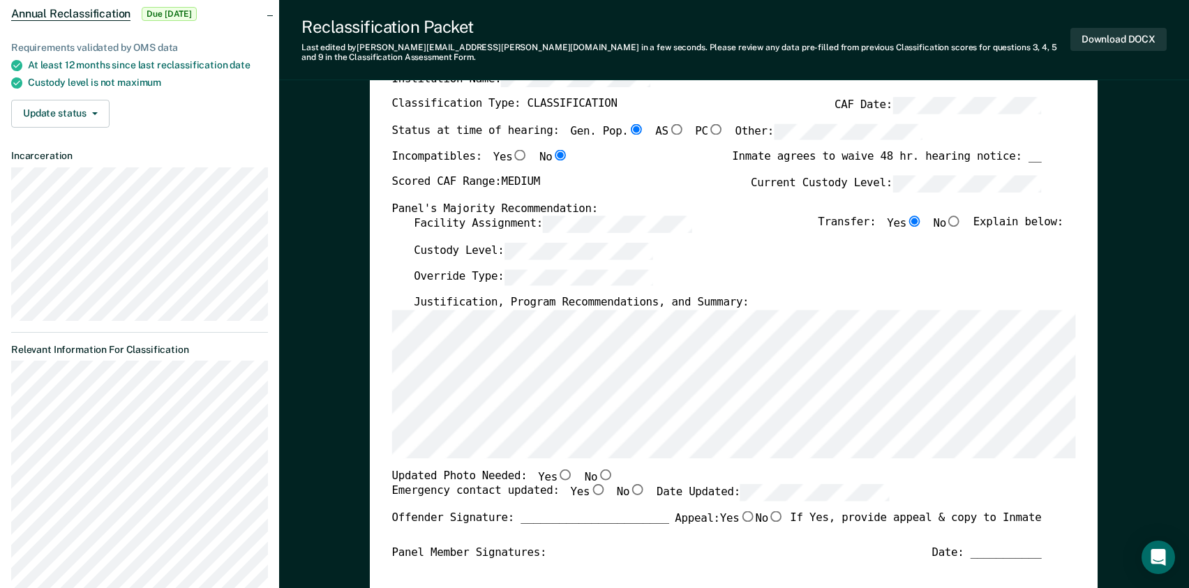
scroll to position [349, 0]
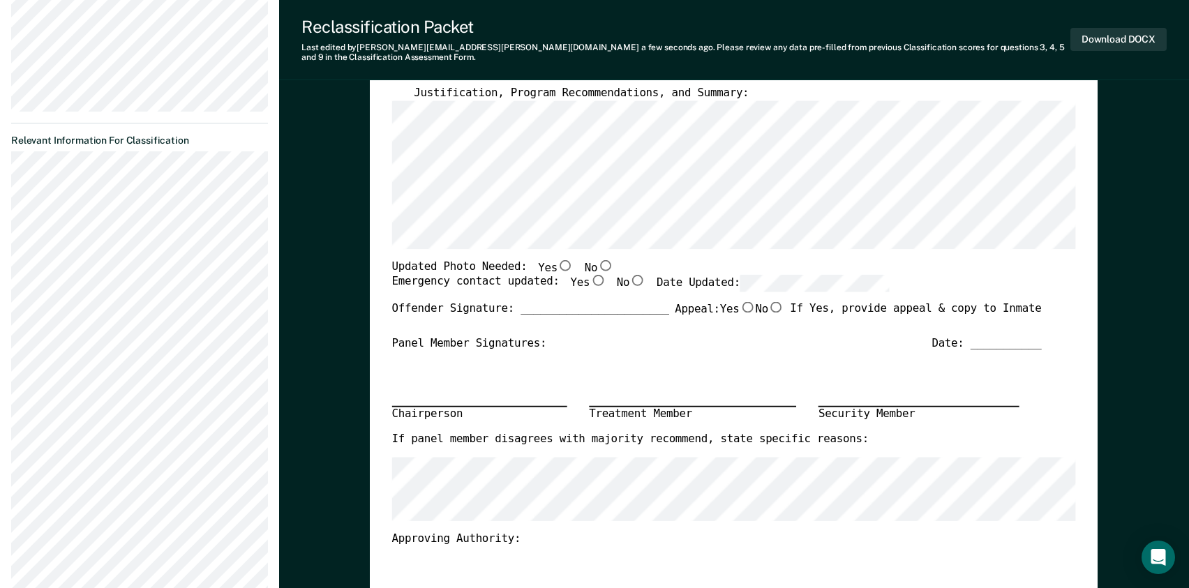
click at [590, 275] on input "Yes" at bounding box center [598, 280] width 16 height 11
type textarea "x"
radio input "true"
drag, startPoint x: 575, startPoint y: 550, endPoint x: 571, endPoint y: 531, distance: 19.2
click at [575, 550] on div "Signature Date Approve ___ Deny ___" at bounding box center [717, 587] width 650 height 82
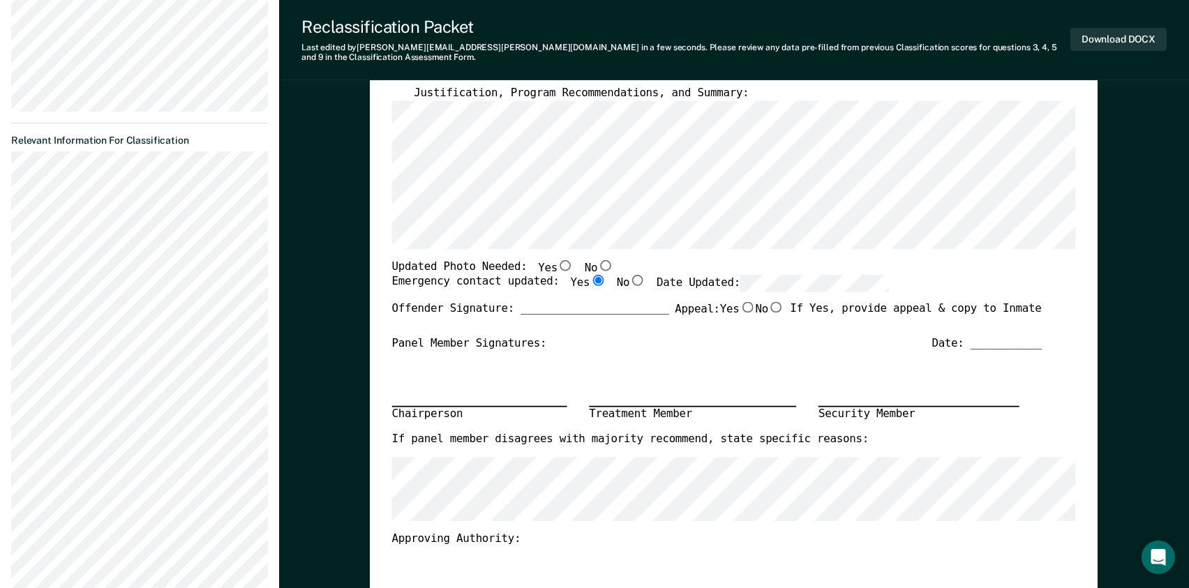
click at [598, 260] on input "No" at bounding box center [606, 265] width 16 height 11
type textarea "x"
radio input "true"
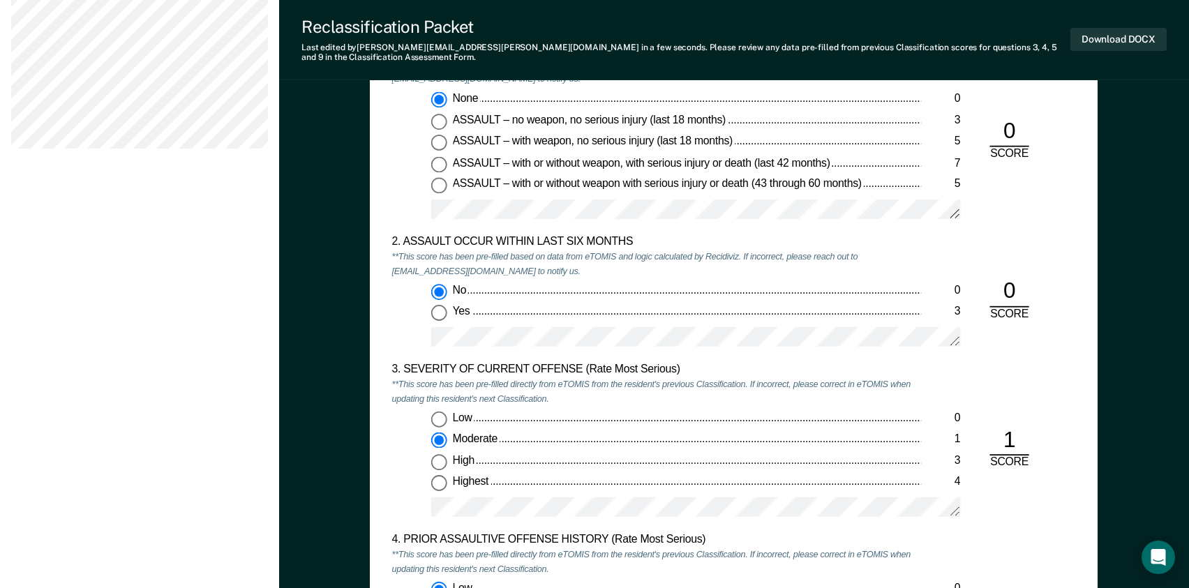
scroll to position [1396, 0]
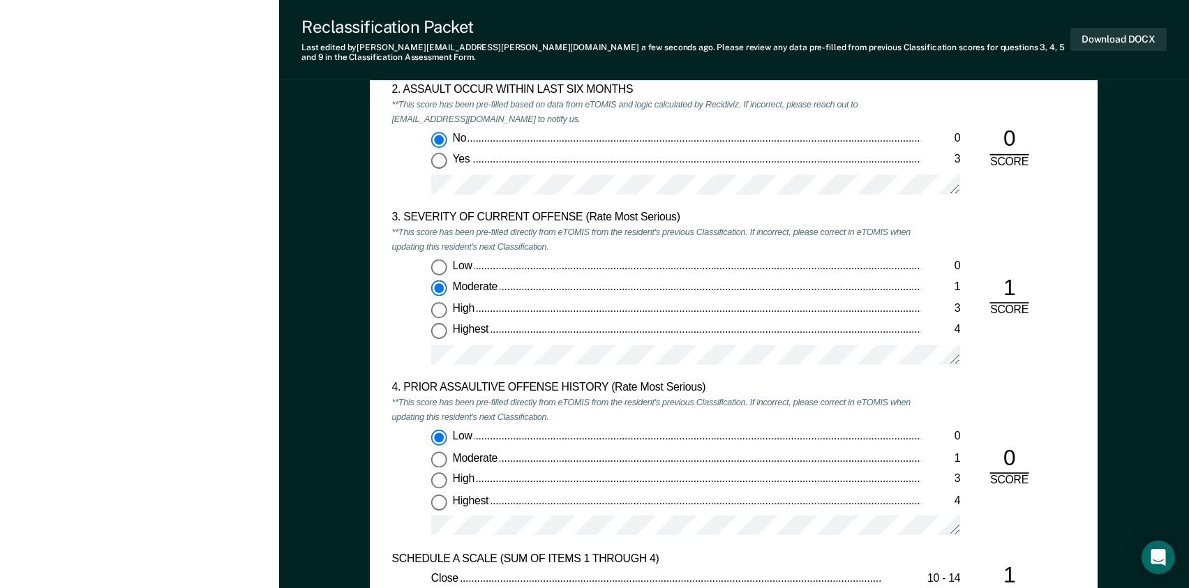
click at [395, 469] on div "Low 0 Moderate 1 High 3 Highest 4" at bounding box center [657, 488] width 530 height 117
drag, startPoint x: 380, startPoint y: 463, endPoint x: 389, endPoint y: 462, distance: 9.2
click at [380, 463] on div "[US_STATE] DEPARTMENT OF CORRECTION CLASSIFICATION CUSTODY ASSESSMENT INSTITUTI…" at bounding box center [734, 169] width 728 height 967
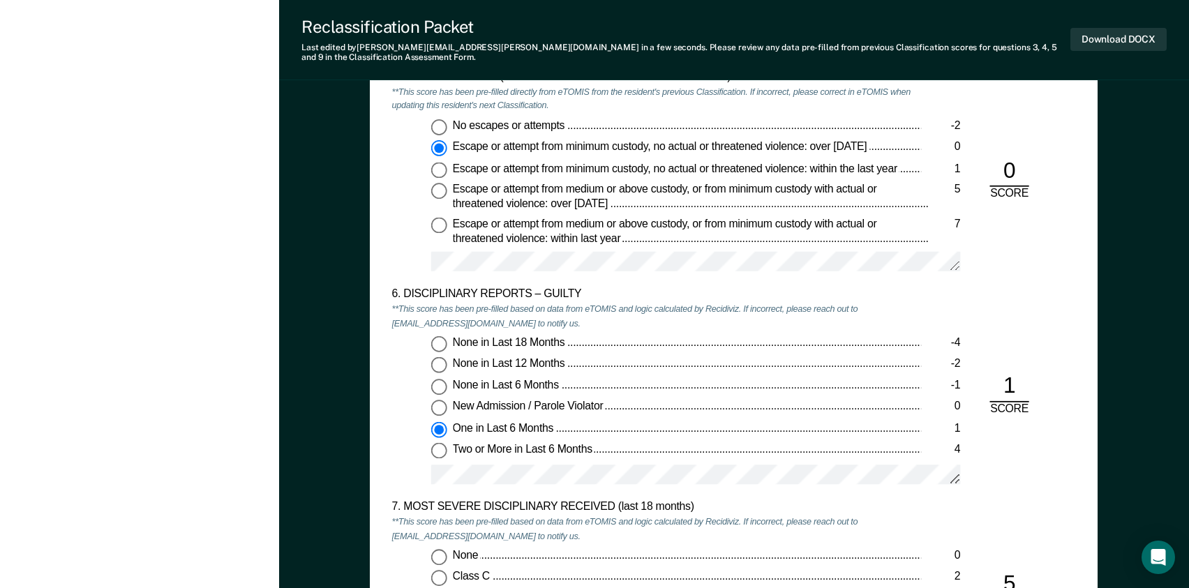
scroll to position [2093, 0]
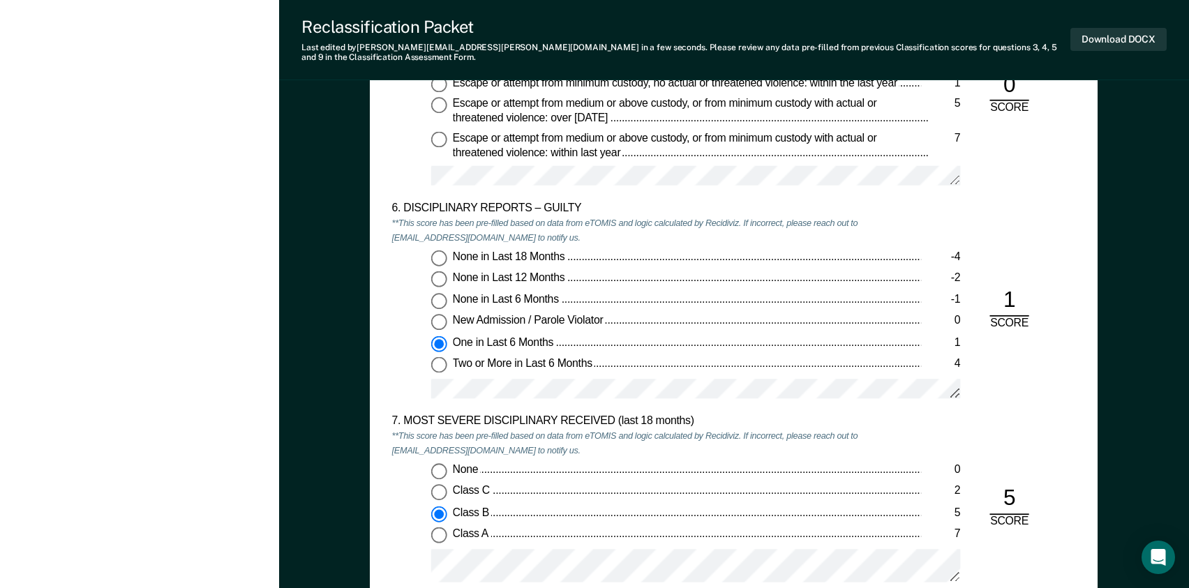
click at [378, 331] on div "5. ESCAPE HISTORY (WITHIN LAST 5 YEARS OF INCARCERATION) **This score has been …" at bounding box center [734, 480] width 728 height 1036
click at [401, 495] on div "None 0 Class C 2 Class B 5 Class A 7" at bounding box center [657, 528] width 530 height 130
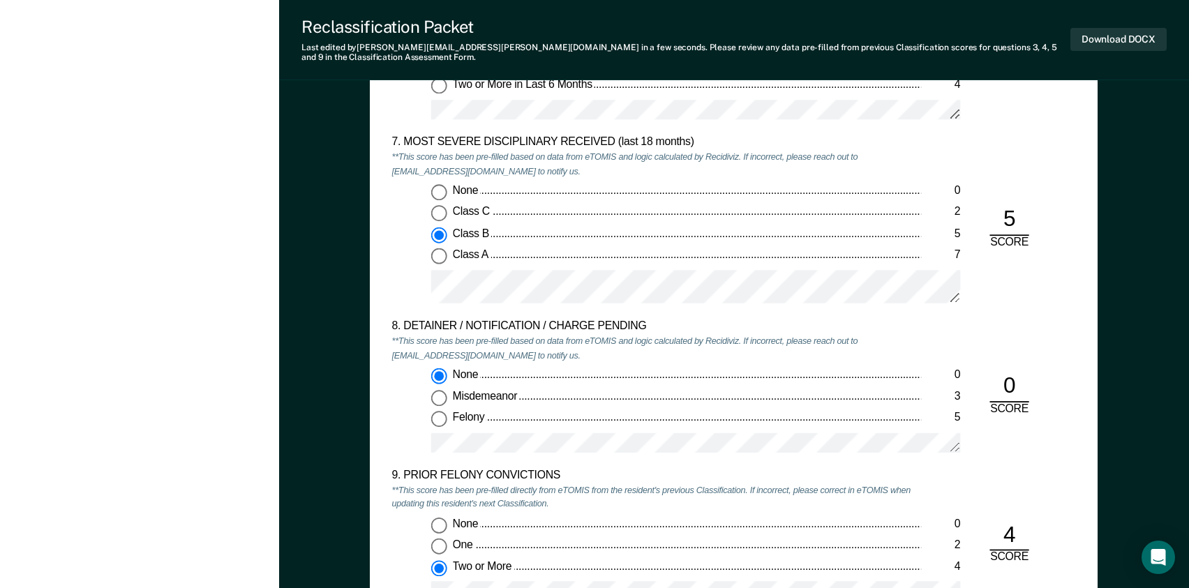
scroll to position [2582, 0]
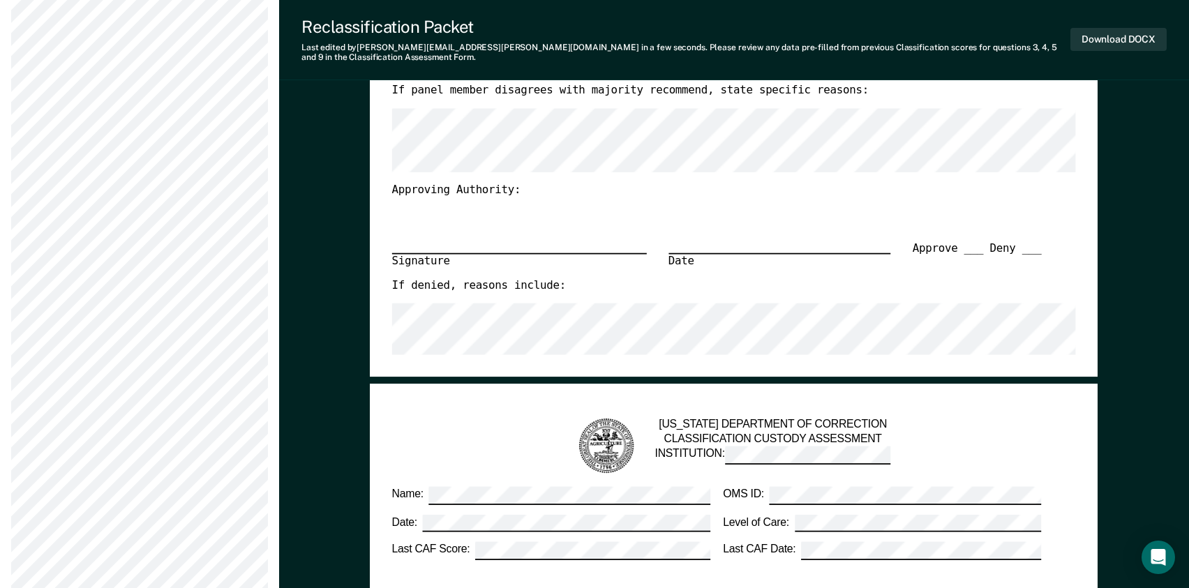
scroll to position [1047, 0]
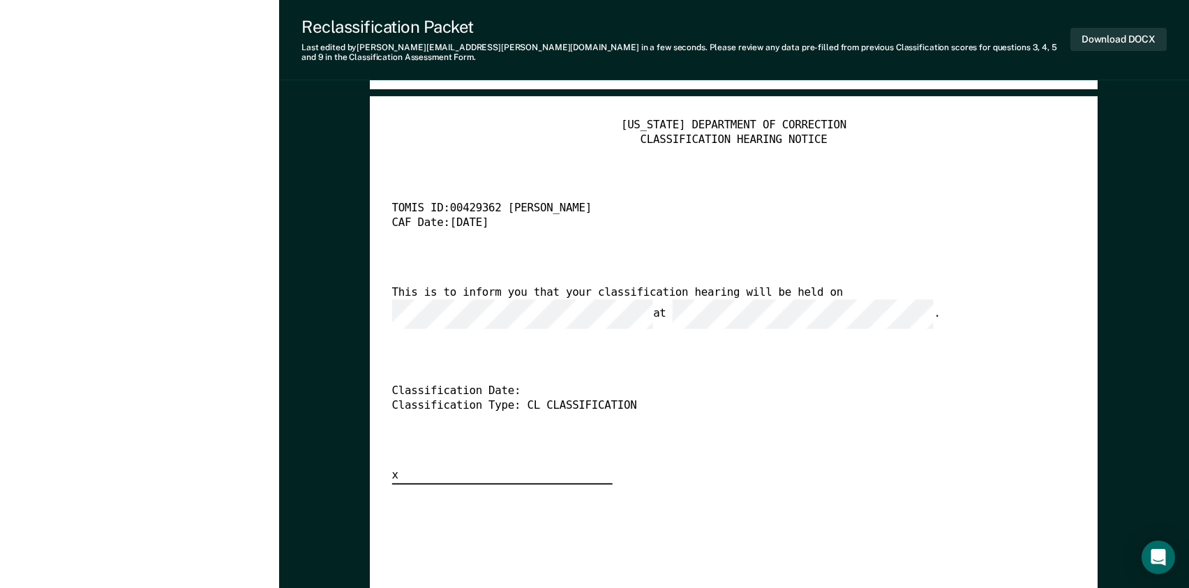
scroll to position [3070, 0]
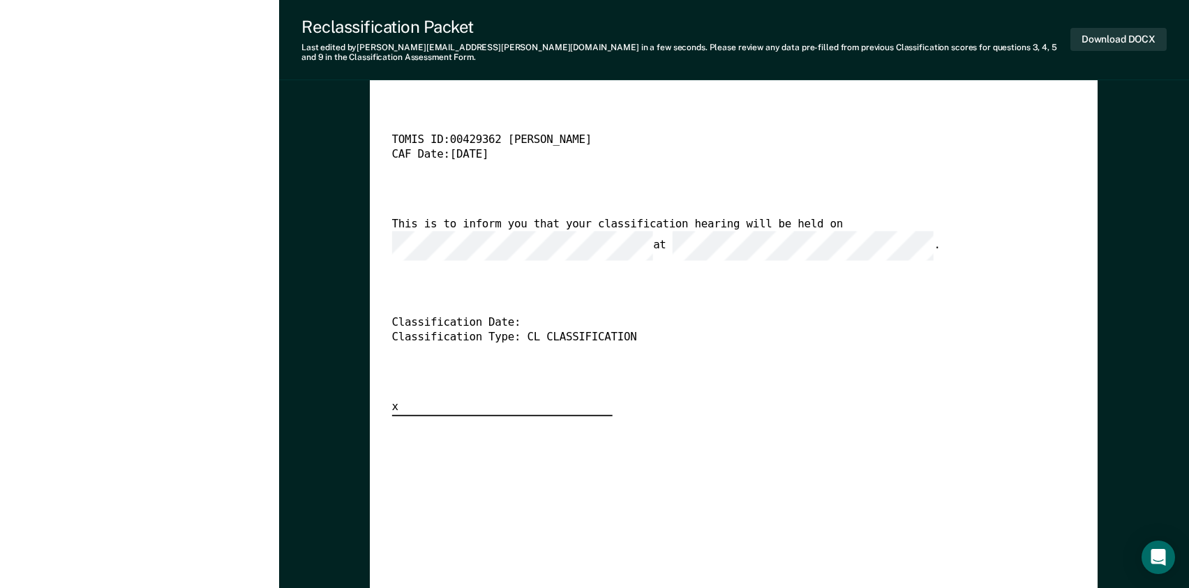
click at [744, 335] on div "[US_STATE] DEPARTMENT OF CORRECTION CLASSIFICATION HEARING NOTICE TOMIS ID: 004…" at bounding box center [734, 233] width 684 height 366
click at [1107, 31] on button "Download DOCX" at bounding box center [1118, 39] width 96 height 23
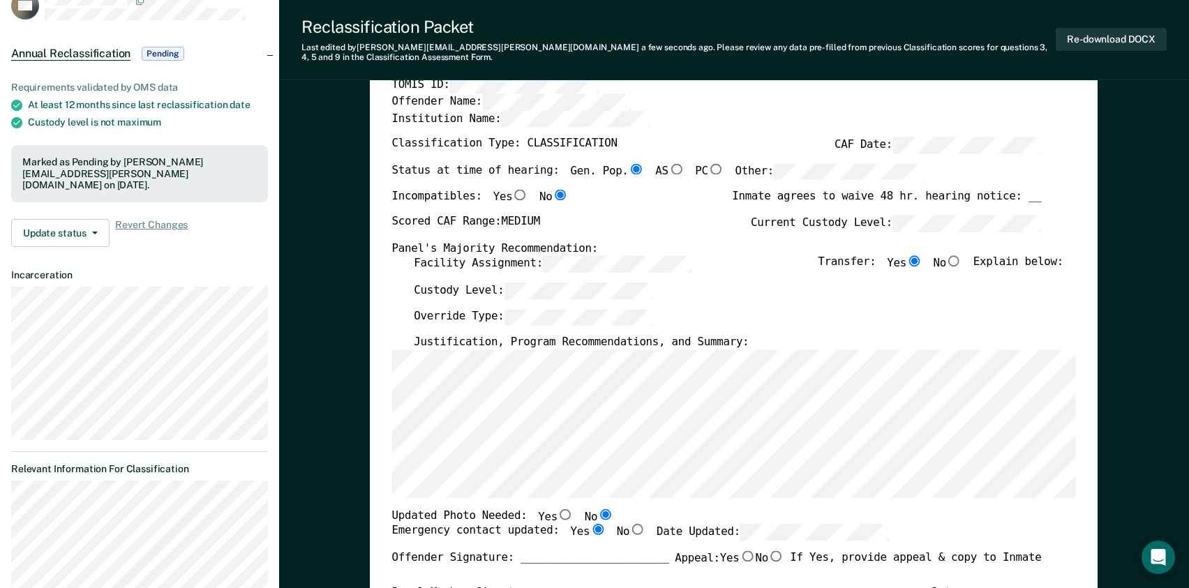
scroll to position [0, 0]
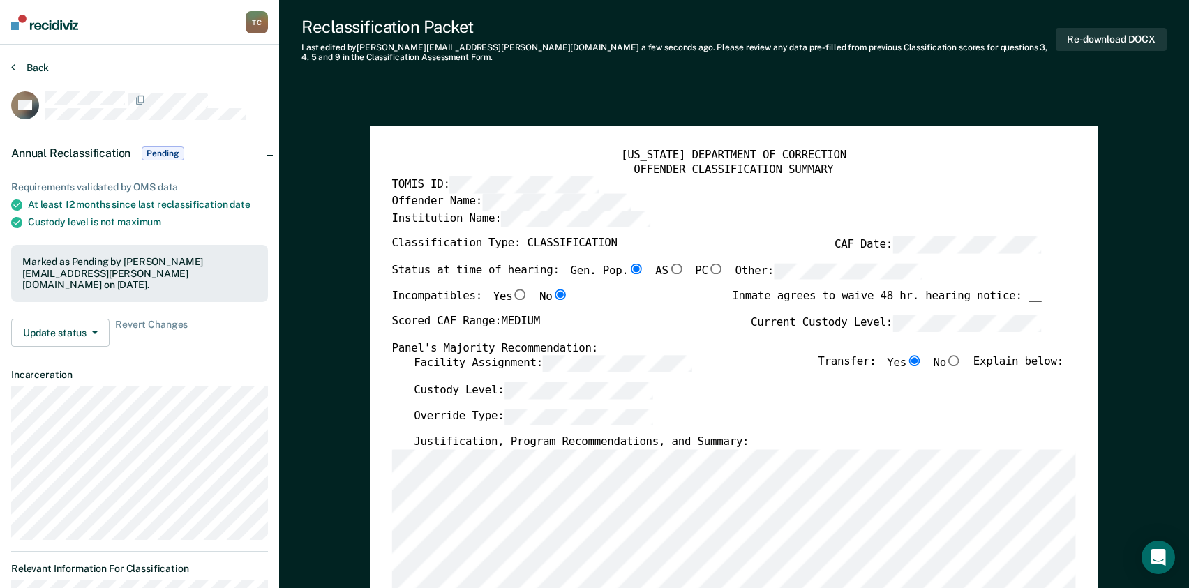
click at [32, 68] on button "Back" at bounding box center [30, 67] width 38 height 13
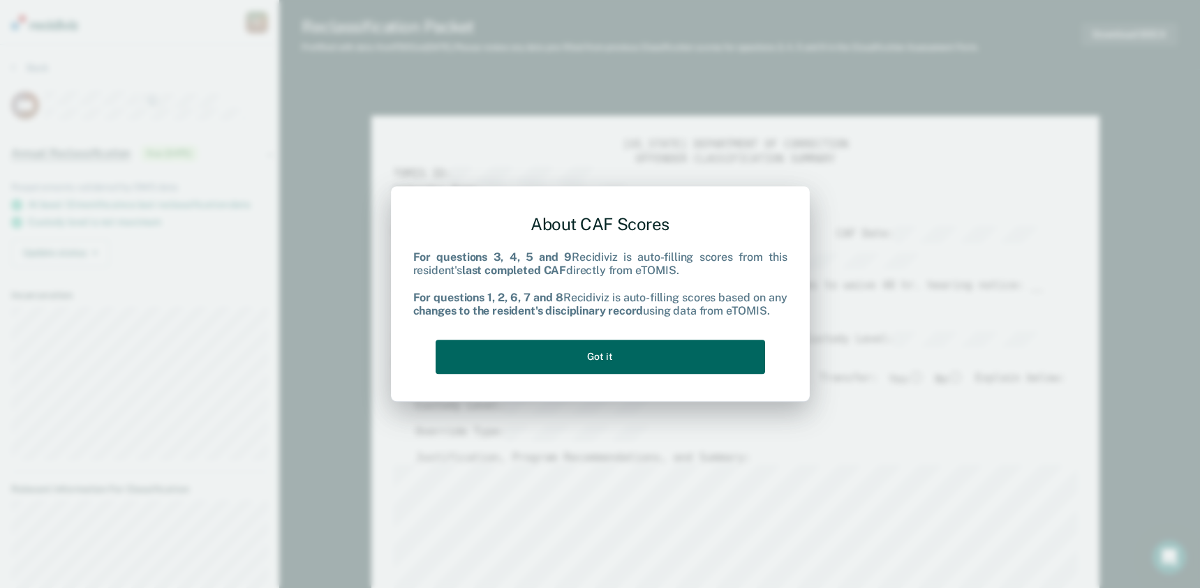
click at [592, 354] on button "Got it" at bounding box center [599, 357] width 329 height 34
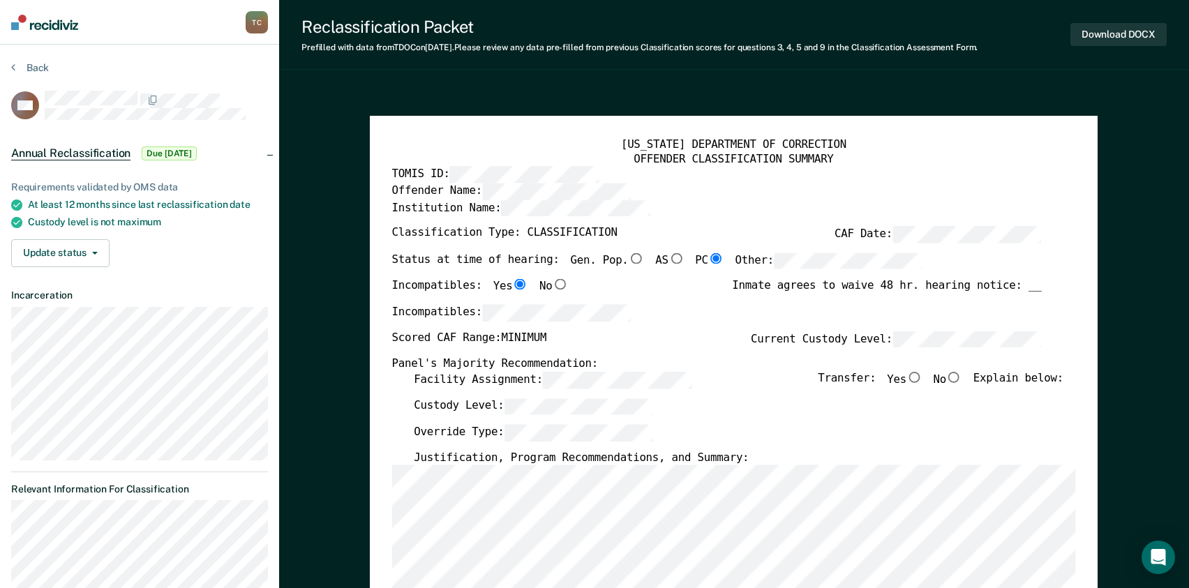
click at [922, 375] on input "Yes" at bounding box center [914, 377] width 16 height 11
type textarea "x"
radio input "true"
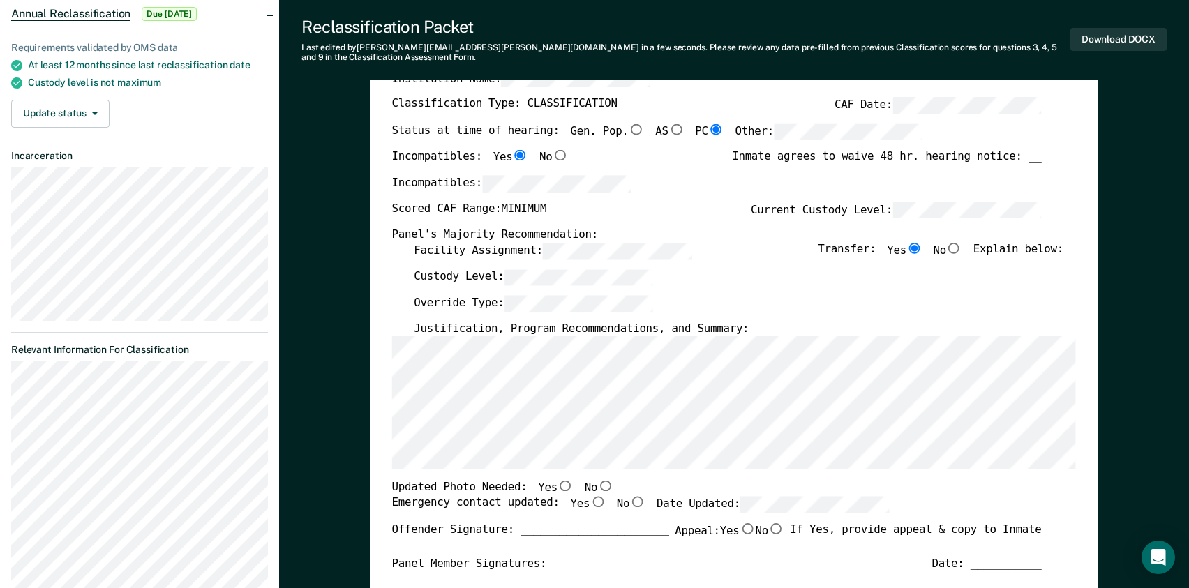
scroll to position [349, 0]
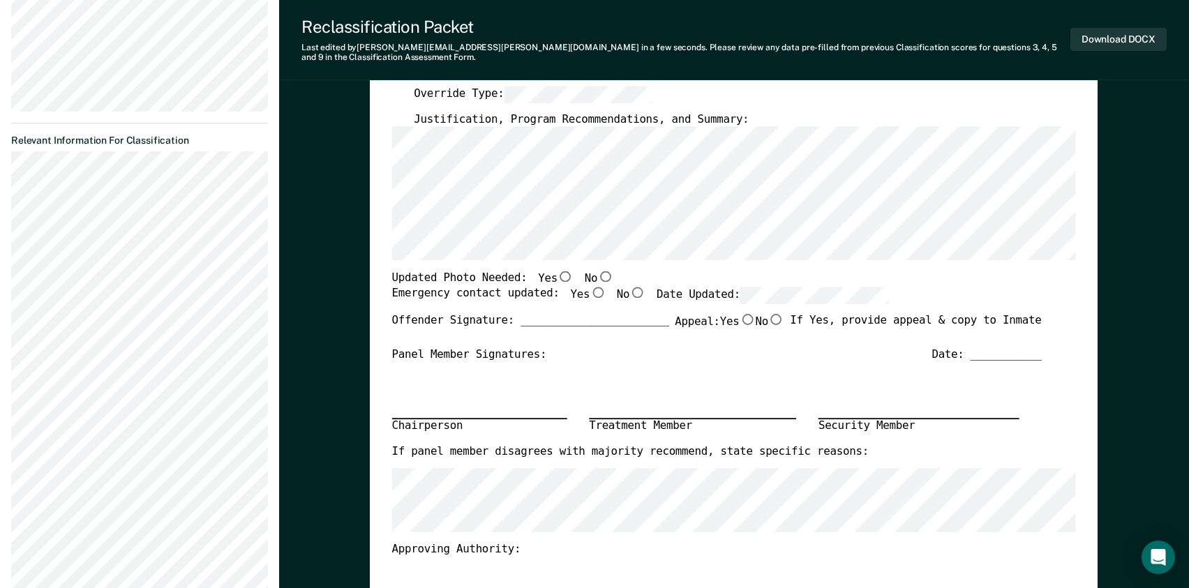
click at [598, 271] on input "No" at bounding box center [606, 276] width 16 height 11
type textarea "x"
radio input "true"
click at [590, 287] on input "Yes" at bounding box center [598, 292] width 16 height 11
type textarea "x"
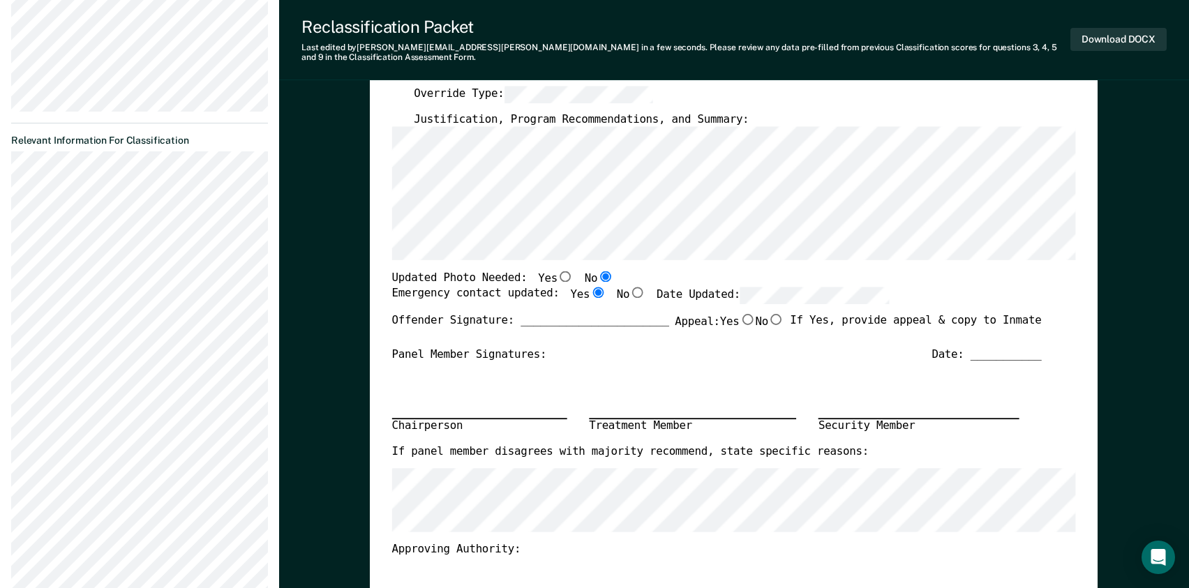
radio input "true"
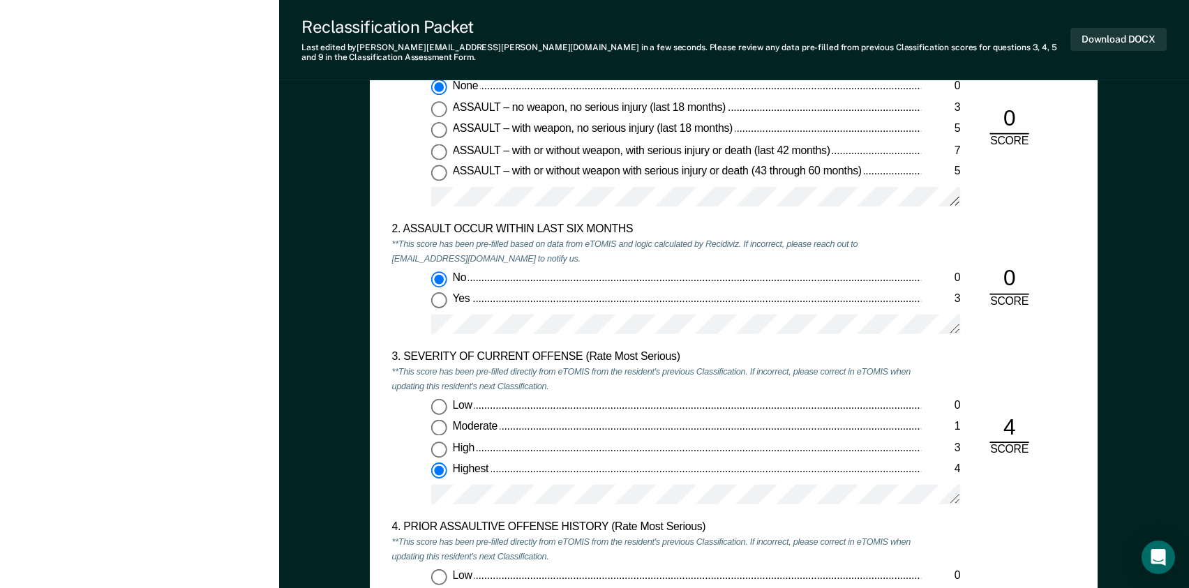
scroll to position [1047, 0]
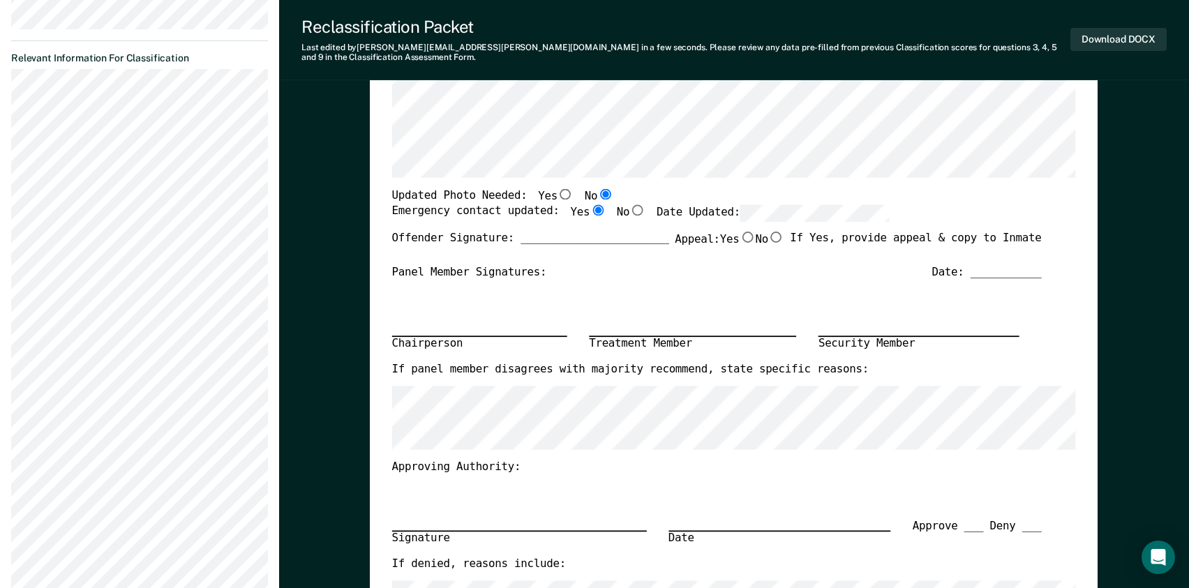
scroll to position [419, 0]
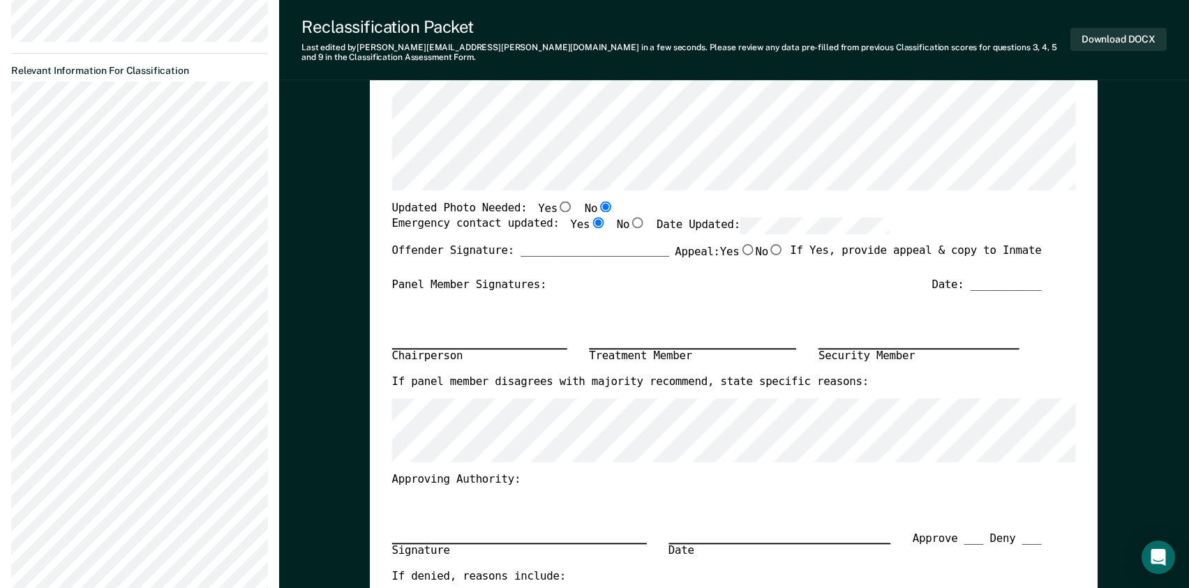
click at [978, 548] on div "Approve ___ Deny ___" at bounding box center [977, 551] width 129 height 38
click at [488, 495] on div "Signature Date Approve ___ Deny ___" at bounding box center [717, 529] width 650 height 82
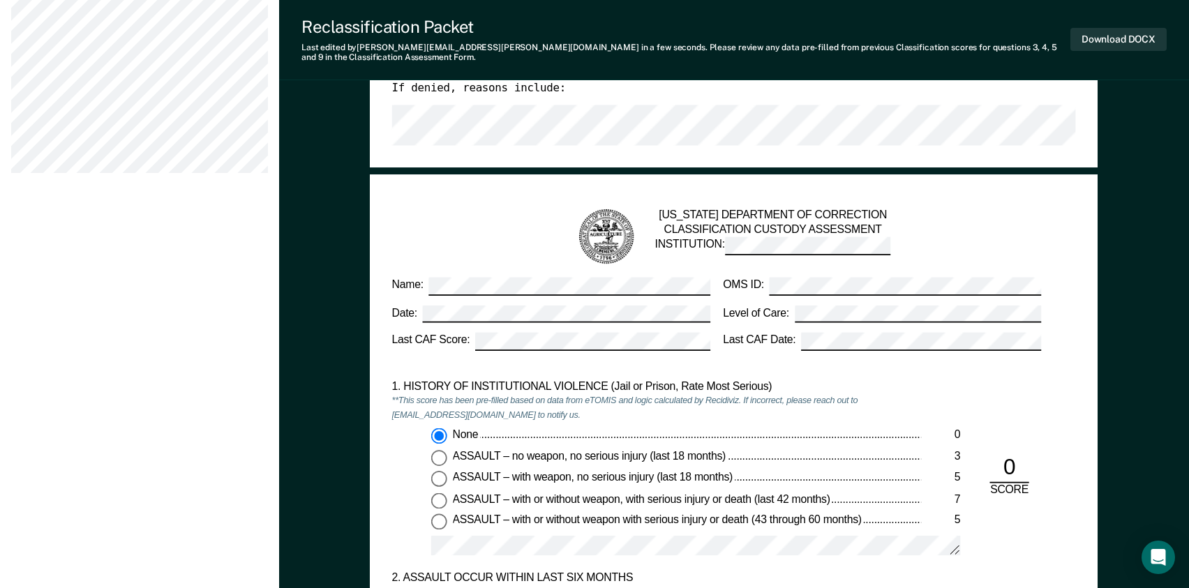
scroll to position [698, 0]
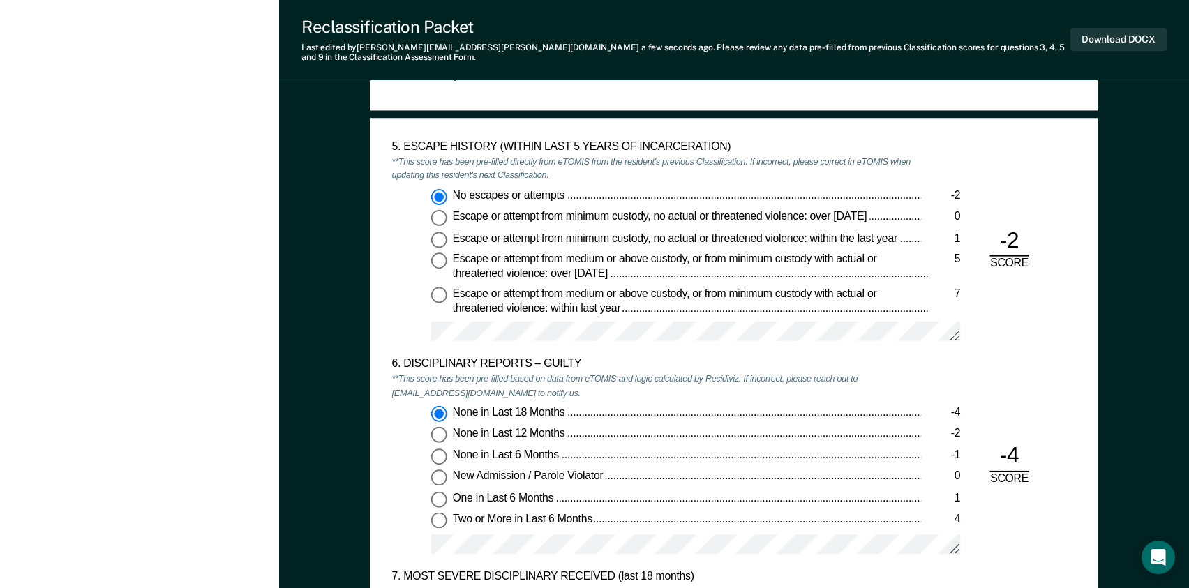
scroll to position [1954, 0]
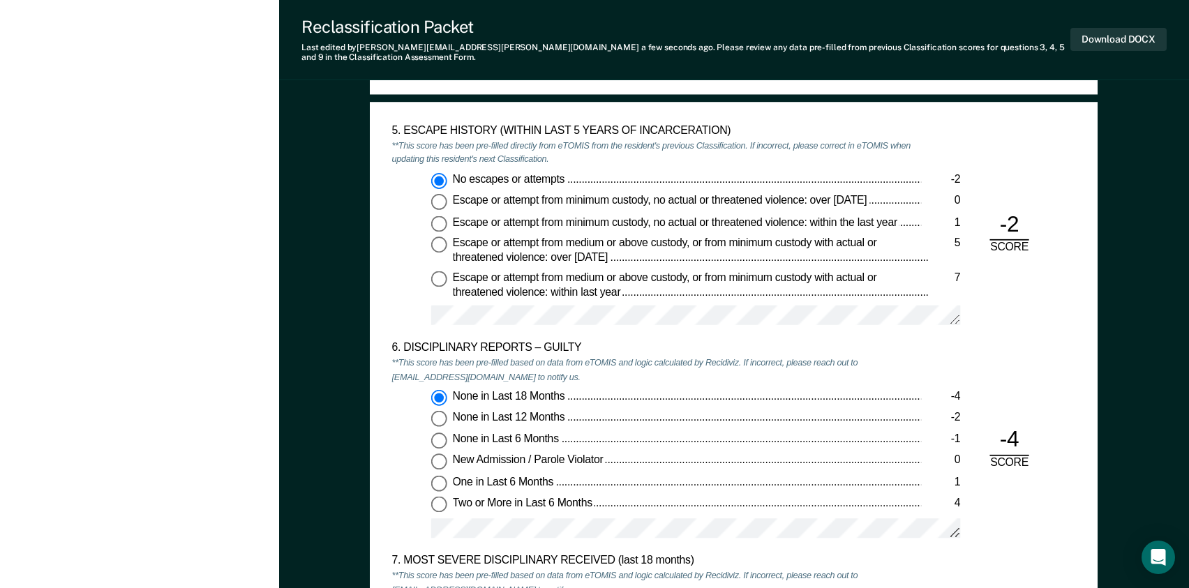
click at [396, 414] on div "None in Last 18 Months -4 None in Last 12 Months -2 None in Last 6 Months -1 Ne…" at bounding box center [657, 468] width 530 height 159
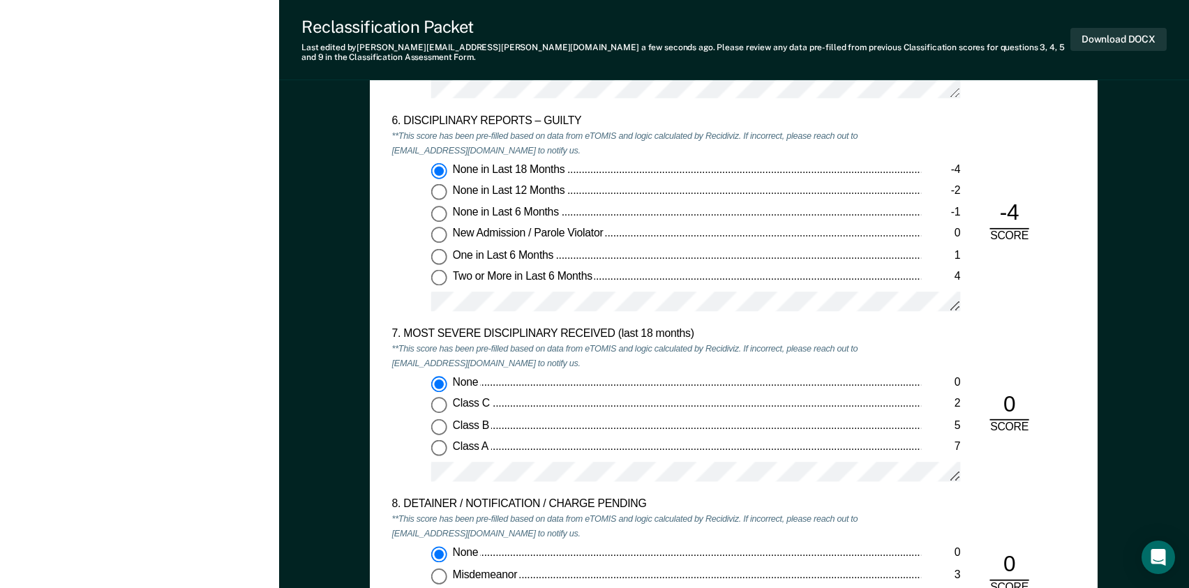
scroll to position [2233, 0]
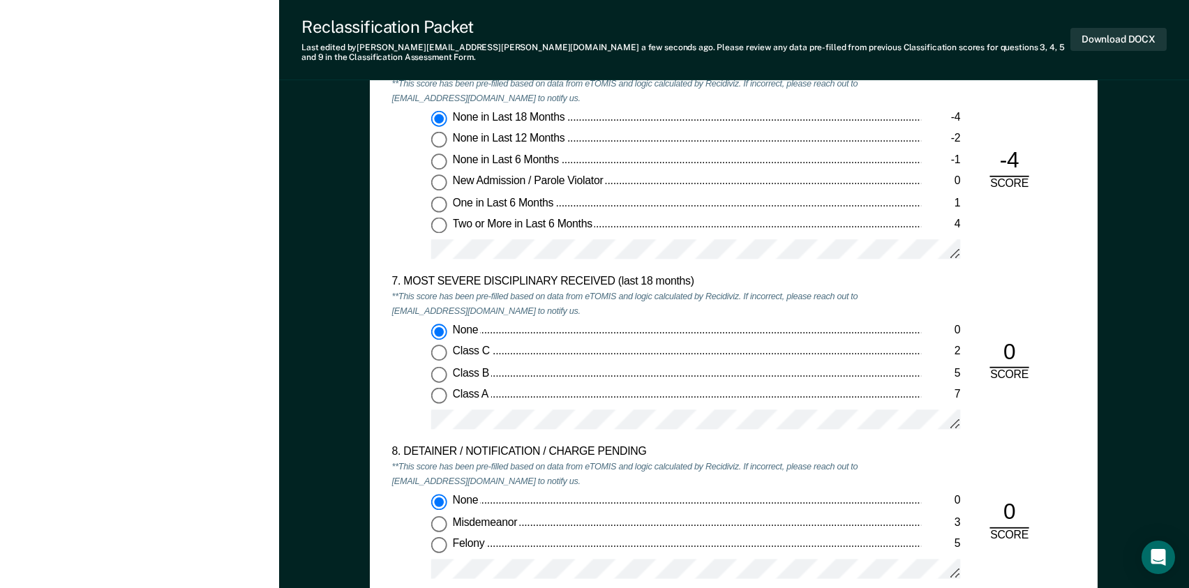
click at [401, 508] on div "None 0 Misdemeanor 3 Felony 5" at bounding box center [657, 541] width 530 height 95
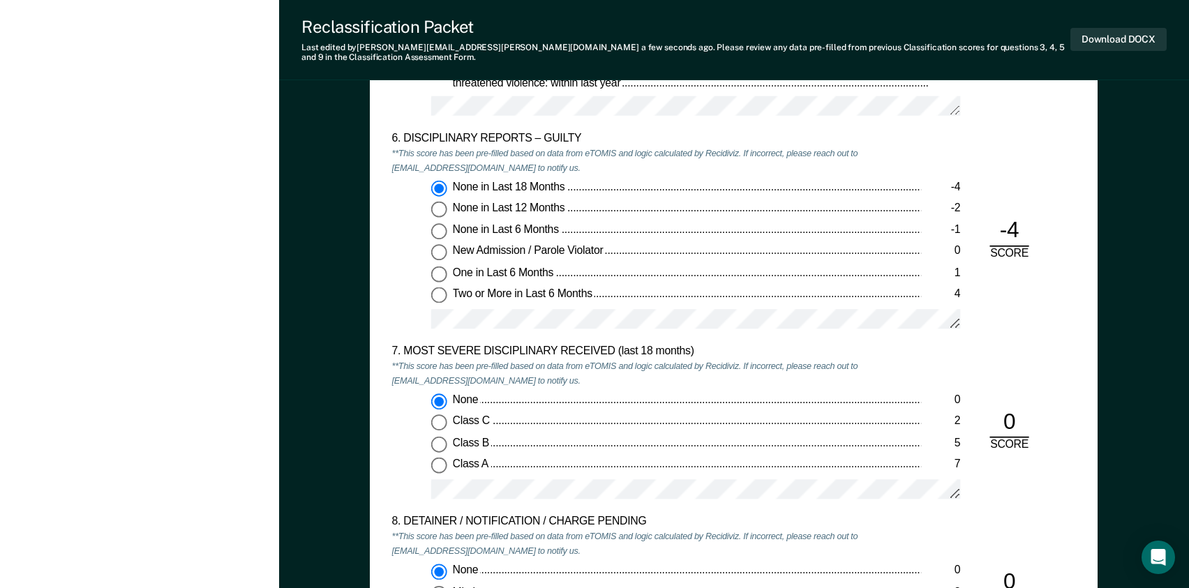
scroll to position [2442, 0]
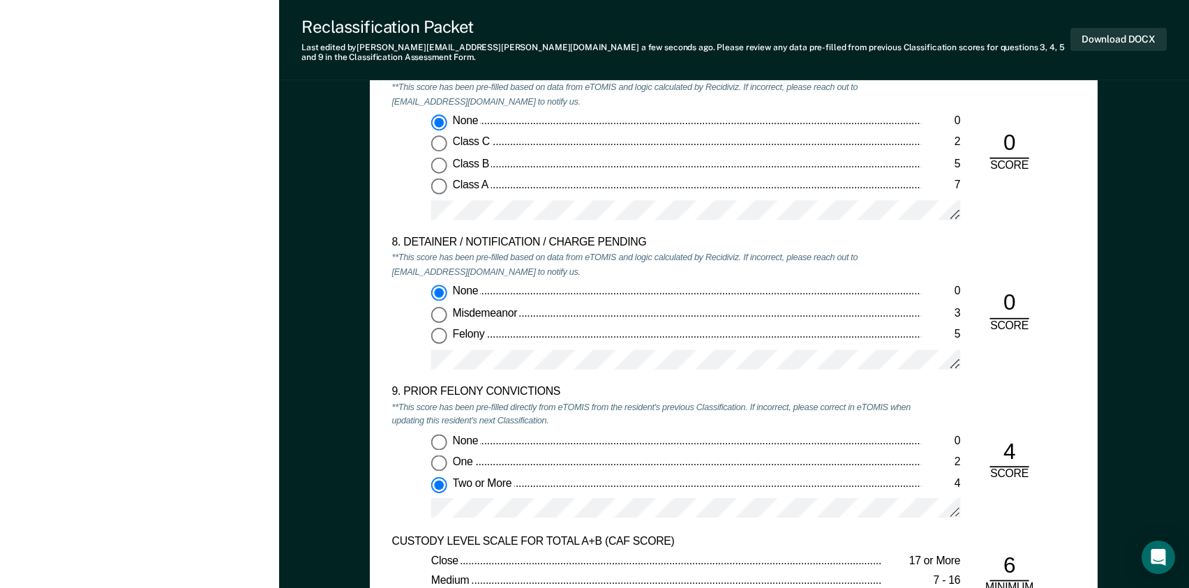
click at [765, 486] on div "None 0 One 2 Two or More 4" at bounding box center [657, 481] width 530 height 95
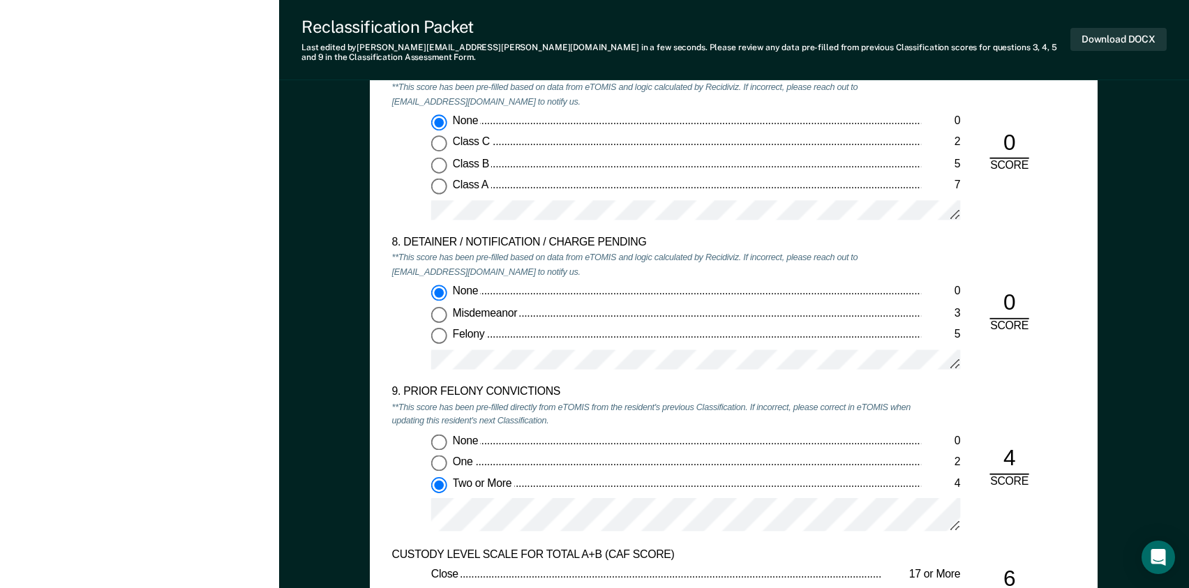
click at [384, 489] on div "5. ESCAPE HISTORY (WITHIN LAST 5 YEARS OF INCARCERATION) **This score has been …" at bounding box center [734, 131] width 728 height 1036
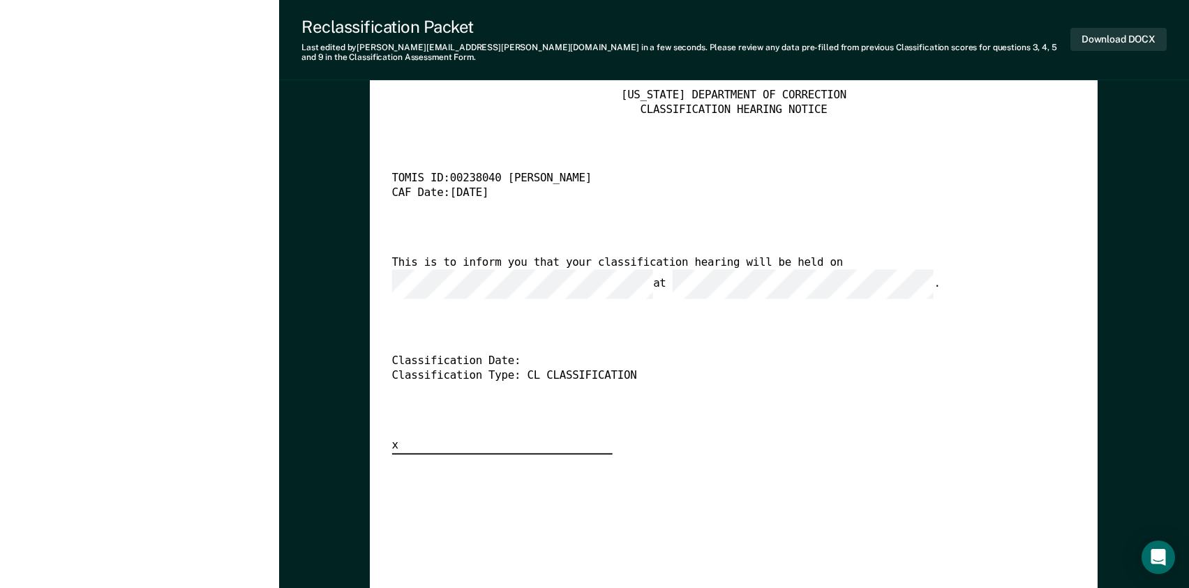
scroll to position [3001, 0]
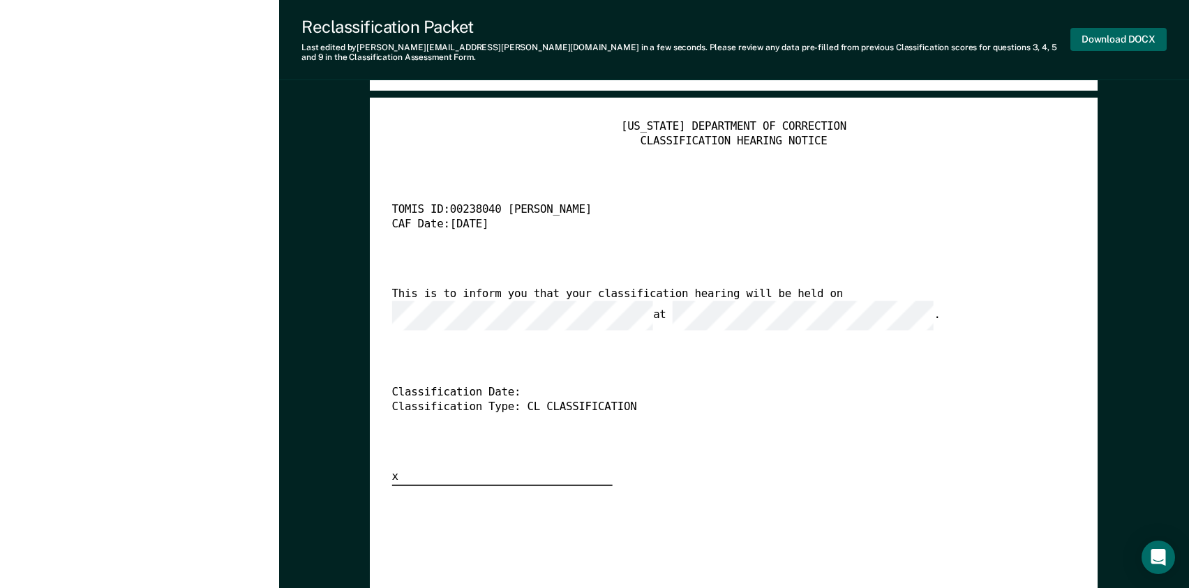
click at [1121, 31] on button "Download DOCX" at bounding box center [1118, 39] width 96 height 23
click at [671, 204] on div "TOMIS ID: 00238040 [PERSON_NAME]" at bounding box center [717, 211] width 650 height 15
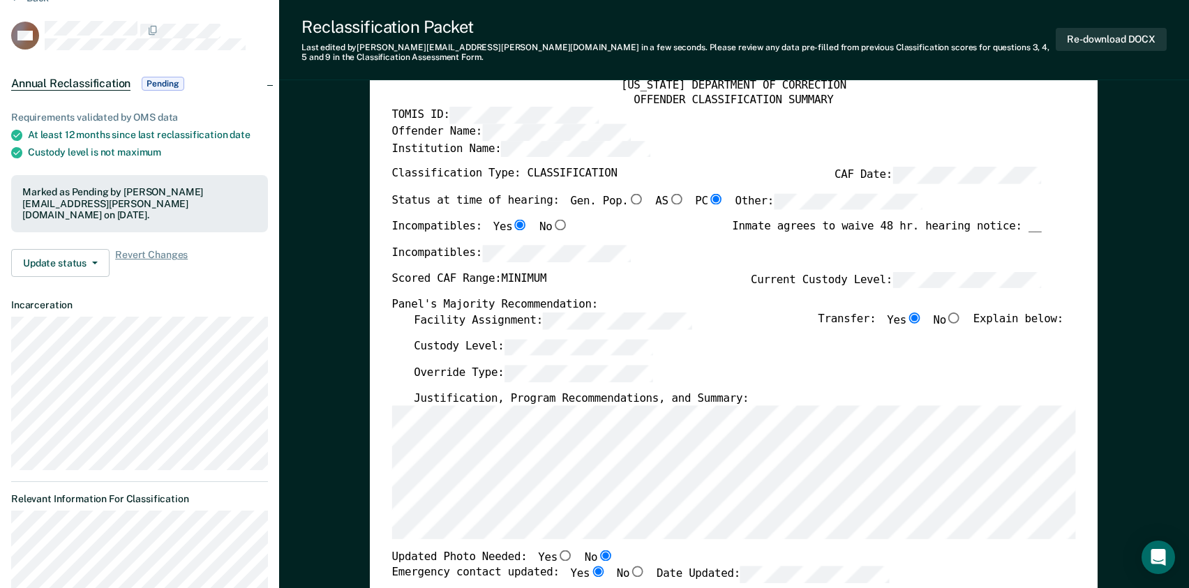
scroll to position [0, 0]
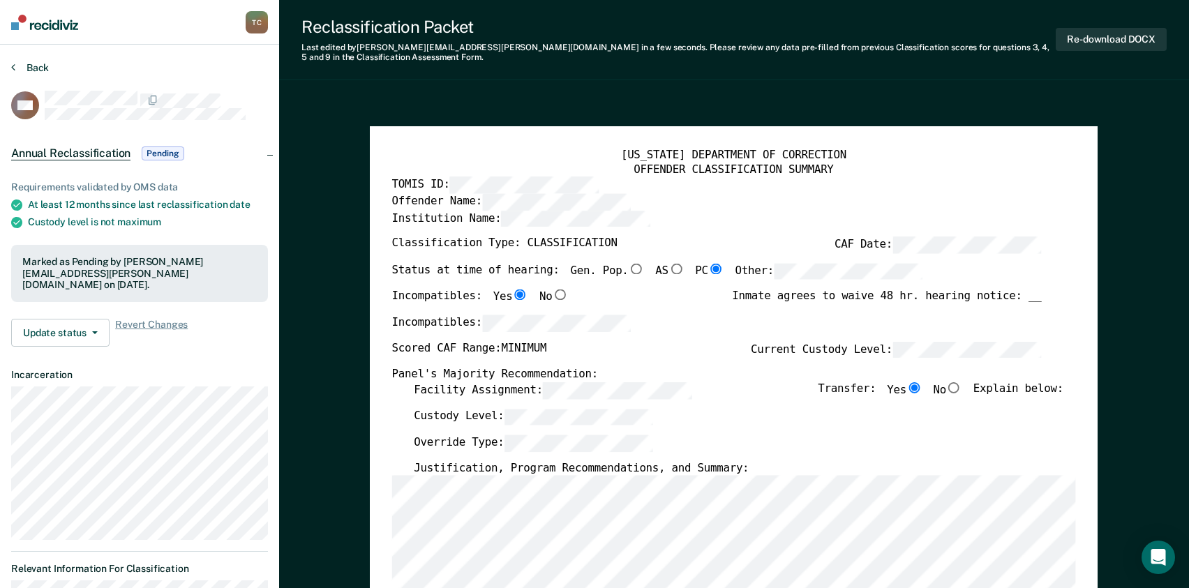
click at [33, 64] on button "Back" at bounding box center [30, 67] width 38 height 13
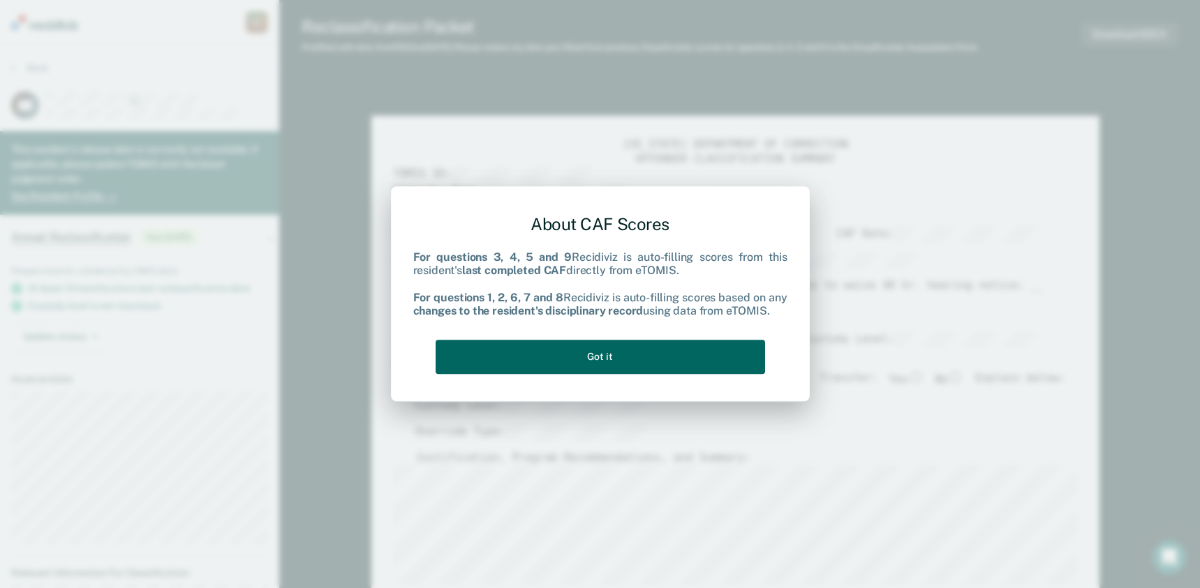
drag, startPoint x: 586, startPoint y: 359, endPoint x: 595, endPoint y: 366, distance: 11.0
click at [587, 359] on button "Got it" at bounding box center [599, 357] width 329 height 34
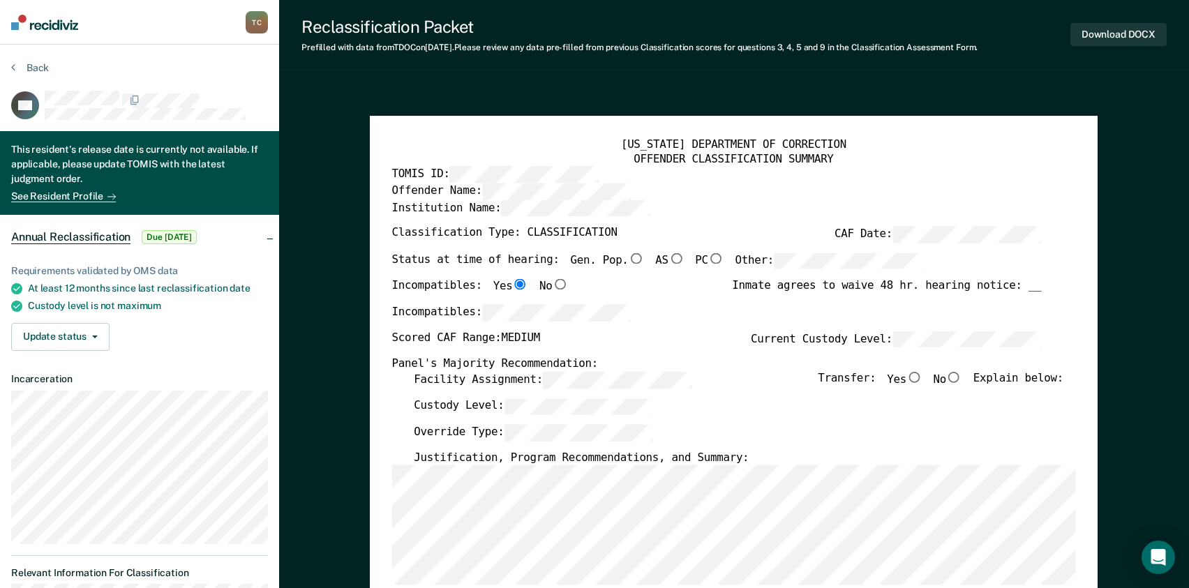
click at [922, 377] on input "Yes" at bounding box center [914, 377] width 16 height 11
type textarea "x"
radio input "true"
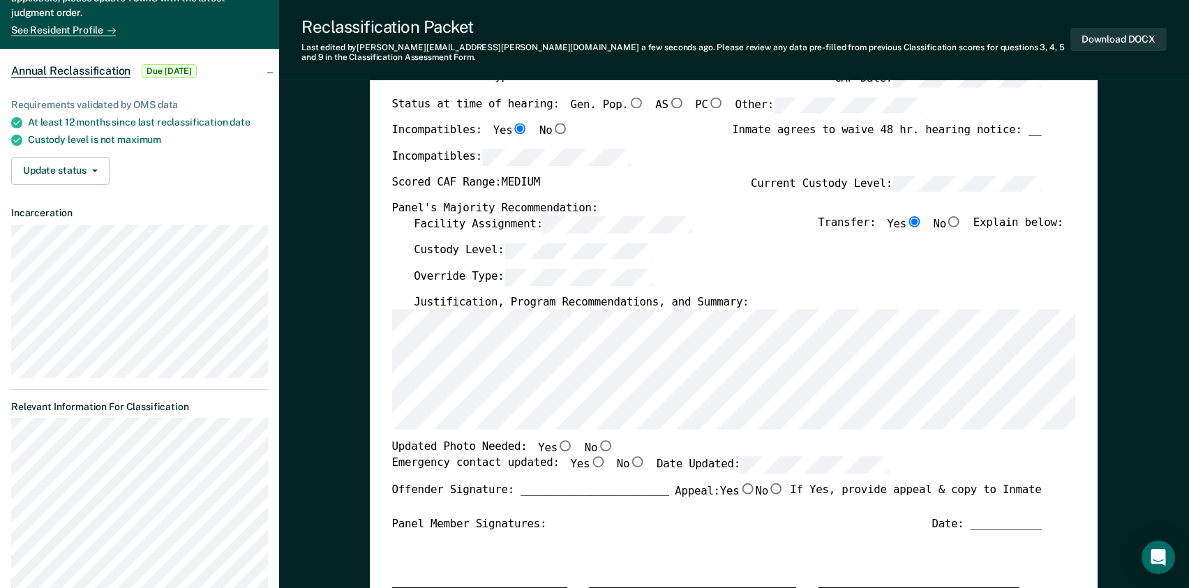
scroll to position [279, 0]
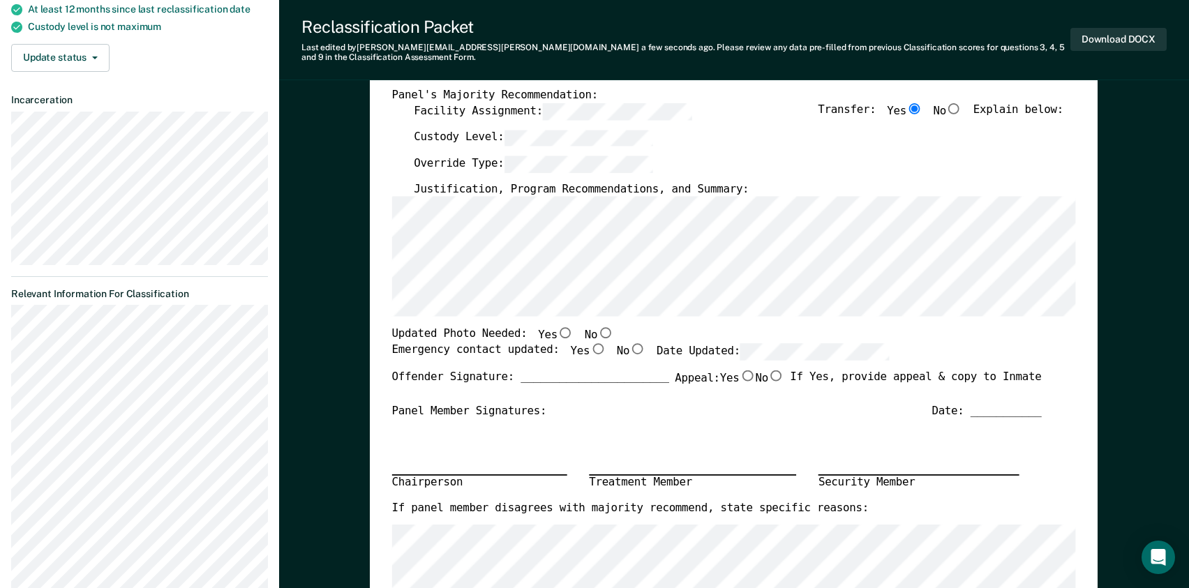
click at [590, 343] on input "Yes" at bounding box center [598, 348] width 16 height 11
type textarea "x"
radio input "true"
click at [757, 352] on div "Emergency contact updated: Yes No Date Updated:" at bounding box center [641, 356] width 498 height 27
click at [598, 328] on input "No" at bounding box center [606, 333] width 16 height 11
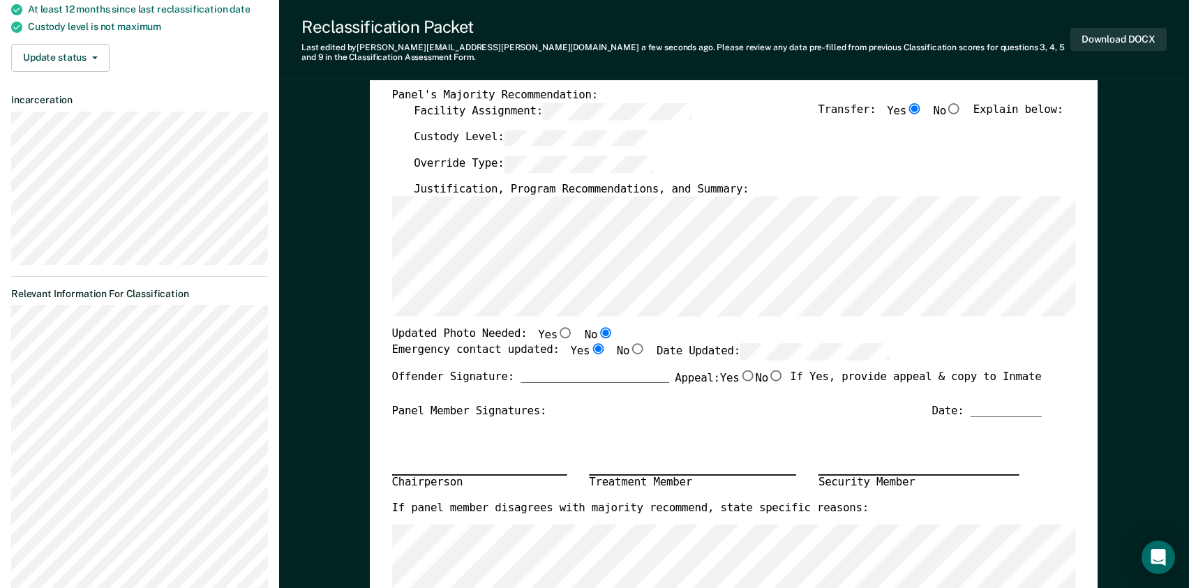
type textarea "x"
radio input "true"
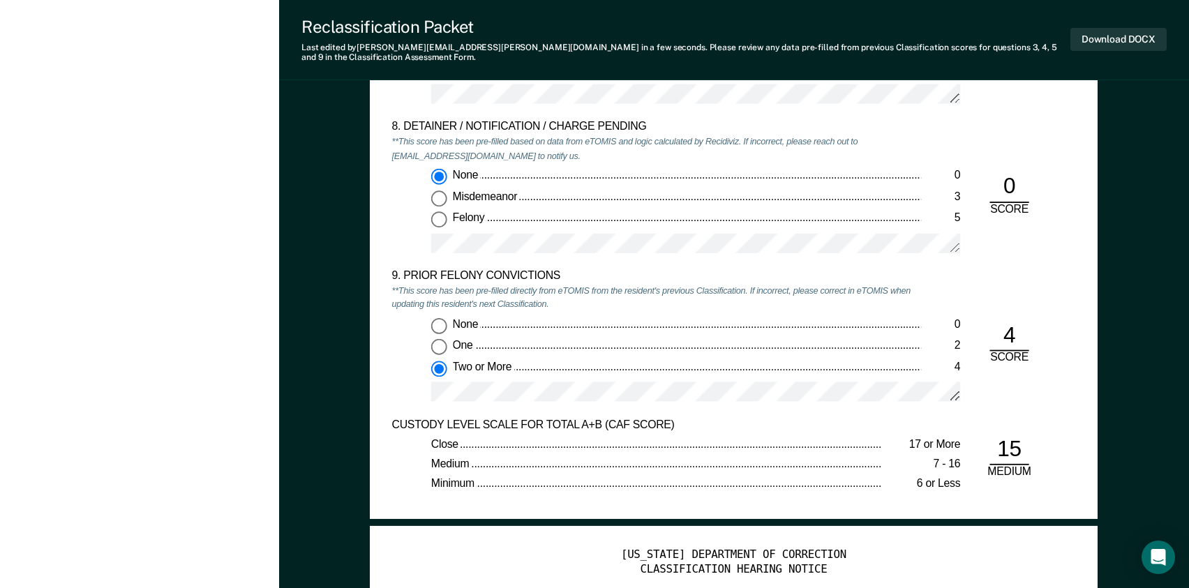
scroll to position [2652, 0]
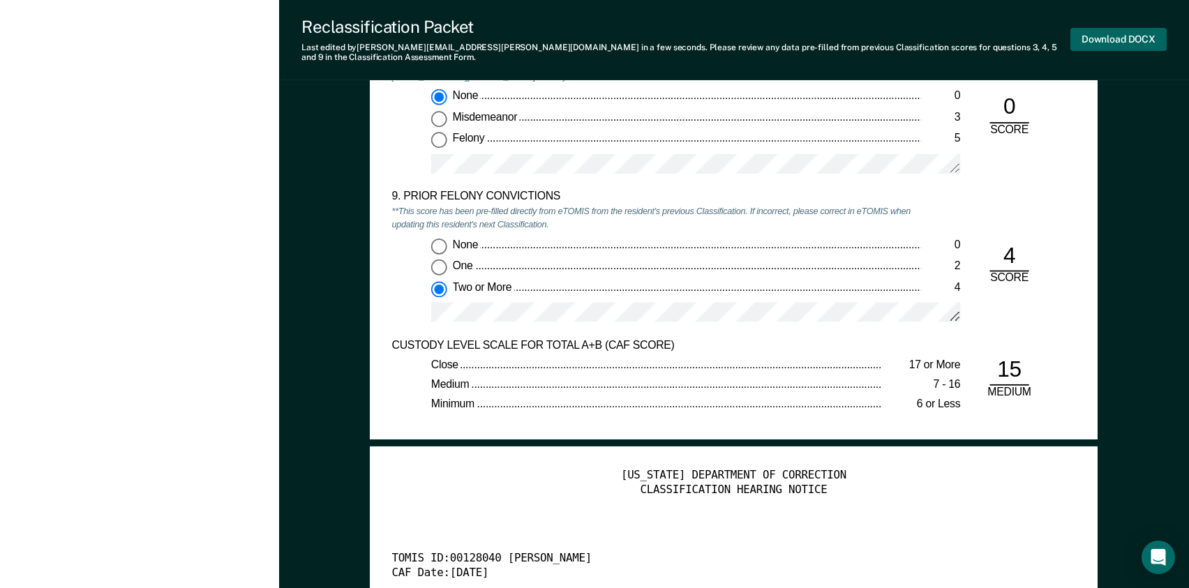
click at [1129, 31] on button "Download DOCX" at bounding box center [1118, 39] width 96 height 23
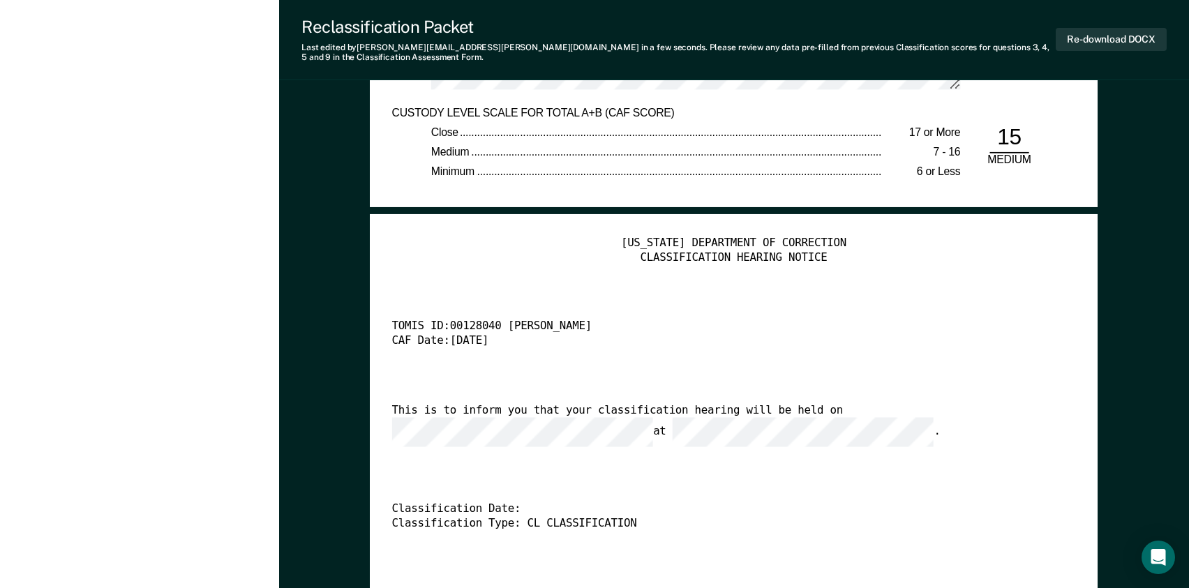
scroll to position [2931, 0]
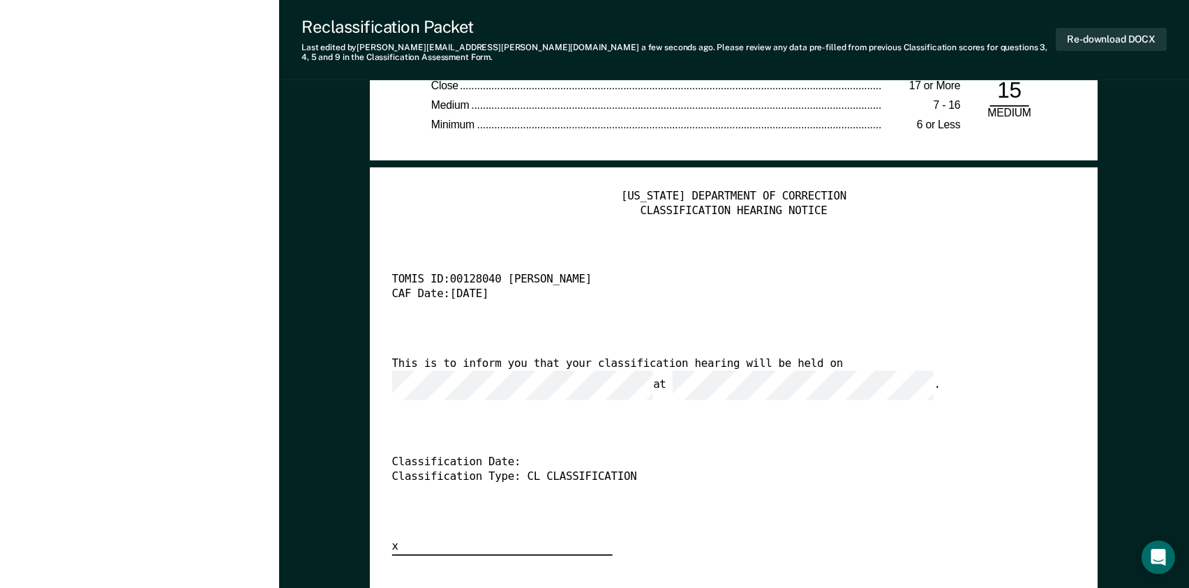
type textarea "x"
click at [1127, 35] on button "Re-download DOCX" at bounding box center [1111, 39] width 111 height 23
click at [490, 213] on div "[US_STATE] DEPARTMENT OF CORRECTION CLASSIFICATION HEARING NOTICE TOMIS ID: 001…" at bounding box center [734, 373] width 684 height 366
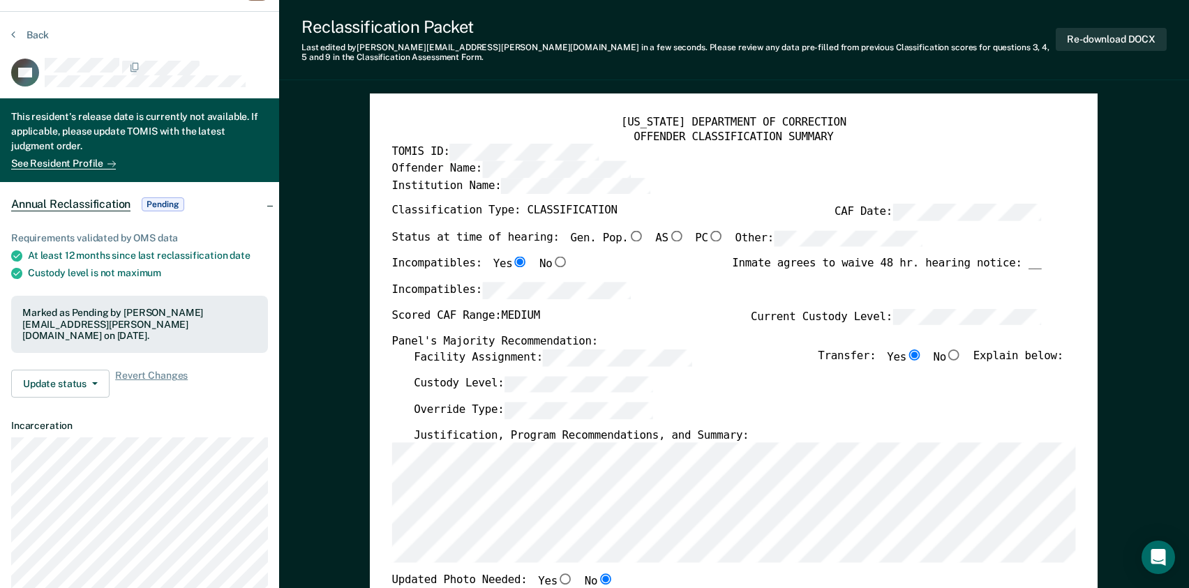
scroll to position [0, 0]
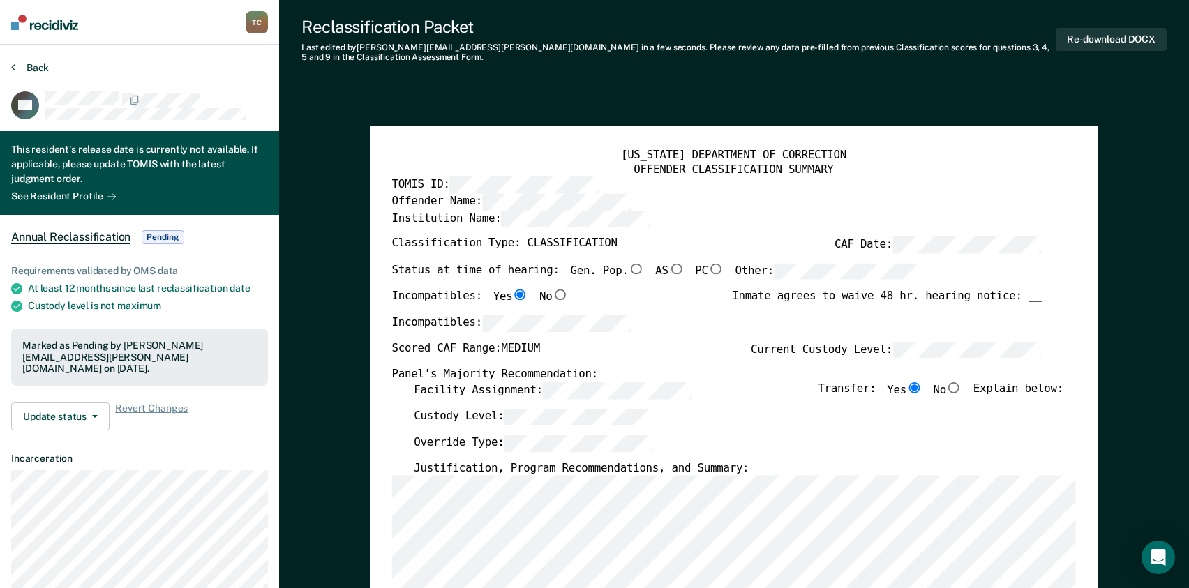
click at [36, 66] on button "Back" at bounding box center [30, 67] width 38 height 13
